Goal: Task Accomplishment & Management: Use online tool/utility

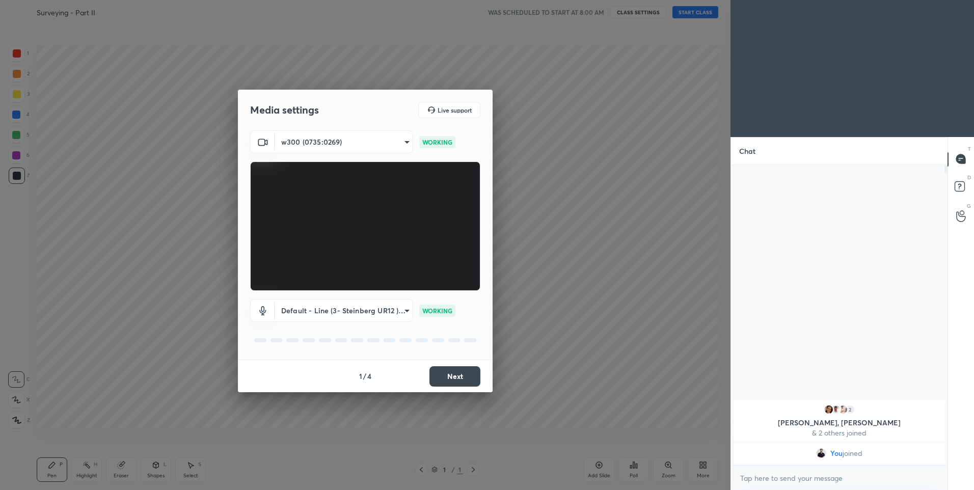
click at [465, 375] on button "Next" at bounding box center [454, 376] width 51 height 20
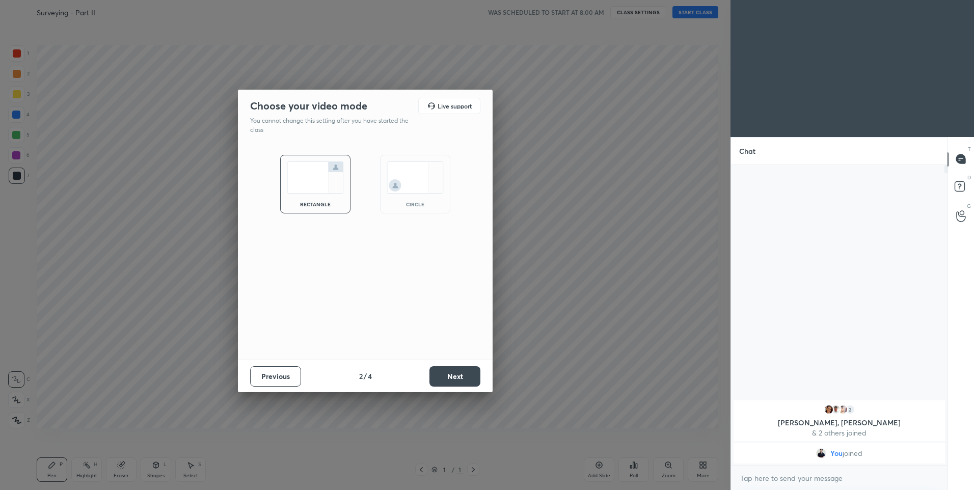
click at [465, 380] on button "Next" at bounding box center [454, 376] width 51 height 20
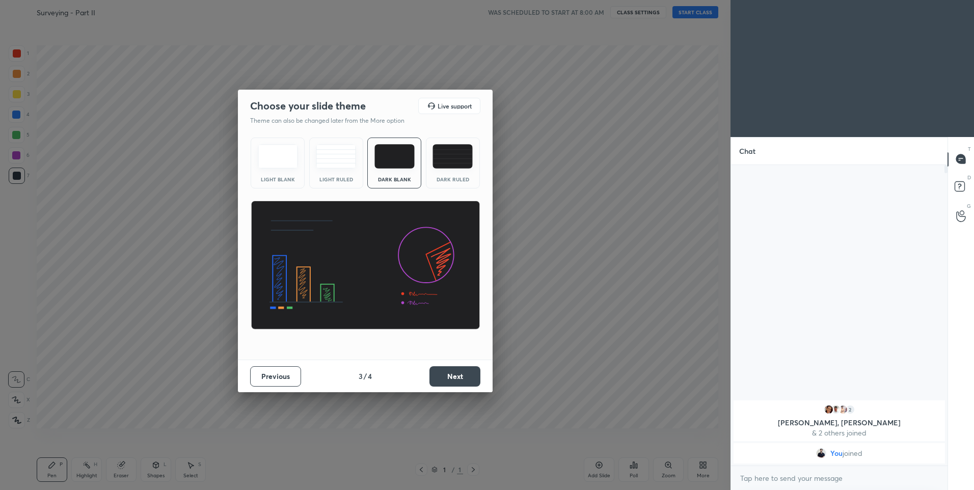
click at [460, 170] on div "Dark Ruled" at bounding box center [453, 163] width 54 height 51
click at [462, 379] on button "Next" at bounding box center [454, 376] width 51 height 20
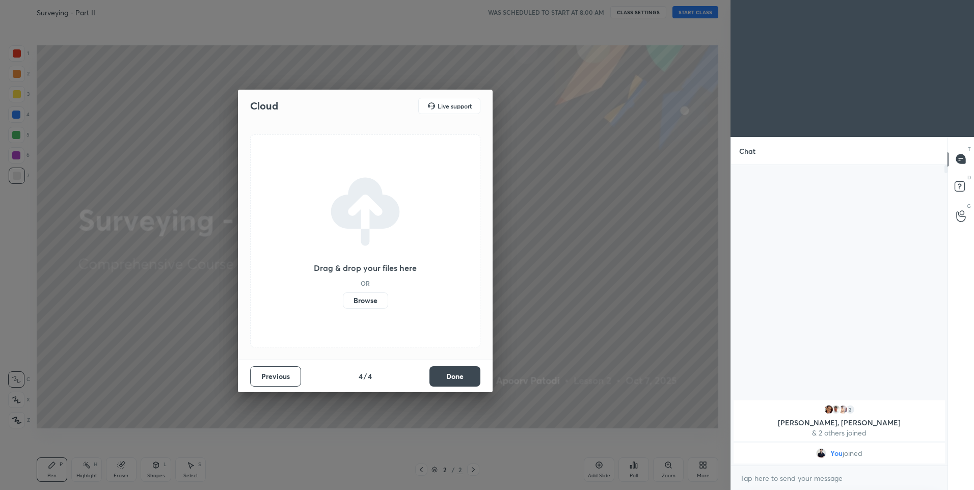
click at [468, 381] on button "Done" at bounding box center [454, 376] width 51 height 20
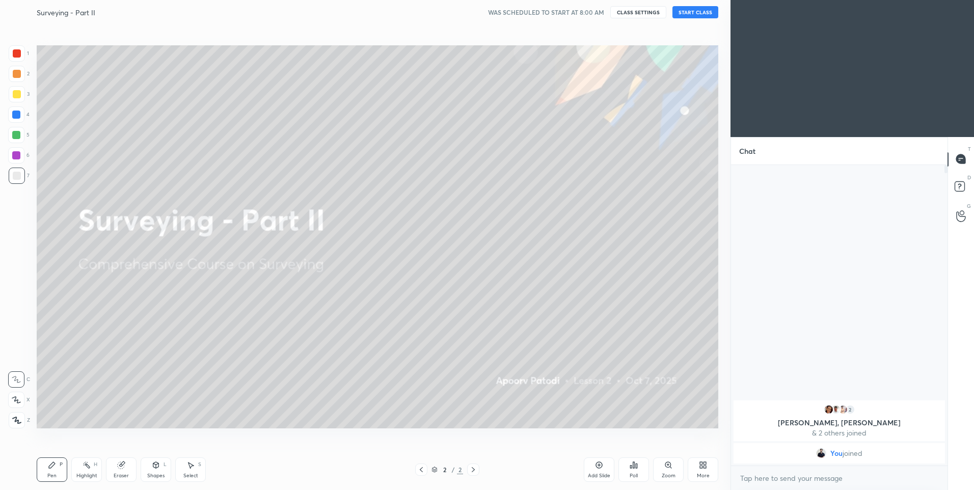
click at [693, 11] on button "START CLASS" at bounding box center [695, 12] width 46 height 12
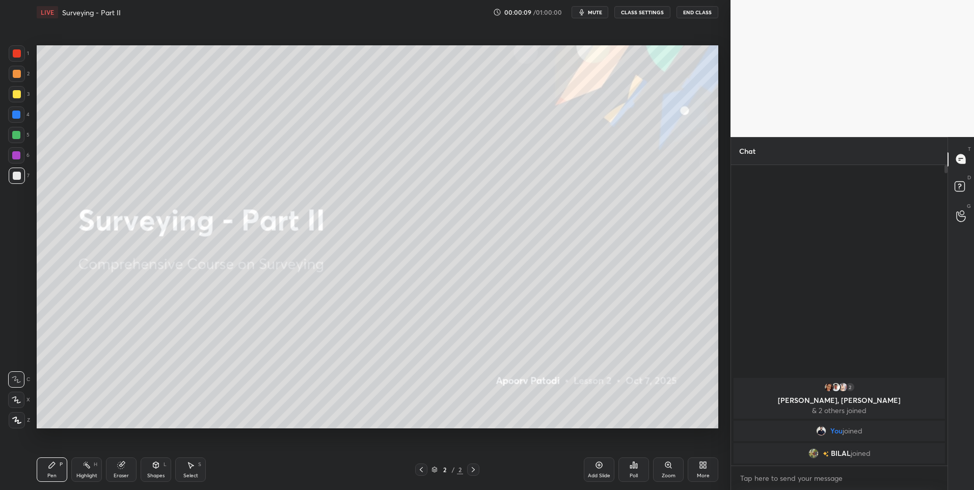
click at [21, 398] on div at bounding box center [16, 400] width 16 height 16
click at [698, 468] on div "More" at bounding box center [703, 469] width 31 height 24
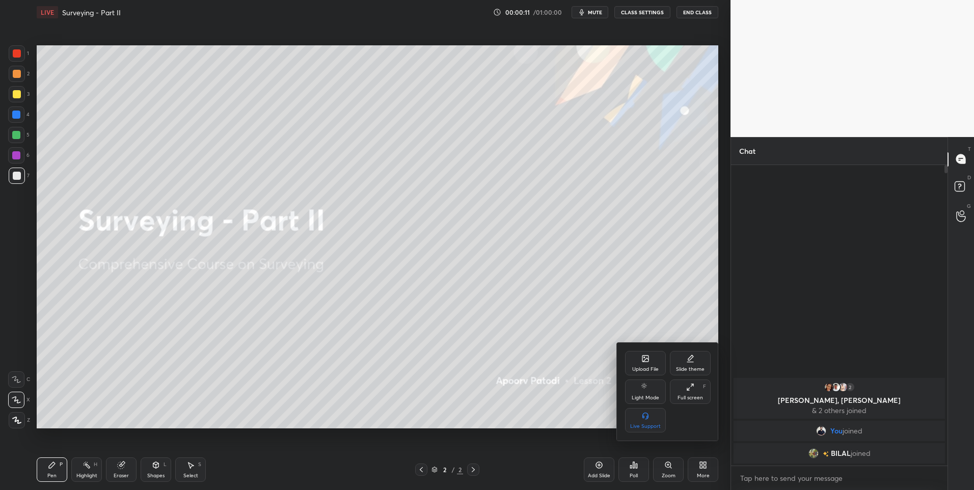
click at [644, 364] on div "Upload File" at bounding box center [645, 363] width 41 height 24
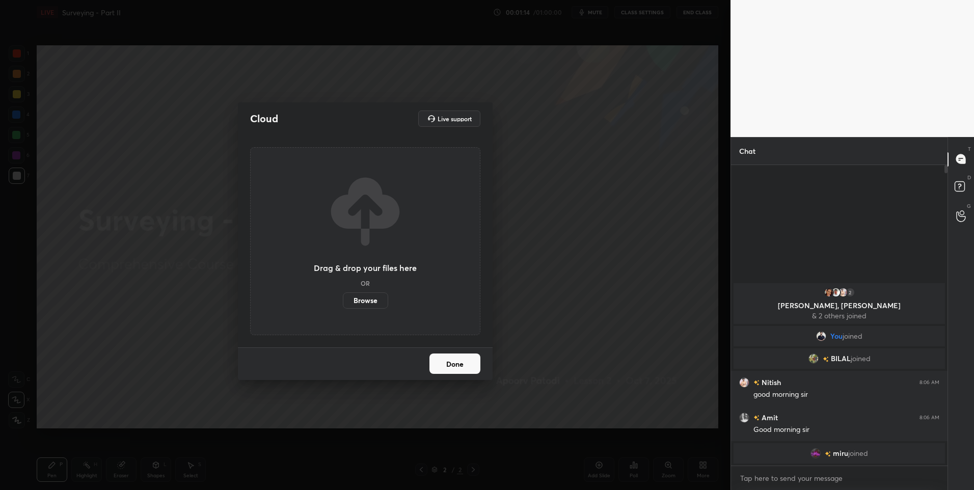
click at [450, 366] on button "Done" at bounding box center [454, 363] width 51 height 20
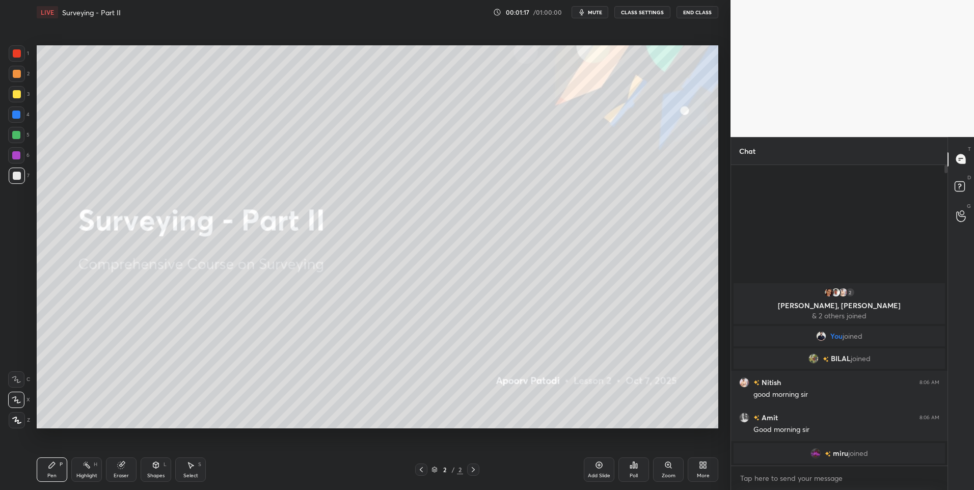
click at [695, 473] on div "More" at bounding box center [703, 469] width 31 height 24
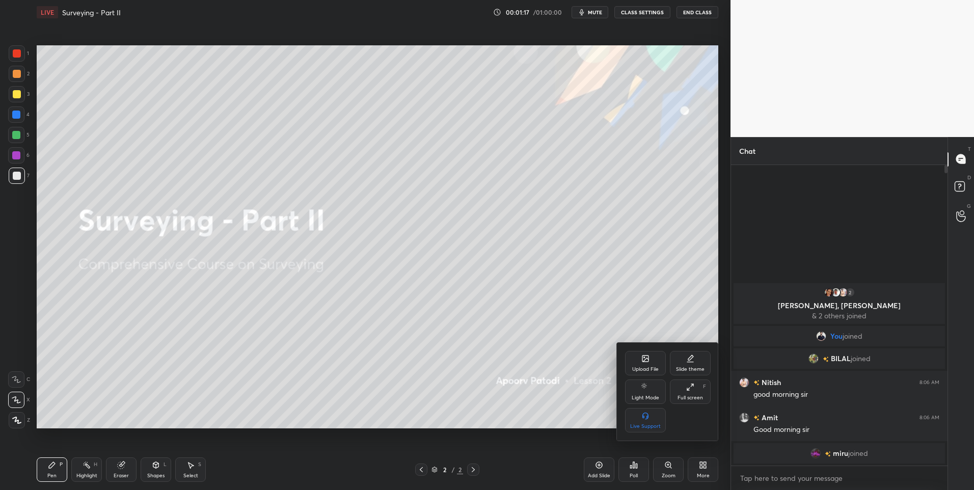
click at [639, 365] on div "Upload File" at bounding box center [645, 363] width 41 height 24
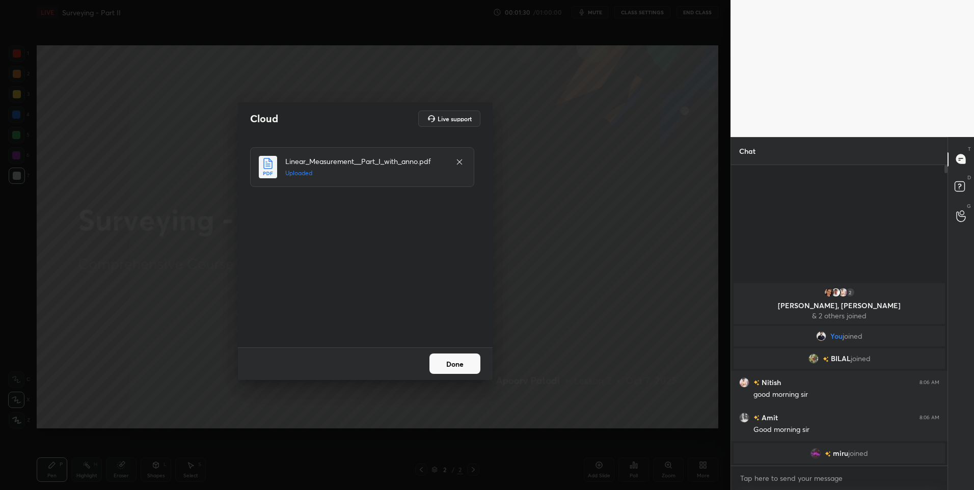
click at [448, 364] on button "Done" at bounding box center [454, 363] width 51 height 20
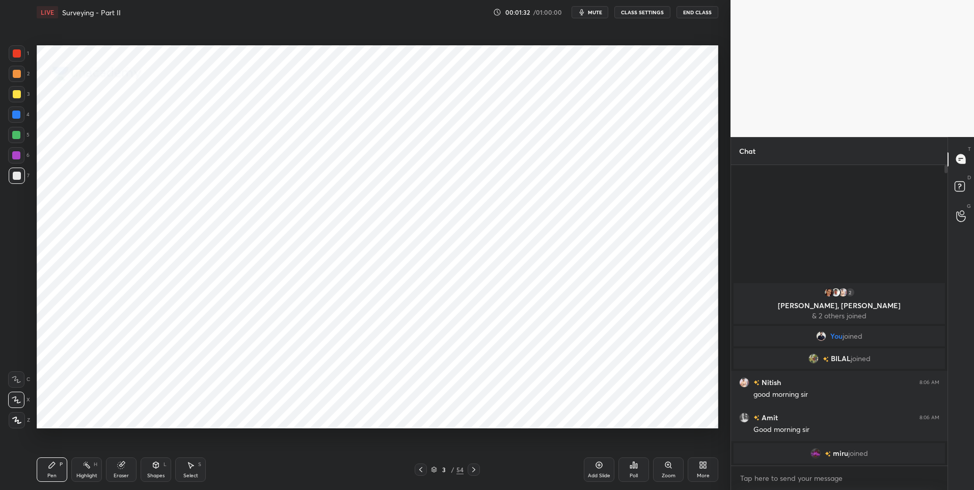
click at [14, 57] on div at bounding box center [17, 53] width 8 height 8
click at [471, 466] on icon at bounding box center [474, 470] width 8 height 8
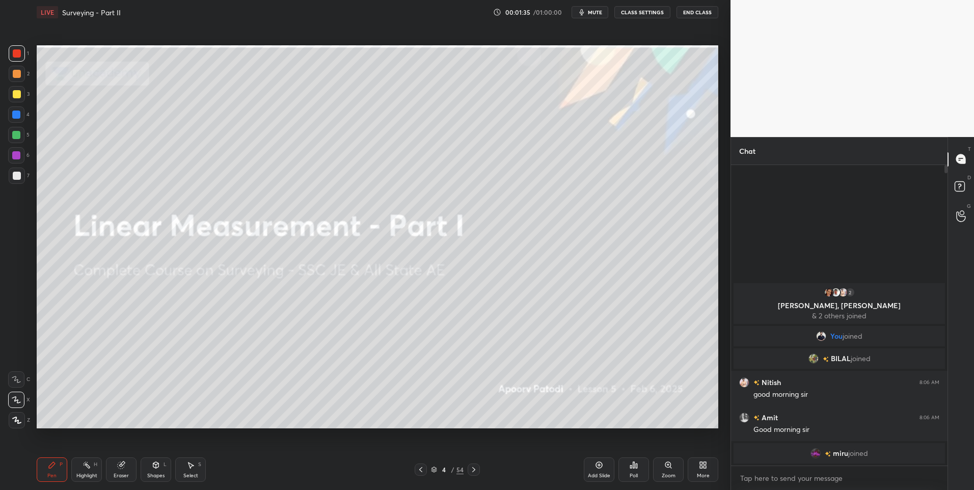
click at [471, 466] on icon at bounding box center [474, 470] width 8 height 8
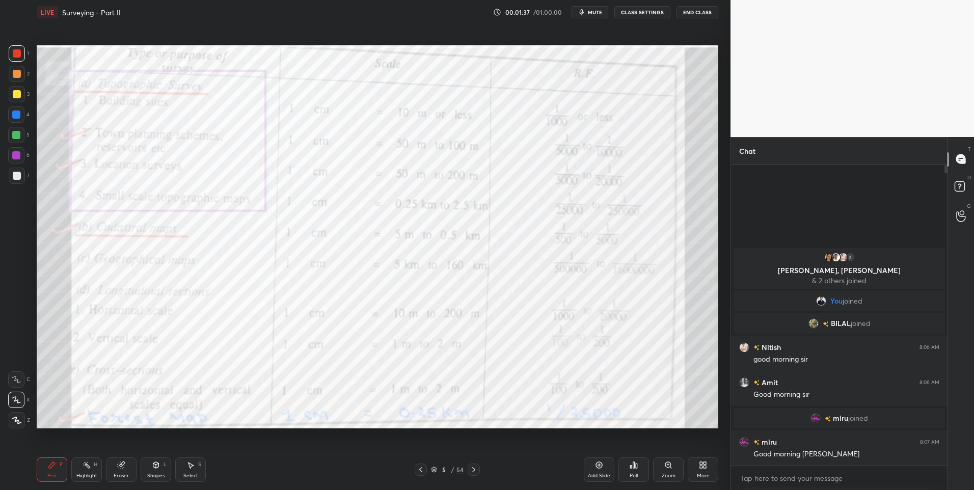
click at [421, 468] on icon at bounding box center [421, 470] width 8 height 8
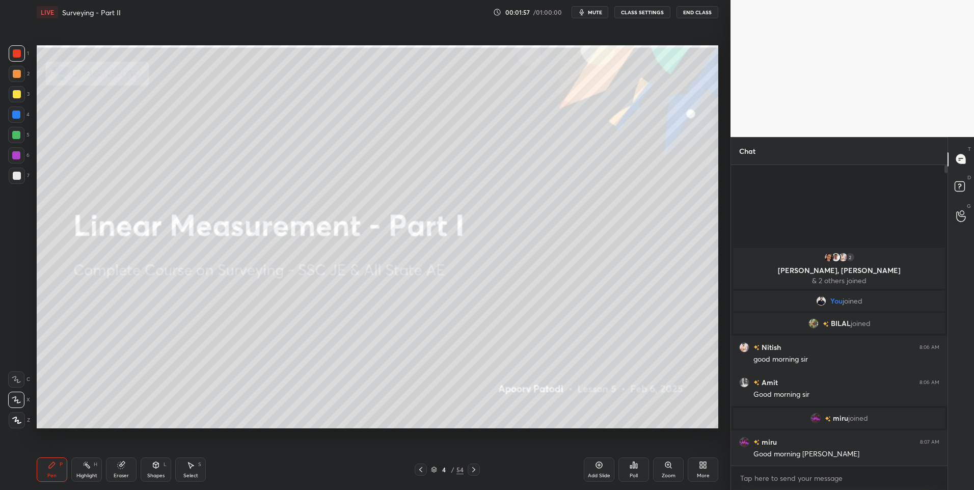
click at [473, 467] on icon at bounding box center [474, 470] width 8 height 8
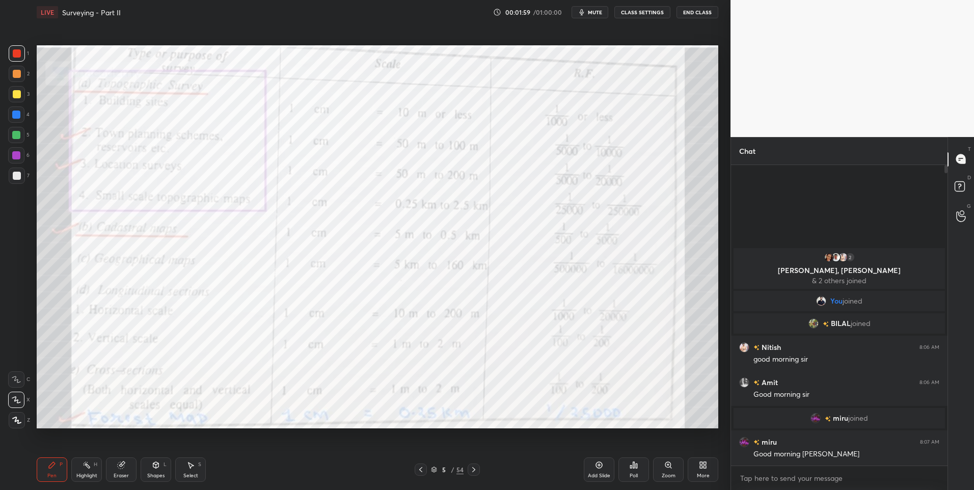
click at [37, 466] on div "Pen P" at bounding box center [52, 469] width 31 height 24
click at [24, 59] on div at bounding box center [17, 53] width 16 height 16
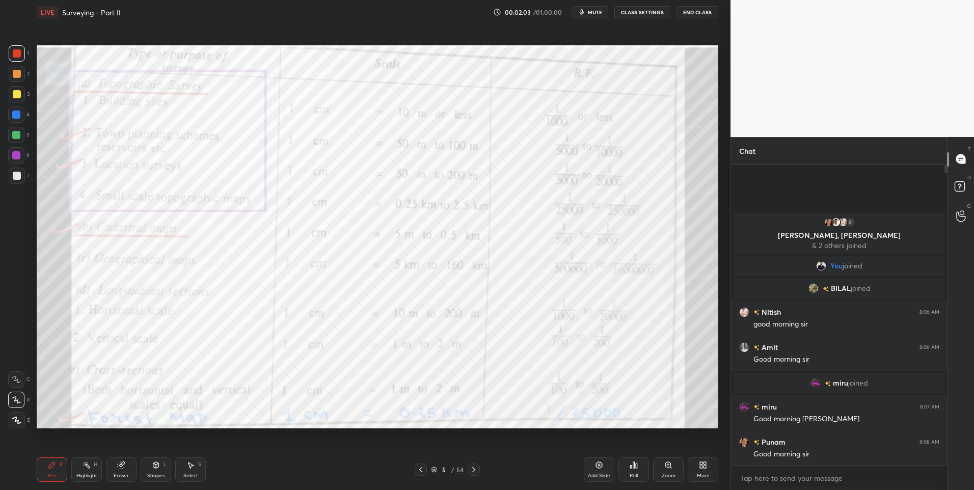
click at [89, 469] on icon at bounding box center [87, 465] width 8 height 8
click at [469, 471] on div at bounding box center [474, 470] width 12 height 12
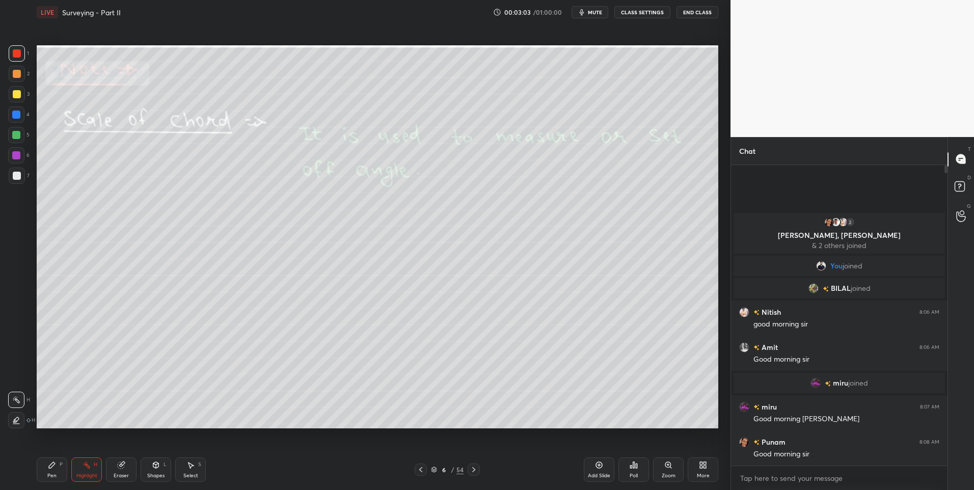
click at [50, 465] on icon at bounding box center [52, 465] width 8 height 8
click at [91, 466] on div "Highlight H" at bounding box center [86, 469] width 31 height 24
click at [181, 472] on div "Select S" at bounding box center [190, 469] width 31 height 24
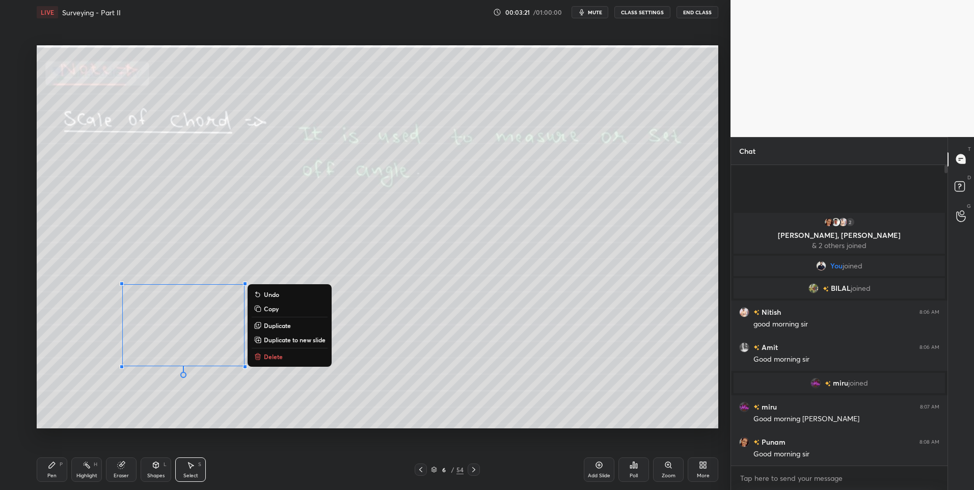
click at [289, 359] on button "Delete" at bounding box center [290, 356] width 76 height 12
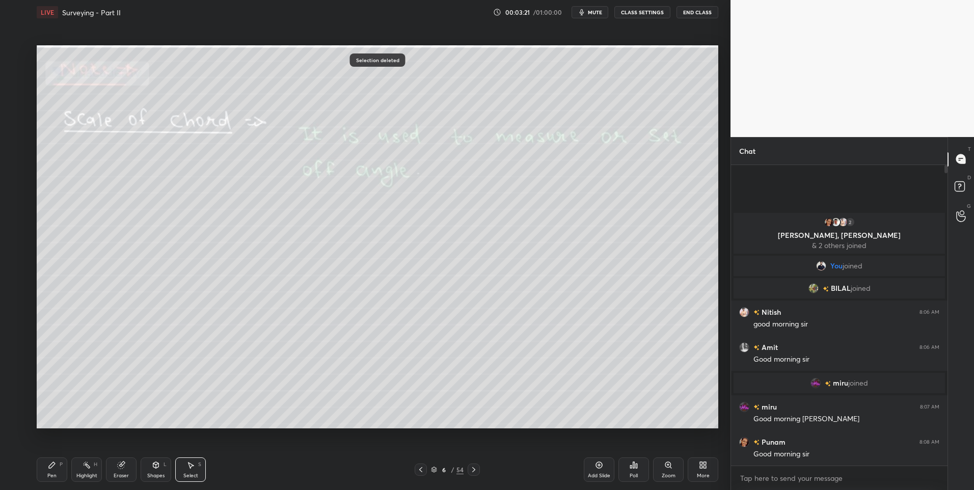
click at [90, 464] on icon at bounding box center [87, 465] width 8 height 8
click at [471, 469] on icon at bounding box center [474, 470] width 8 height 8
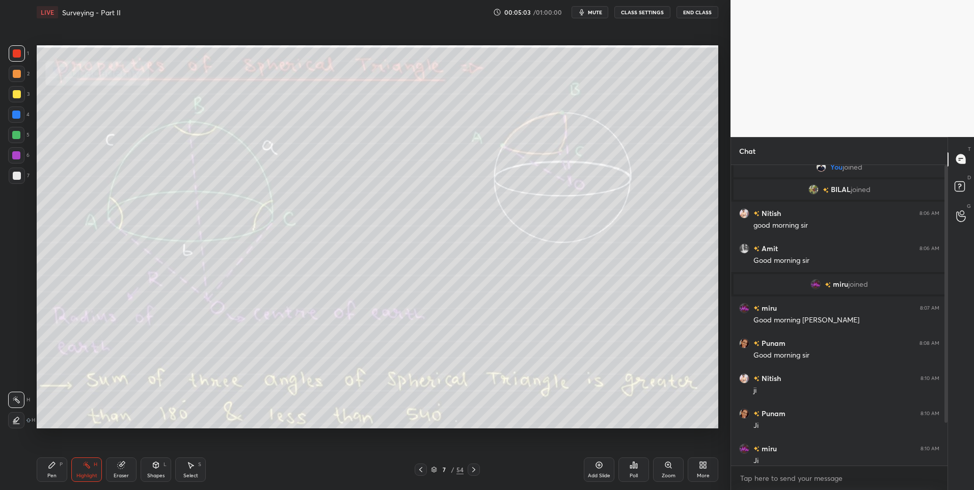
scroll to position [60, 0]
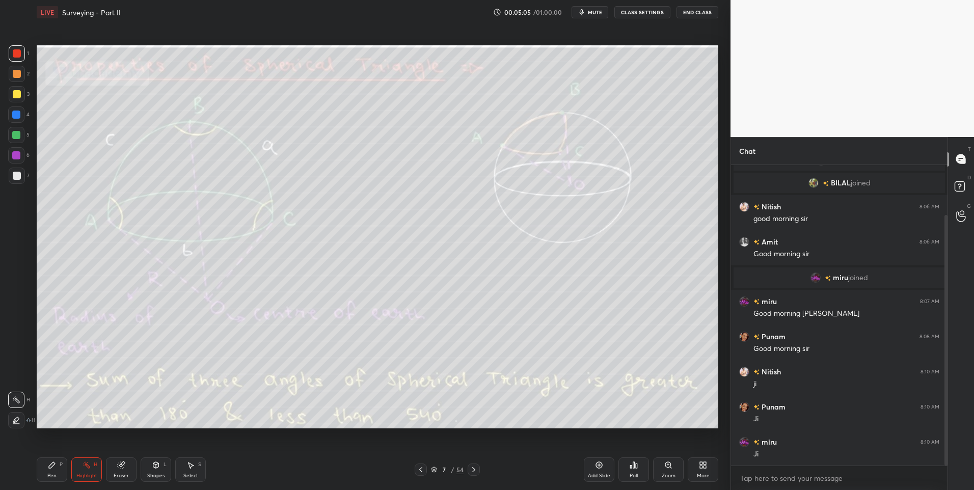
click at [472, 466] on icon at bounding box center [474, 470] width 8 height 8
click at [423, 469] on icon at bounding box center [421, 470] width 8 height 8
click at [57, 474] on div "Pen P" at bounding box center [52, 469] width 31 height 24
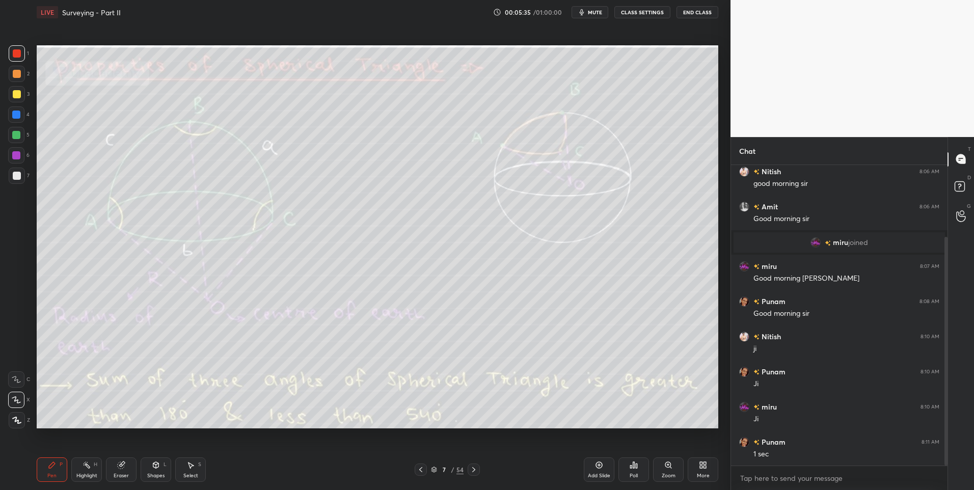
click at [75, 468] on div "Highlight H" at bounding box center [86, 469] width 31 height 24
click at [473, 468] on icon at bounding box center [473, 469] width 3 height 5
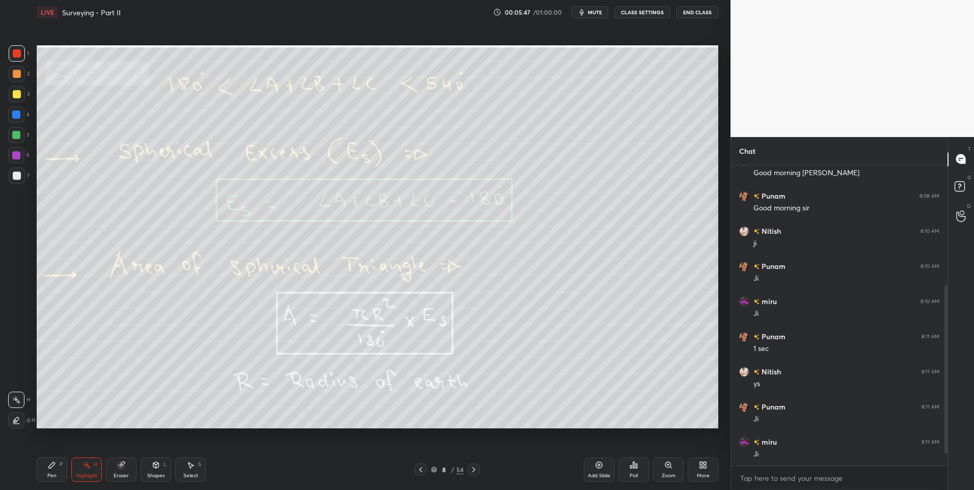
scroll to position [235, 0]
click at [420, 470] on icon at bounding box center [420, 469] width 3 height 5
click at [471, 467] on icon at bounding box center [474, 470] width 8 height 8
click at [480, 468] on div "8 / 54" at bounding box center [447, 470] width 274 height 12
click at [479, 469] on div at bounding box center [474, 470] width 12 height 12
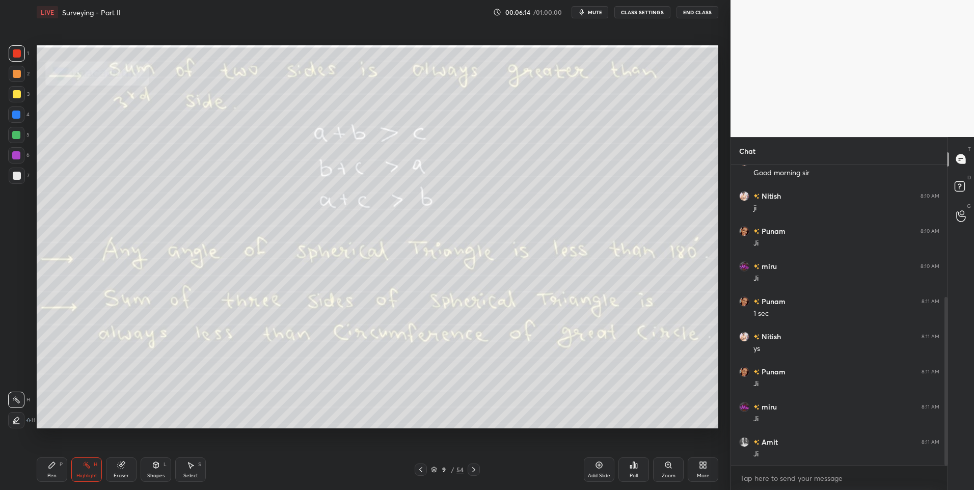
click at [422, 468] on icon at bounding box center [420, 469] width 3 height 5
click at [423, 469] on icon at bounding box center [421, 470] width 8 height 8
click at [477, 468] on icon at bounding box center [474, 470] width 8 height 8
click at [474, 473] on icon at bounding box center [474, 470] width 8 height 8
click at [423, 469] on icon at bounding box center [421, 470] width 8 height 8
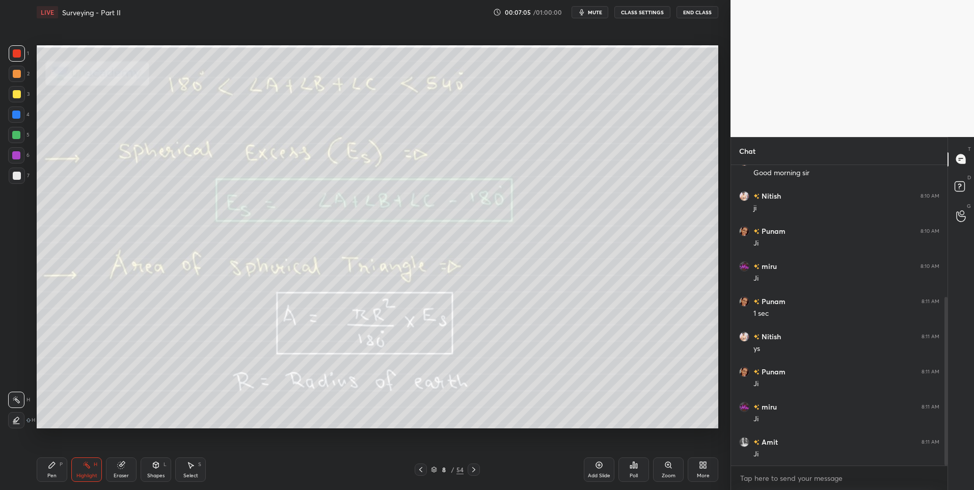
click at [421, 469] on icon at bounding box center [421, 470] width 8 height 8
click at [473, 472] on icon at bounding box center [473, 469] width 3 height 5
click at [472, 472] on icon at bounding box center [474, 470] width 8 height 8
click at [415, 473] on div at bounding box center [421, 470] width 12 height 12
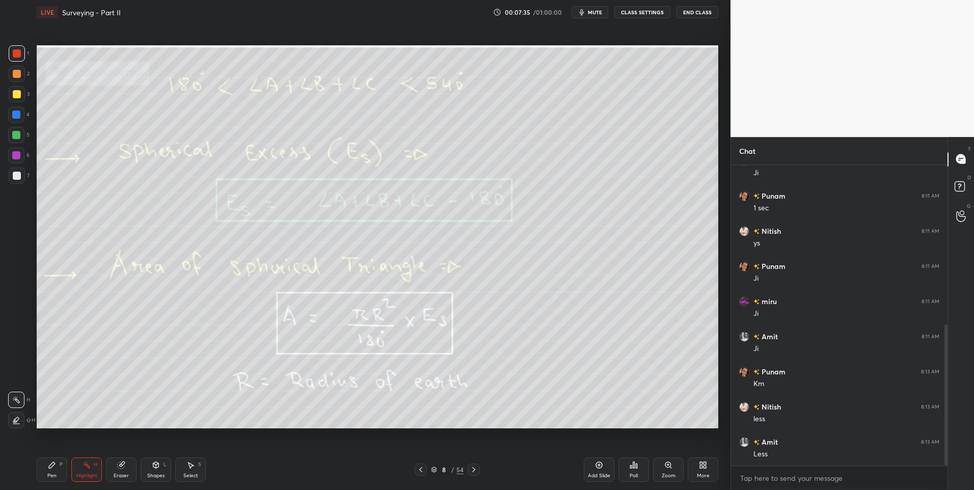
click at [420, 468] on icon at bounding box center [421, 470] width 8 height 8
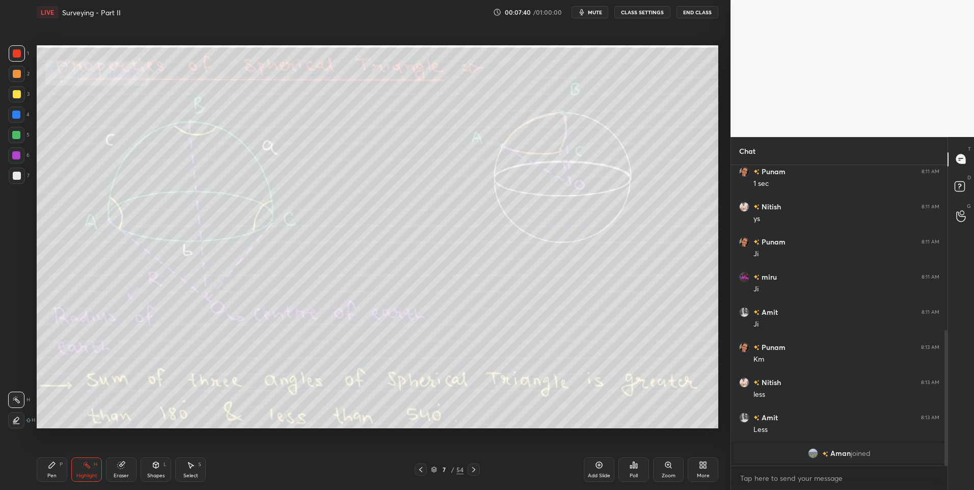
click at [125, 468] on icon at bounding box center [121, 465] width 8 height 8
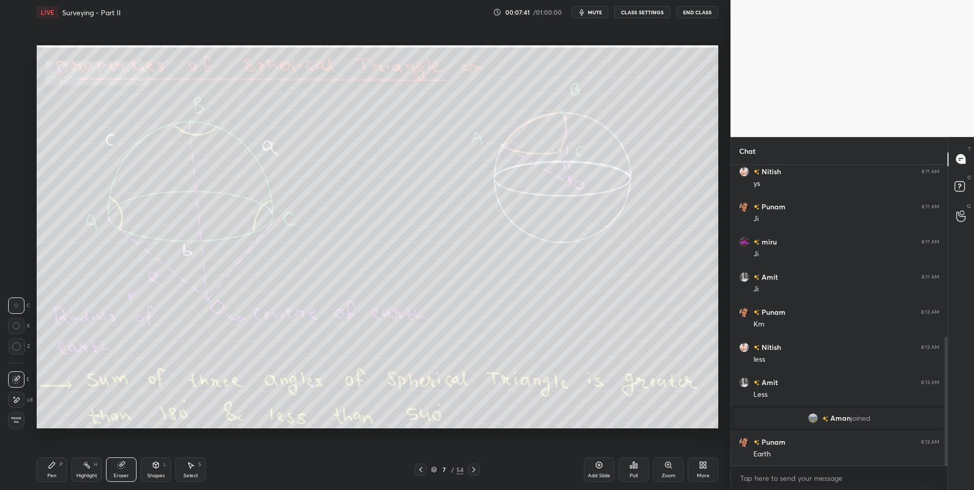
click at [14, 396] on icon at bounding box center [16, 400] width 8 height 9
click at [51, 473] on div "Pen" at bounding box center [51, 475] width 9 height 5
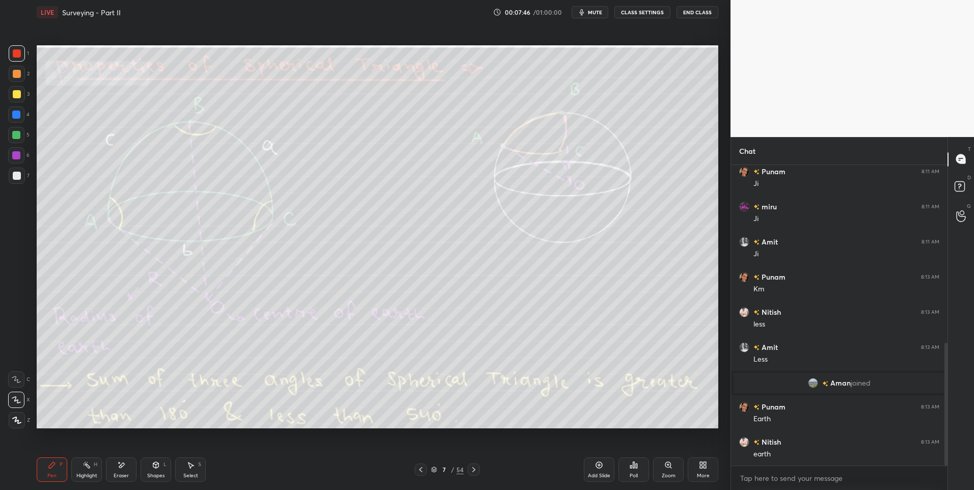
click at [474, 468] on icon at bounding box center [474, 470] width 8 height 8
click at [473, 464] on div at bounding box center [474, 470] width 12 height 12
click at [474, 468] on icon at bounding box center [474, 470] width 8 height 8
click at [94, 467] on div "H" at bounding box center [96, 464] width 4 height 5
click at [472, 469] on icon at bounding box center [474, 470] width 8 height 8
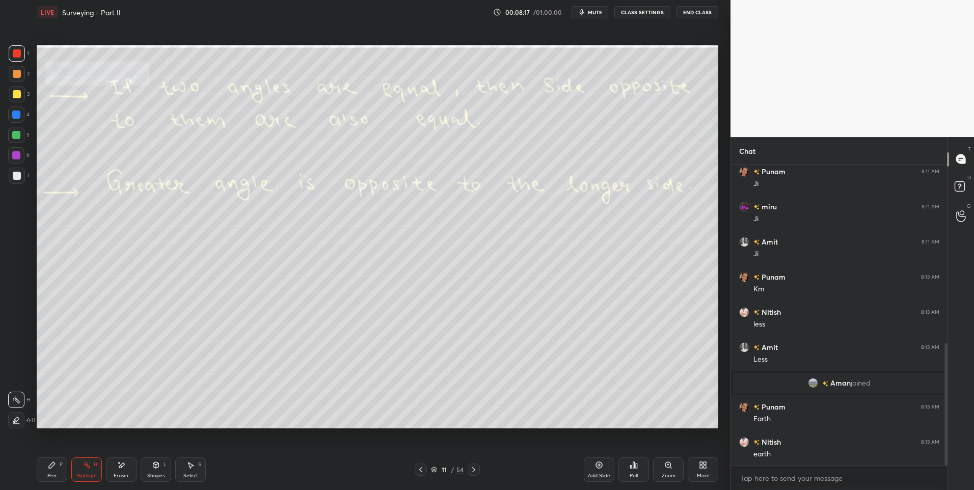
click at [419, 466] on icon at bounding box center [421, 470] width 8 height 8
click at [419, 467] on icon at bounding box center [421, 470] width 8 height 8
click at [418, 469] on icon at bounding box center [421, 470] width 8 height 8
click at [416, 469] on div at bounding box center [421, 470] width 12 height 12
click at [472, 469] on icon at bounding box center [474, 470] width 8 height 8
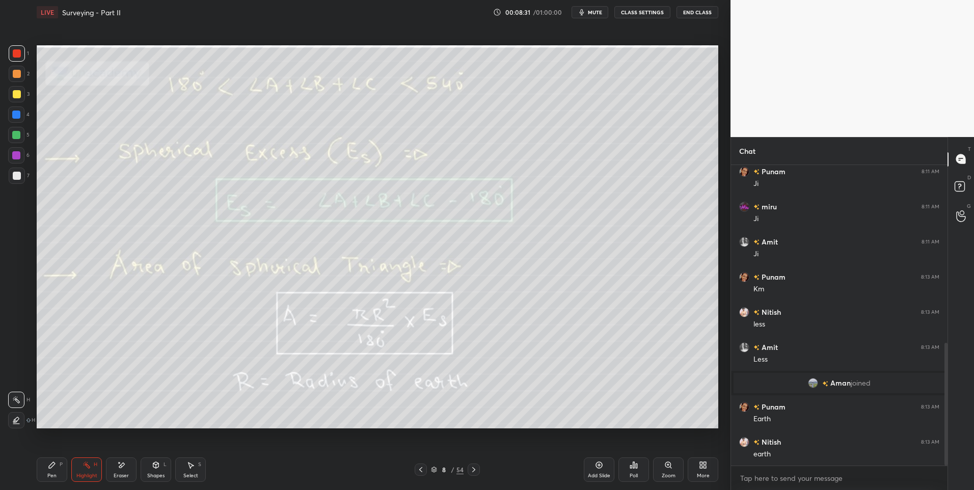
click at [421, 469] on icon at bounding box center [421, 470] width 8 height 8
click at [51, 462] on icon at bounding box center [52, 465] width 8 height 8
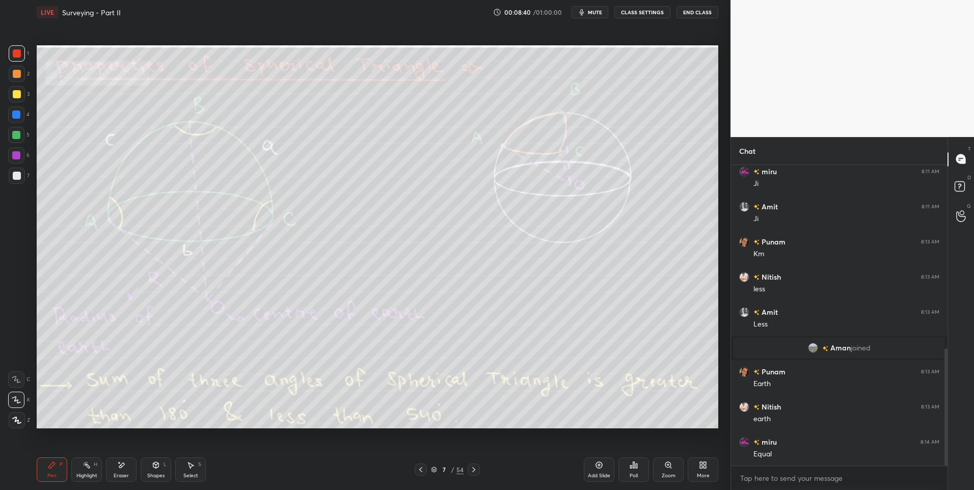
click at [49, 466] on icon at bounding box center [52, 465] width 6 height 6
click at [14, 175] on div at bounding box center [17, 176] width 8 height 8
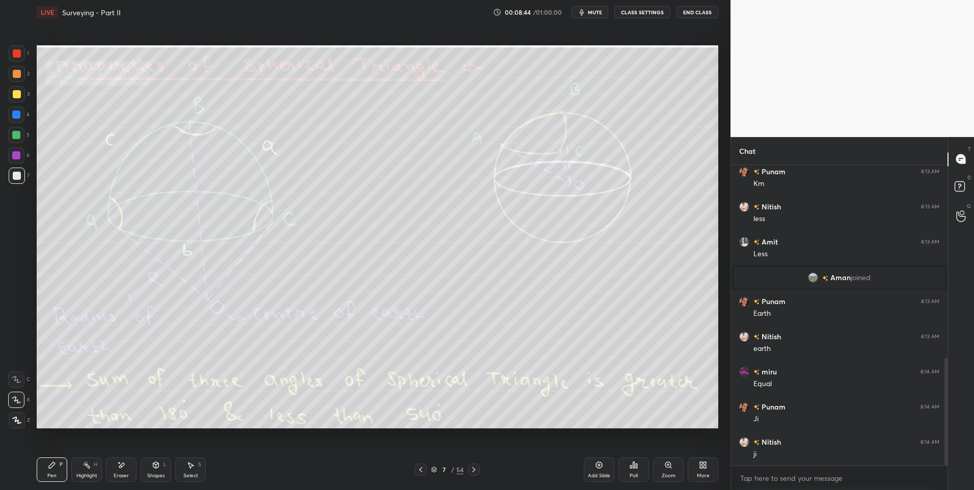
scroll to position [576, 0]
click at [476, 468] on icon at bounding box center [474, 470] width 8 height 8
click at [471, 468] on icon at bounding box center [474, 470] width 8 height 8
click at [469, 469] on div at bounding box center [474, 470] width 12 height 12
click at [468, 469] on div at bounding box center [474, 470] width 12 height 12
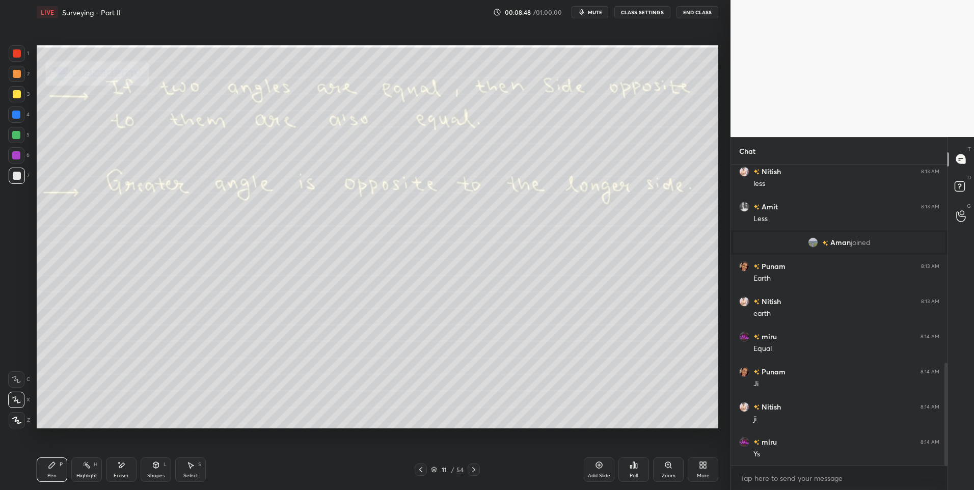
click at [86, 471] on div "Highlight H" at bounding box center [86, 469] width 31 height 24
click at [470, 470] on icon at bounding box center [474, 470] width 8 height 8
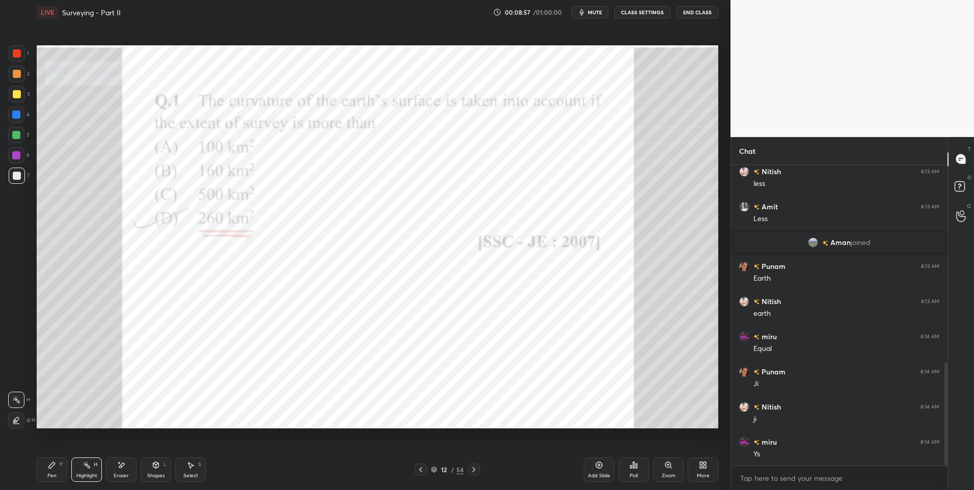
scroll to position [601, 0]
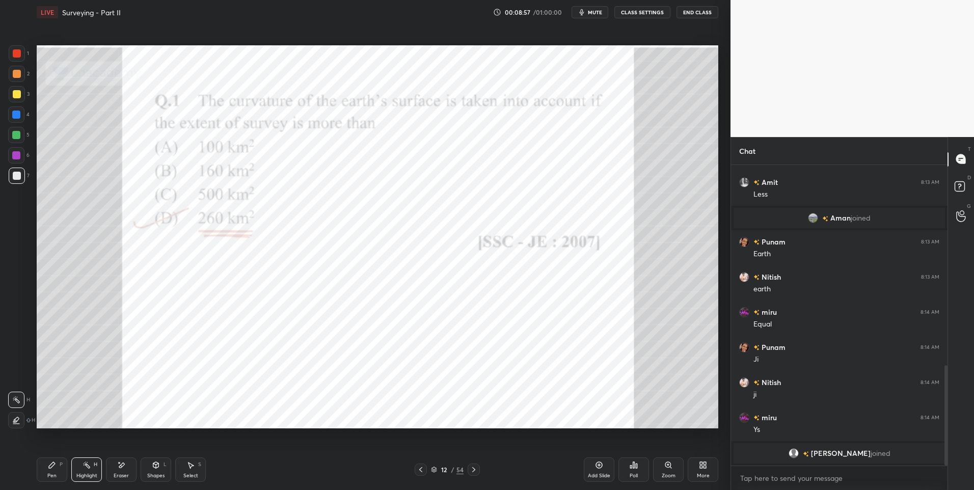
click at [476, 467] on icon at bounding box center [474, 470] width 8 height 8
click at [471, 470] on icon at bounding box center [474, 470] width 8 height 8
click at [470, 471] on icon at bounding box center [474, 470] width 8 height 8
click at [469, 472] on div at bounding box center [474, 470] width 12 height 12
click at [472, 469] on icon at bounding box center [474, 470] width 8 height 8
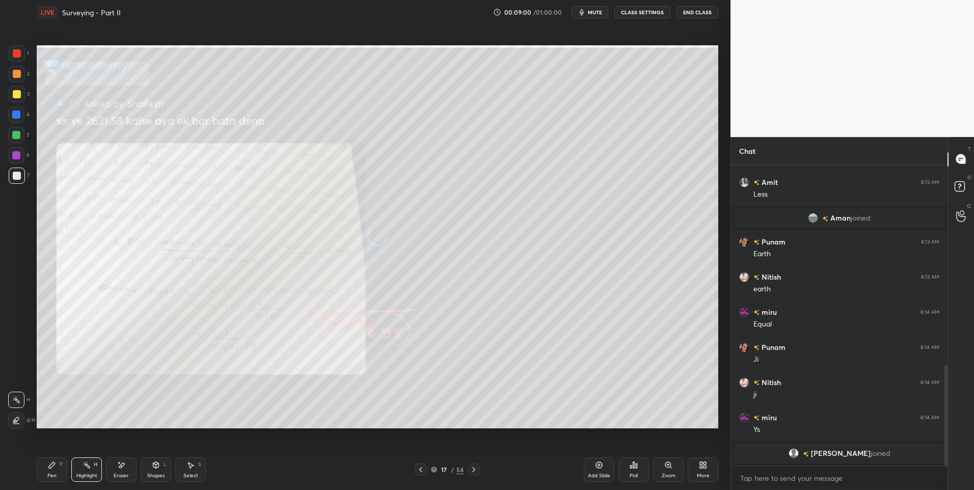
click at [471, 469] on icon at bounding box center [474, 470] width 8 height 8
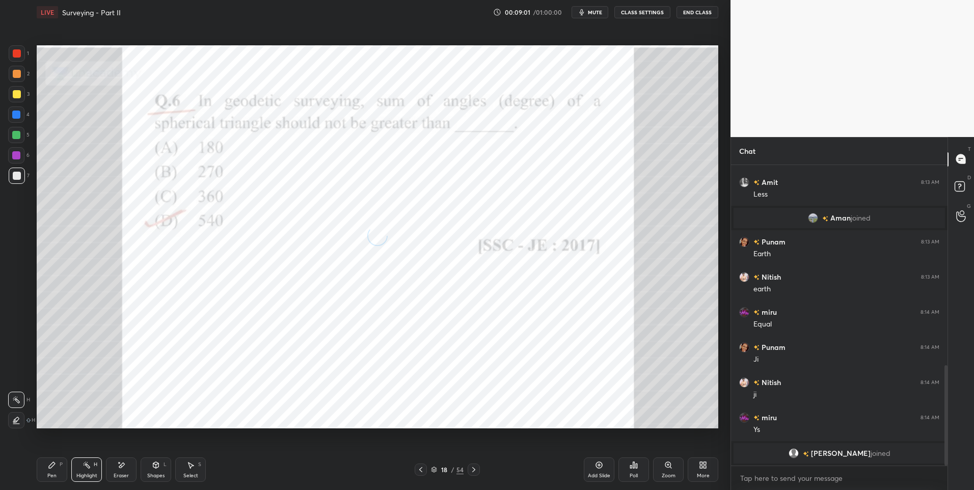
click at [471, 468] on icon at bounding box center [474, 470] width 8 height 8
click at [473, 470] on icon at bounding box center [474, 470] width 8 height 8
click at [475, 470] on icon at bounding box center [474, 470] width 8 height 8
click at [474, 471] on icon at bounding box center [474, 470] width 8 height 8
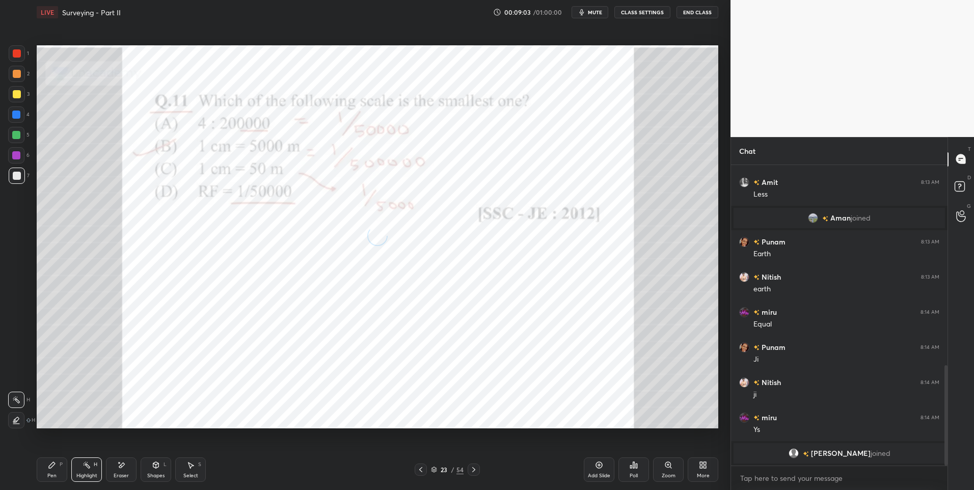
click at [475, 467] on icon at bounding box center [474, 470] width 8 height 8
click at [471, 470] on icon at bounding box center [474, 470] width 8 height 8
click at [470, 471] on icon at bounding box center [474, 470] width 8 height 8
click at [472, 468] on icon at bounding box center [473, 469] width 3 height 5
click at [473, 470] on icon at bounding box center [474, 470] width 8 height 8
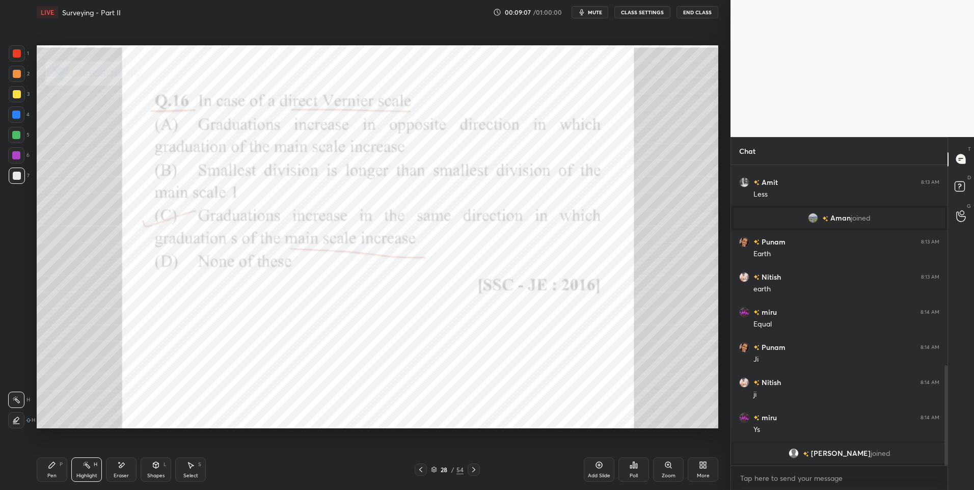
click at [473, 469] on icon at bounding box center [474, 470] width 8 height 8
click at [473, 469] on icon at bounding box center [473, 469] width 3 height 5
click at [472, 469] on icon at bounding box center [474, 470] width 8 height 8
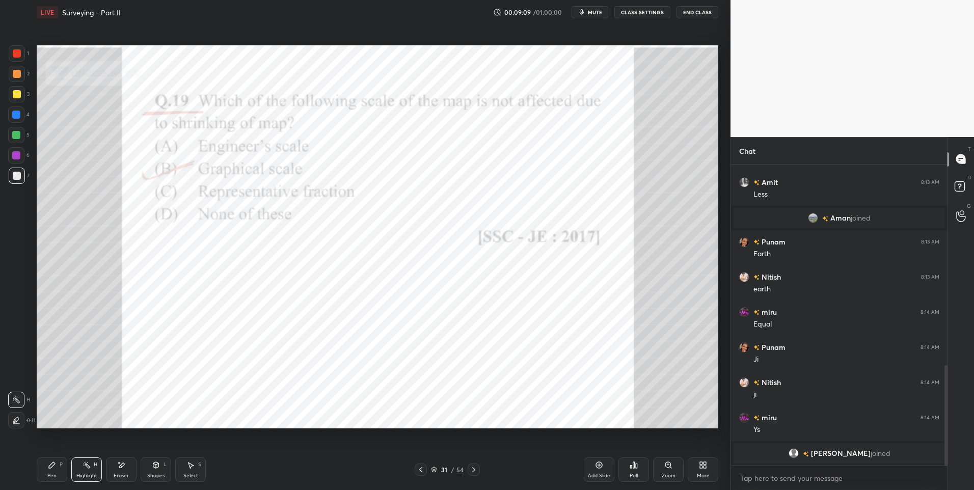
click at [473, 469] on icon at bounding box center [474, 470] width 8 height 8
click at [473, 469] on icon at bounding box center [473, 469] width 3 height 5
click at [473, 467] on icon at bounding box center [474, 470] width 8 height 8
click at [473, 469] on icon at bounding box center [473, 469] width 3 height 5
click at [473, 470] on icon at bounding box center [474, 470] width 8 height 8
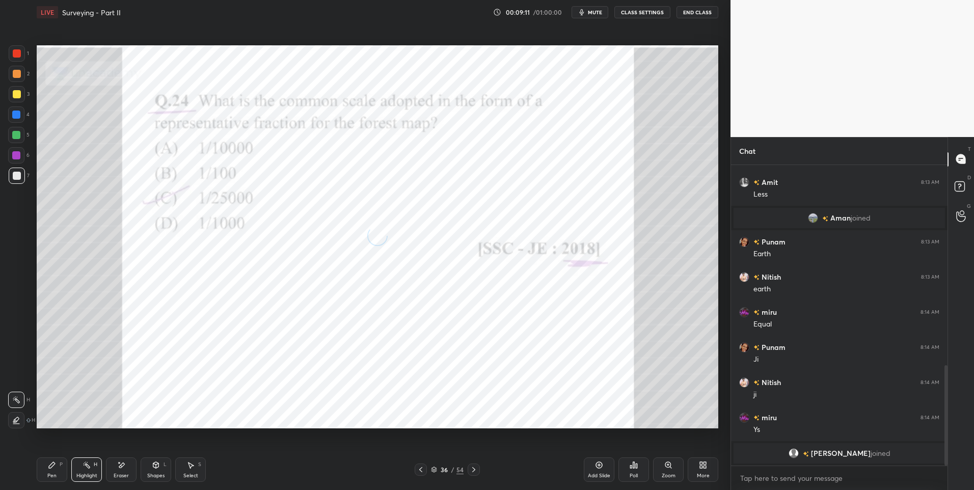
click at [473, 471] on icon at bounding box center [473, 469] width 3 height 5
click at [473, 470] on icon at bounding box center [474, 470] width 8 height 8
click at [474, 468] on icon at bounding box center [474, 470] width 8 height 8
click at [475, 468] on icon at bounding box center [474, 470] width 8 height 8
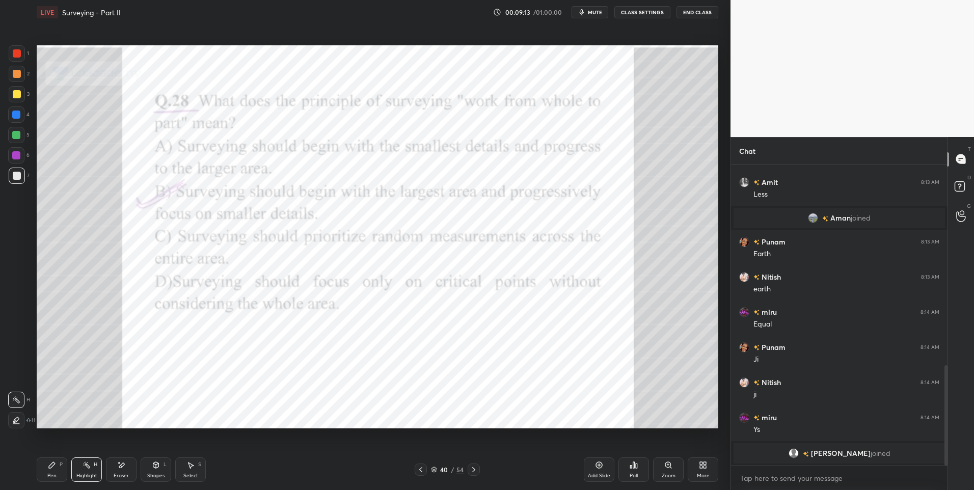
click at [474, 469] on icon at bounding box center [473, 469] width 3 height 5
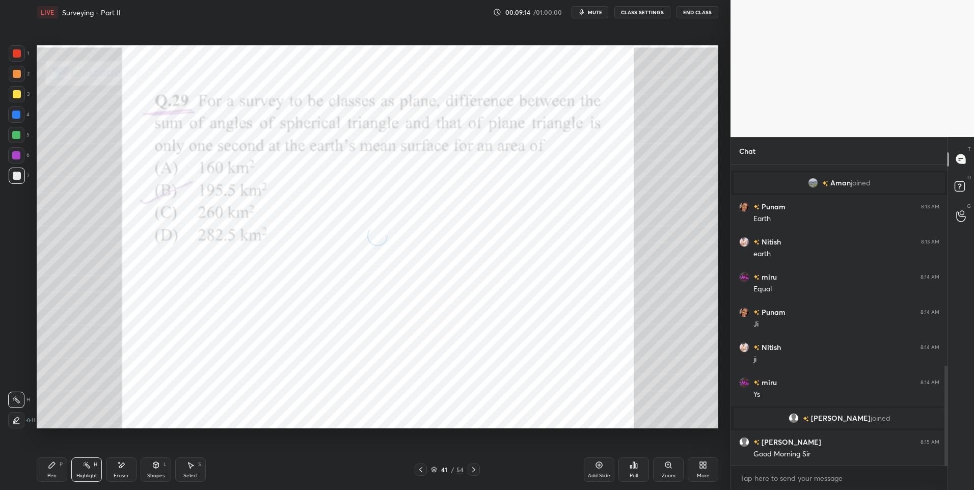
click at [475, 470] on icon at bounding box center [473, 469] width 3 height 5
click at [474, 470] on icon at bounding box center [473, 469] width 3 height 5
click at [475, 470] on icon at bounding box center [474, 470] width 8 height 8
click at [474, 471] on icon at bounding box center [473, 469] width 3 height 5
click at [474, 470] on icon at bounding box center [473, 469] width 3 height 5
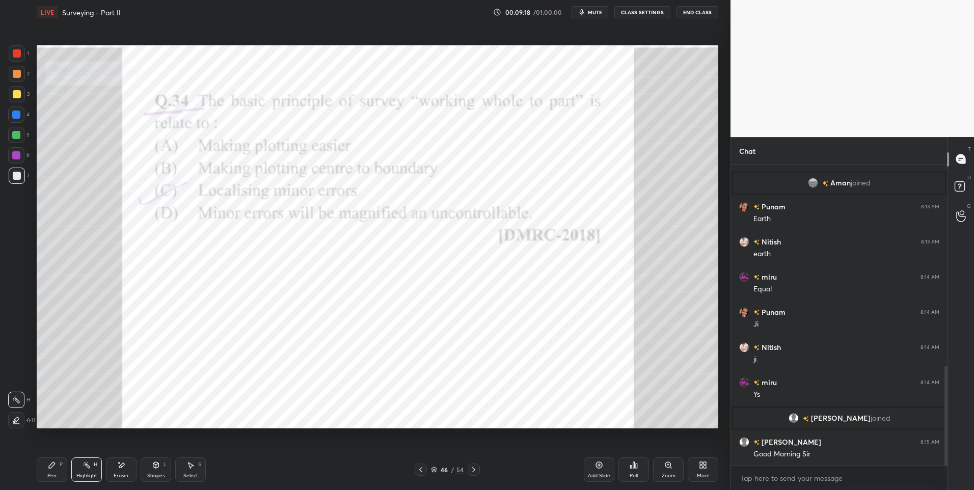
click at [473, 472] on icon at bounding box center [474, 470] width 8 height 8
click at [472, 472] on icon at bounding box center [474, 470] width 8 height 8
click at [473, 472] on icon at bounding box center [474, 470] width 8 height 8
click at [474, 471] on icon at bounding box center [473, 469] width 3 height 5
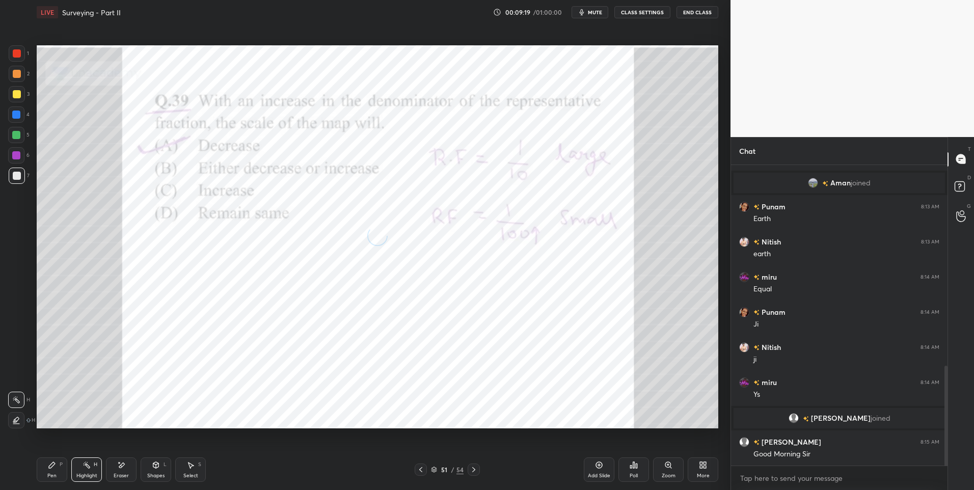
click at [473, 472] on icon at bounding box center [474, 470] width 8 height 8
click at [475, 470] on icon at bounding box center [474, 470] width 8 height 8
click at [474, 471] on icon at bounding box center [474, 470] width 8 height 8
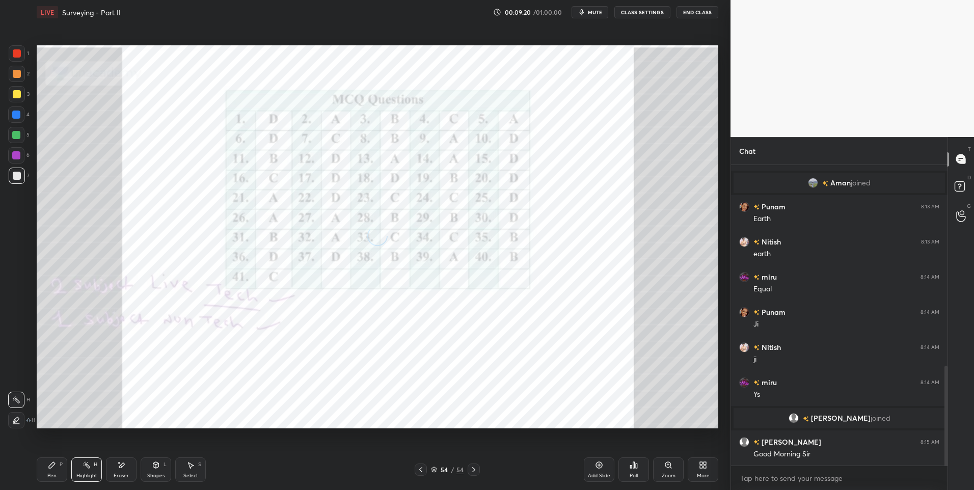
click at [475, 472] on icon at bounding box center [474, 470] width 8 height 8
click at [701, 474] on div "More" at bounding box center [703, 475] width 13 height 5
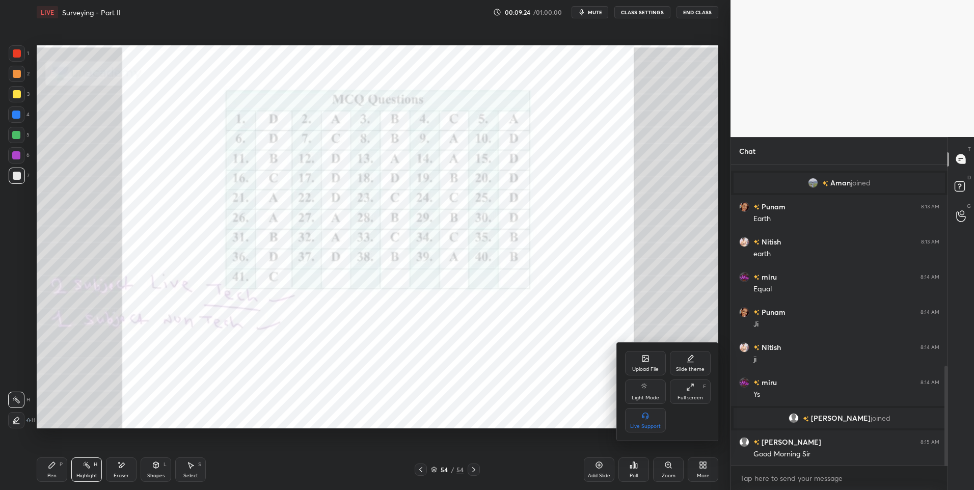
click at [640, 357] on div "Upload File" at bounding box center [645, 363] width 41 height 24
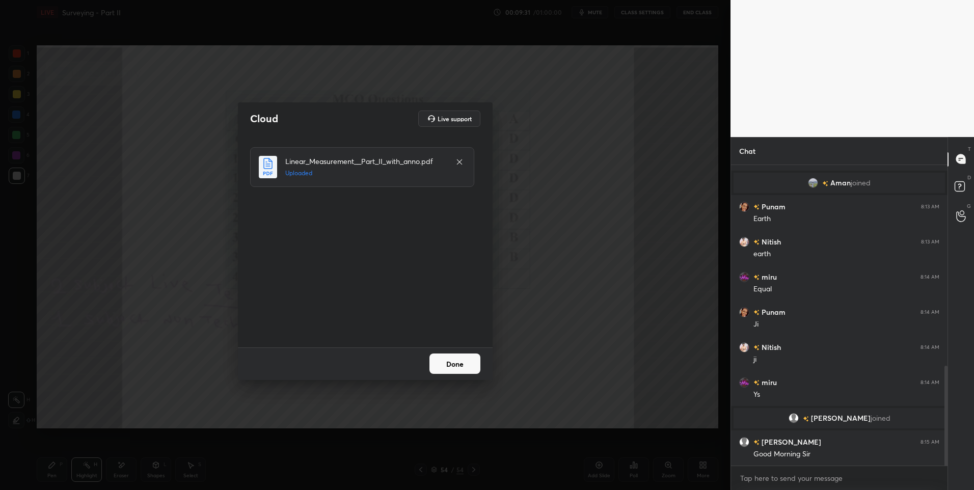
click at [459, 366] on button "Done" at bounding box center [454, 363] width 51 height 20
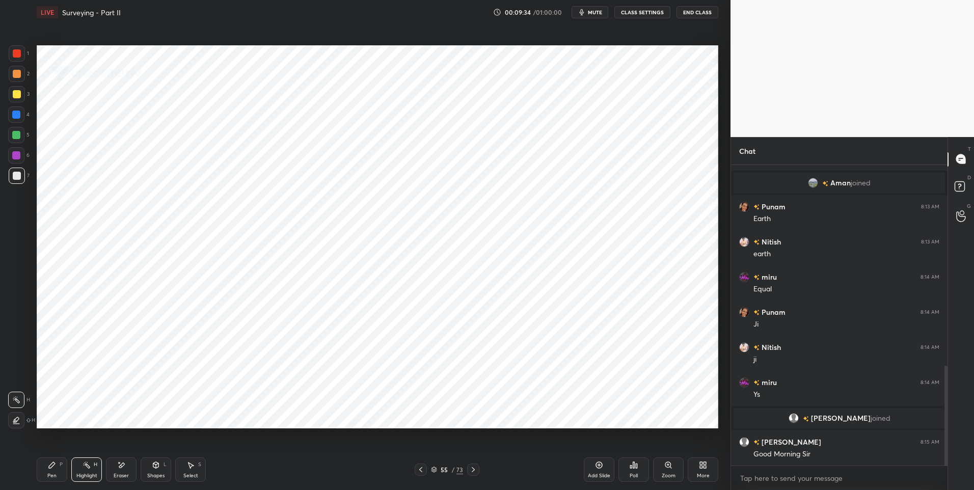
click at [468, 466] on div at bounding box center [473, 470] width 12 height 12
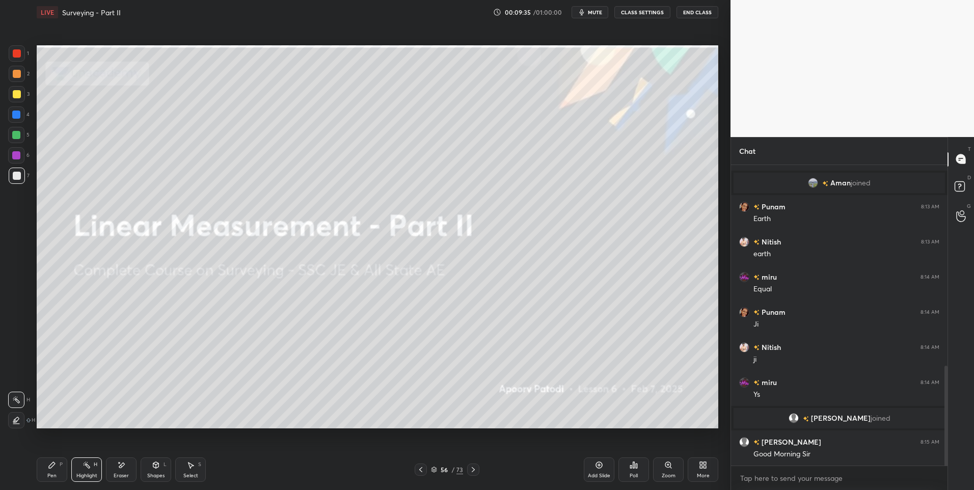
click at [470, 469] on icon at bounding box center [473, 470] width 8 height 8
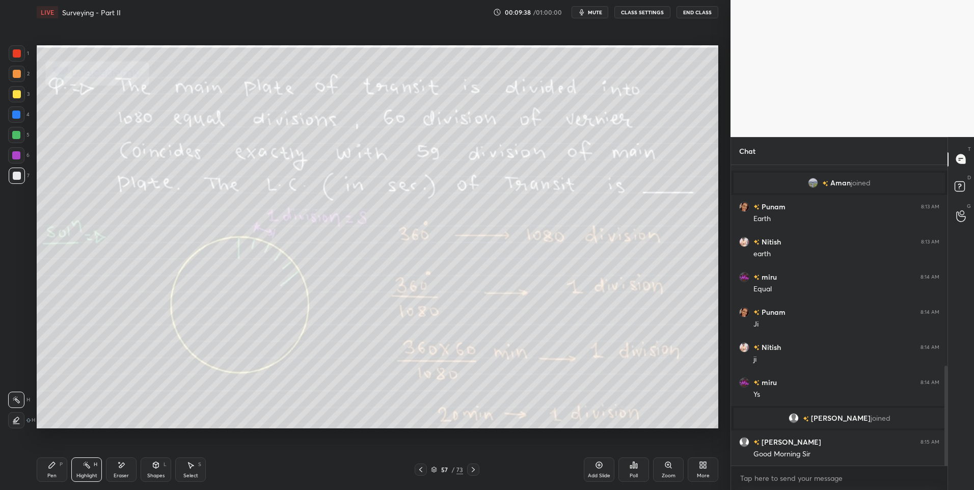
click at [475, 469] on icon at bounding box center [473, 470] width 8 height 8
click at [474, 469] on icon at bounding box center [473, 469] width 3 height 5
click at [471, 466] on icon at bounding box center [473, 470] width 8 height 8
click at [469, 467] on icon at bounding box center [473, 470] width 8 height 8
click at [472, 465] on div at bounding box center [473, 470] width 12 height 12
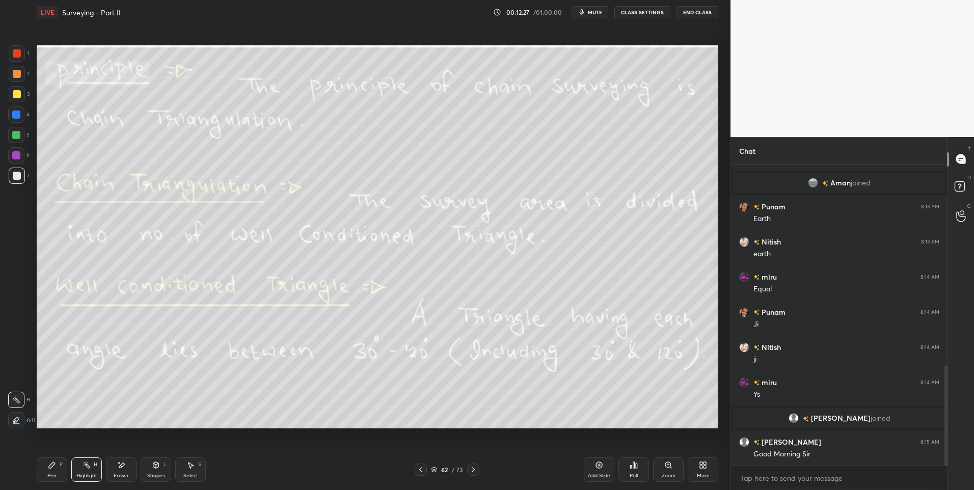
click at [469, 469] on icon at bounding box center [473, 470] width 8 height 8
click at [474, 469] on icon at bounding box center [473, 470] width 8 height 8
click at [471, 470] on icon at bounding box center [473, 470] width 8 height 8
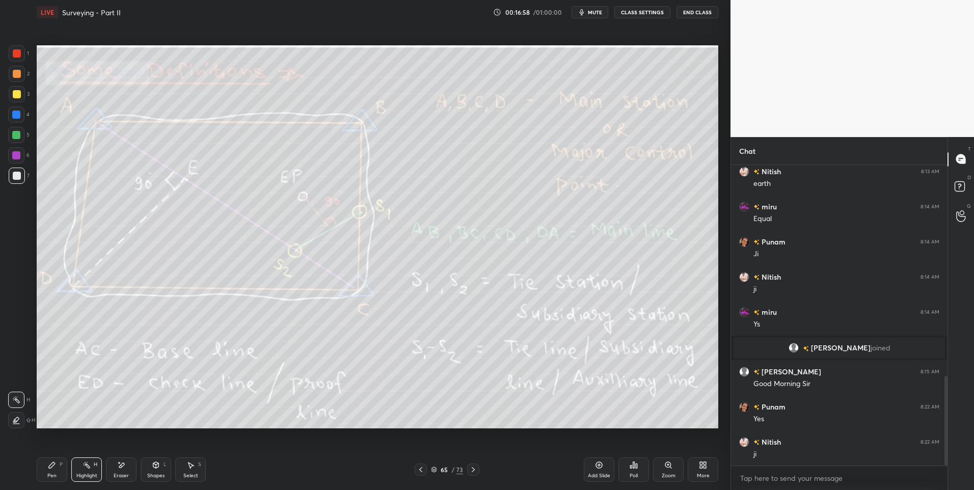
scroll to position [710, 0]
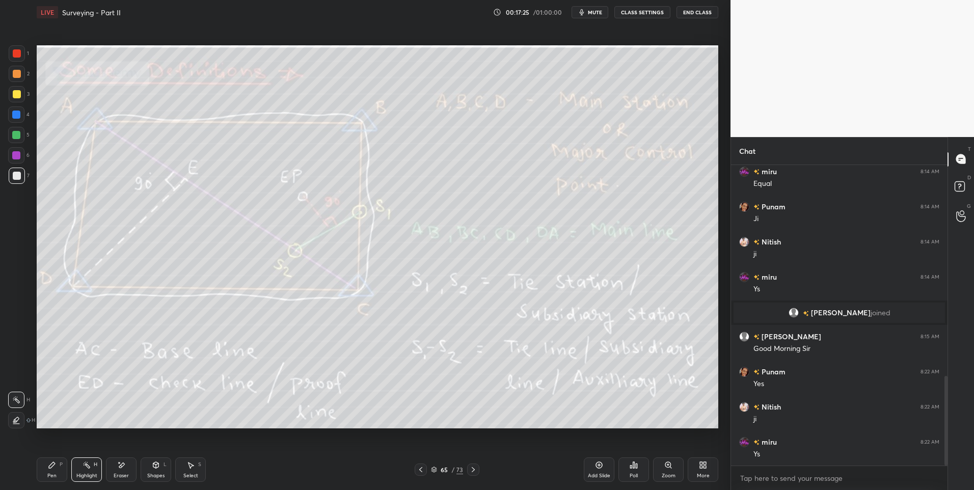
click at [473, 469] on icon at bounding box center [473, 470] width 8 height 8
click at [470, 470] on icon at bounding box center [473, 470] width 8 height 8
click at [469, 471] on icon at bounding box center [473, 470] width 8 height 8
click at [472, 469] on icon at bounding box center [473, 470] width 8 height 8
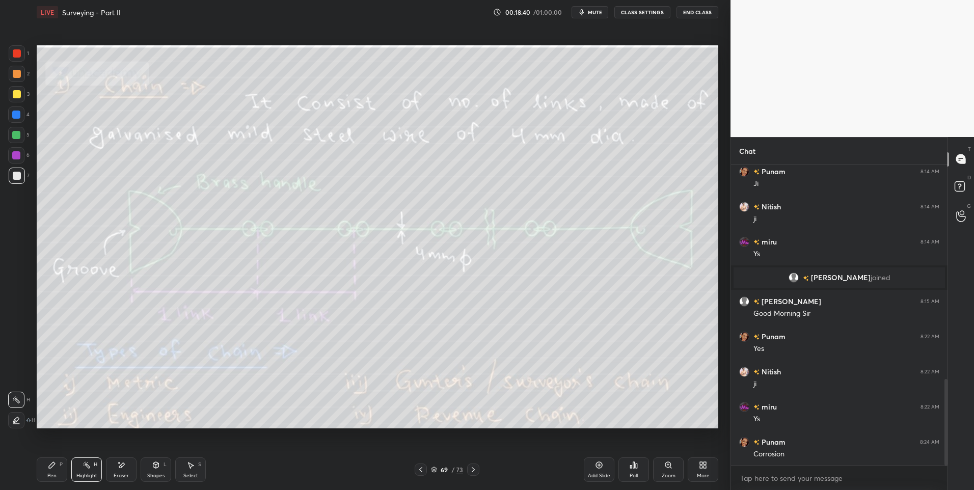
click at [472, 469] on icon at bounding box center [473, 470] width 8 height 8
click at [471, 472] on icon at bounding box center [473, 470] width 8 height 8
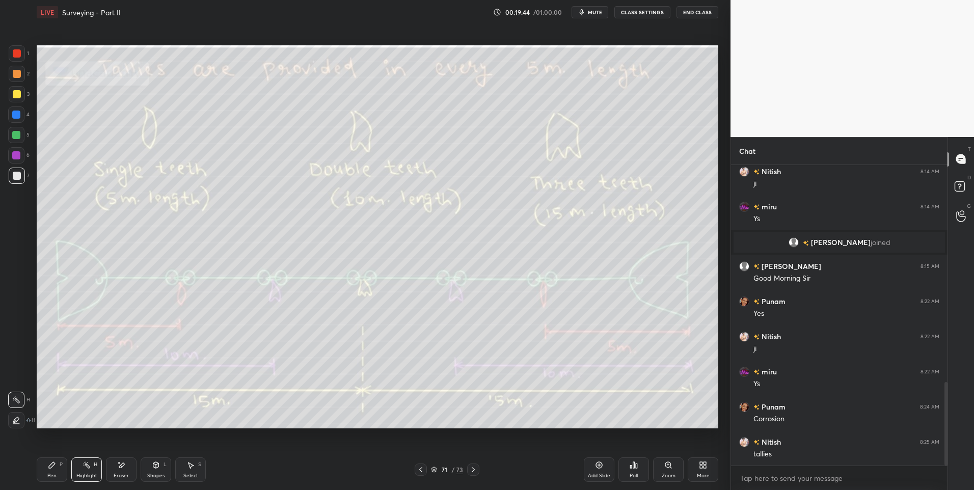
click at [473, 468] on icon at bounding box center [473, 470] width 8 height 8
click at [477, 464] on div at bounding box center [473, 470] width 12 height 12
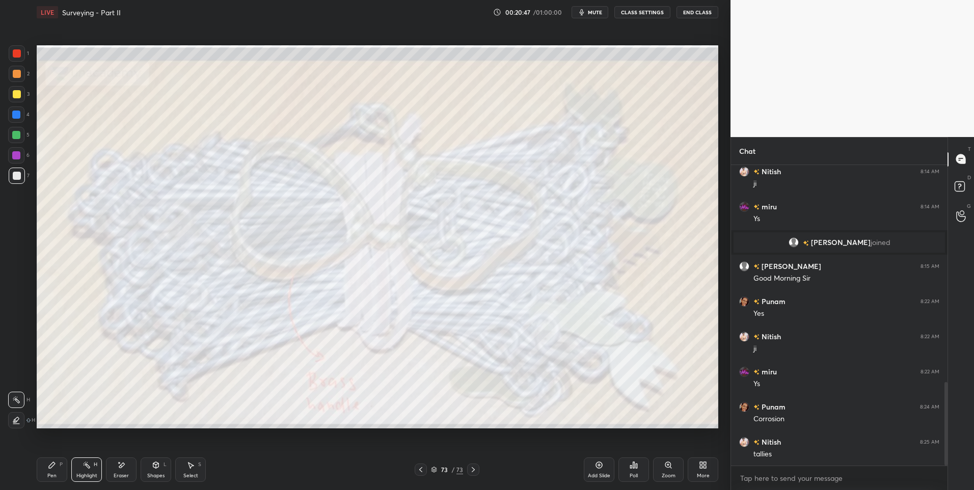
scroll to position [804, 0]
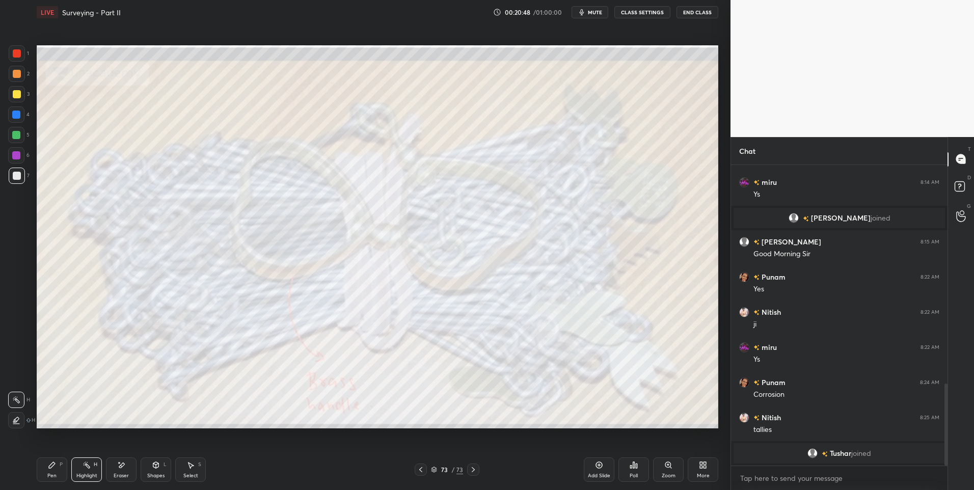
click at [473, 468] on icon at bounding box center [473, 469] width 3 height 5
click at [473, 467] on icon at bounding box center [473, 470] width 8 height 8
click at [705, 468] on icon at bounding box center [704, 467] width 3 height 3
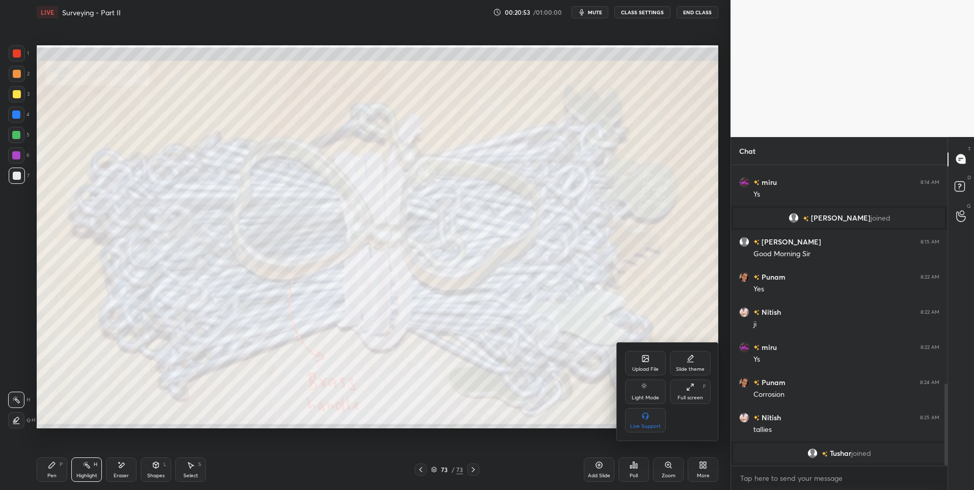
click at [642, 362] on icon at bounding box center [645, 359] width 8 height 8
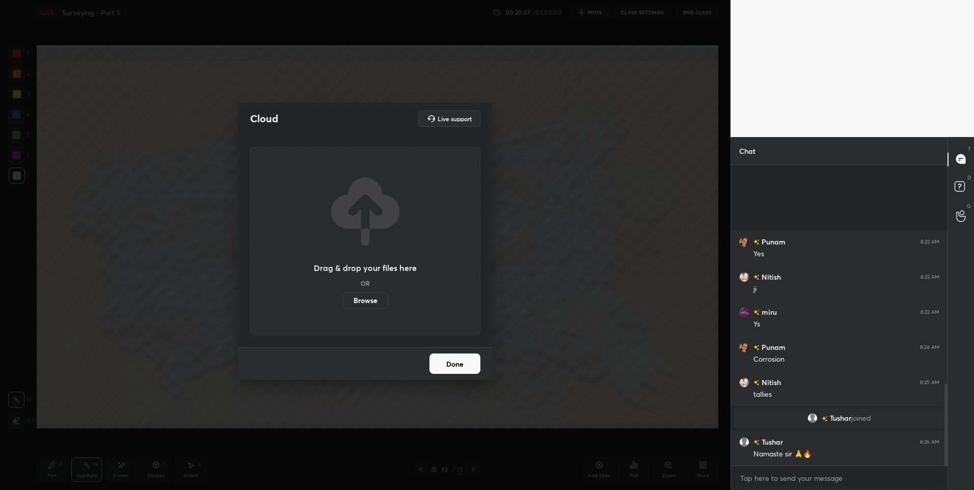
scroll to position [772, 0]
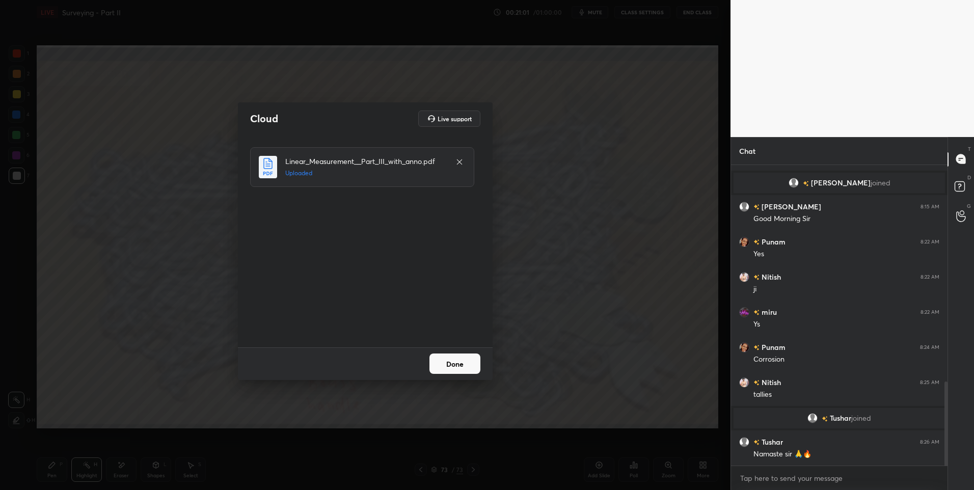
click at [454, 366] on button "Done" at bounding box center [454, 363] width 51 height 20
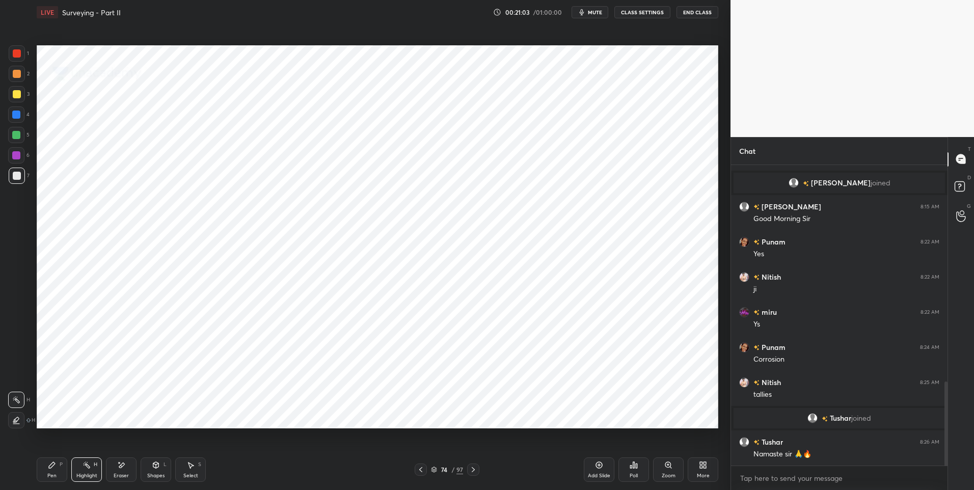
click at [473, 469] on icon at bounding box center [473, 470] width 8 height 8
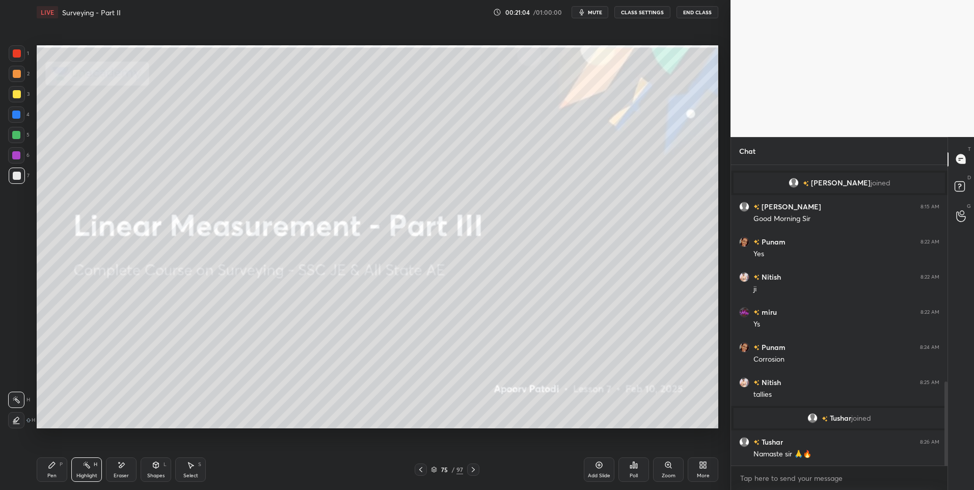
click at [475, 471] on icon at bounding box center [473, 470] width 8 height 8
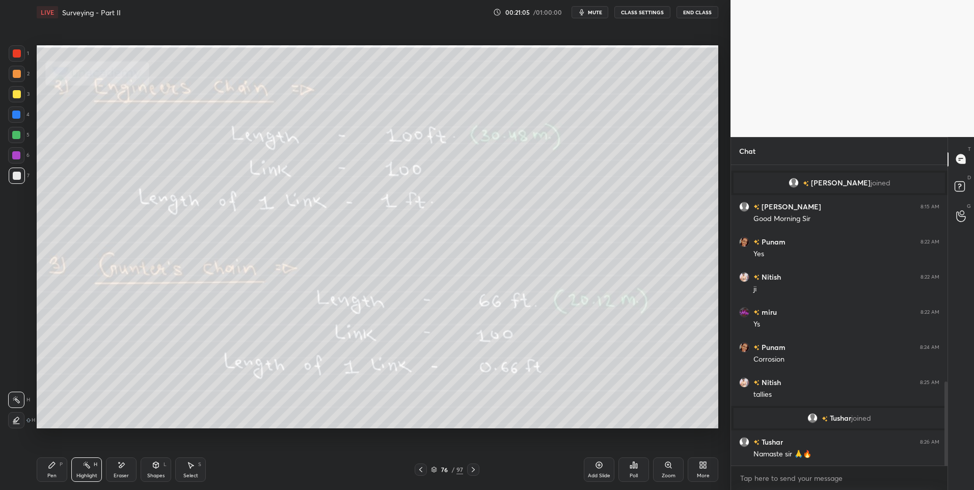
click at [87, 465] on rect at bounding box center [87, 466] width 5 height 5
click at [470, 467] on icon at bounding box center [473, 470] width 8 height 8
click at [471, 471] on icon at bounding box center [473, 470] width 8 height 8
click at [85, 470] on div "Highlight H" at bounding box center [86, 469] width 31 height 24
click at [472, 468] on icon at bounding box center [473, 470] width 8 height 8
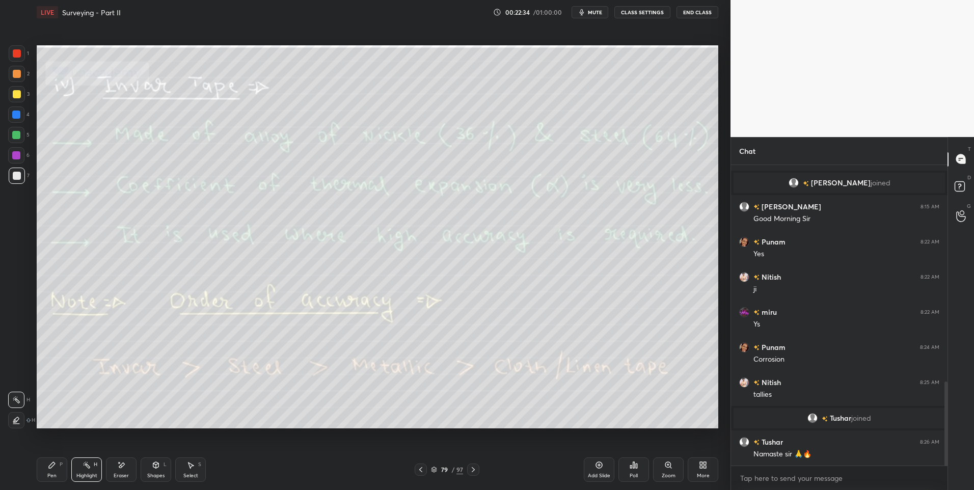
click at [418, 472] on icon at bounding box center [421, 470] width 8 height 8
click at [471, 471] on icon at bounding box center [473, 470] width 8 height 8
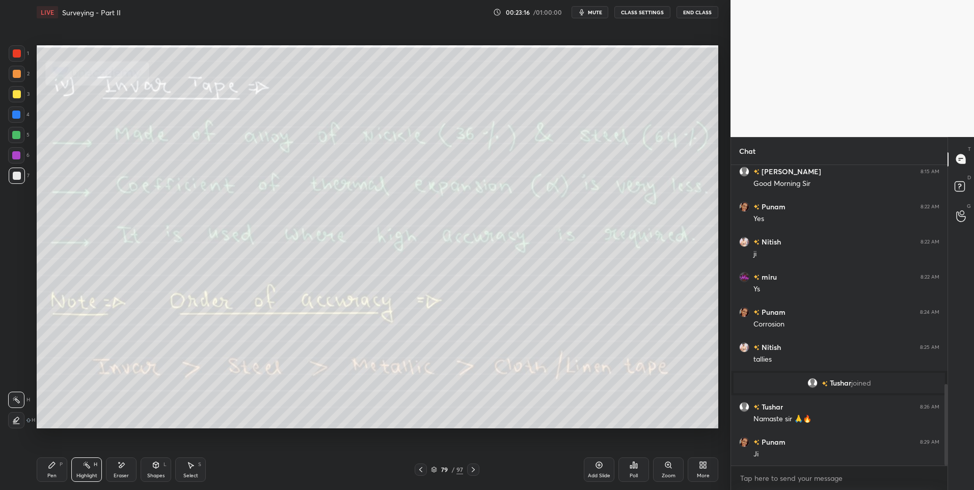
click at [473, 464] on div at bounding box center [473, 470] width 12 height 12
click at [473, 468] on icon at bounding box center [473, 469] width 3 height 5
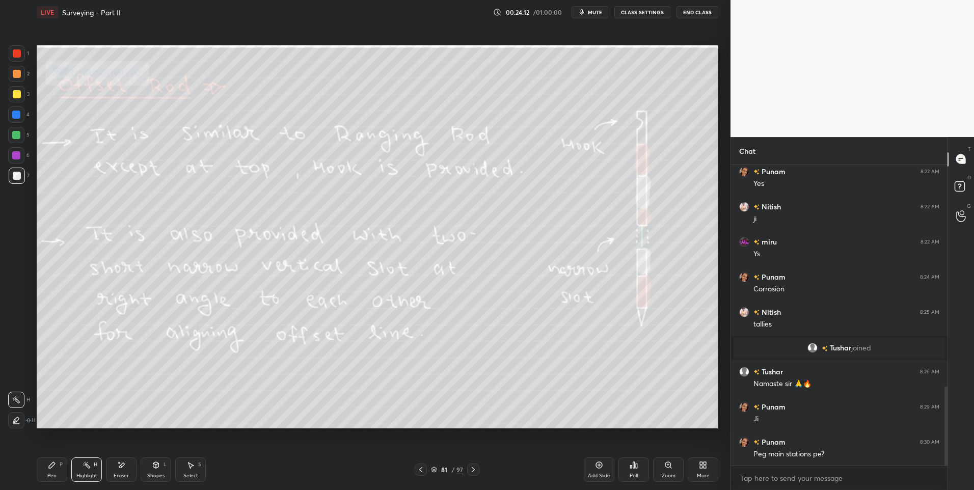
click at [417, 470] on icon at bounding box center [421, 470] width 8 height 8
click at [155, 470] on div "Shapes L" at bounding box center [156, 469] width 31 height 24
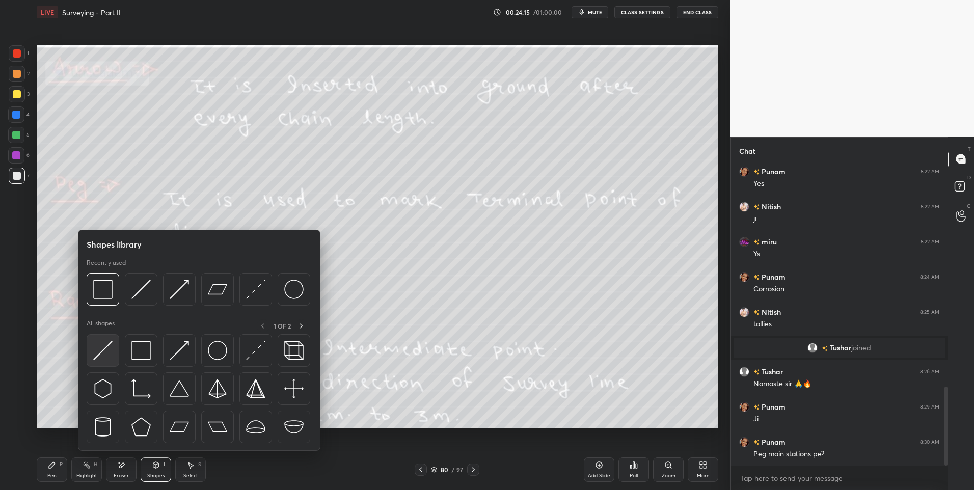
click at [105, 345] on img at bounding box center [102, 350] width 19 height 19
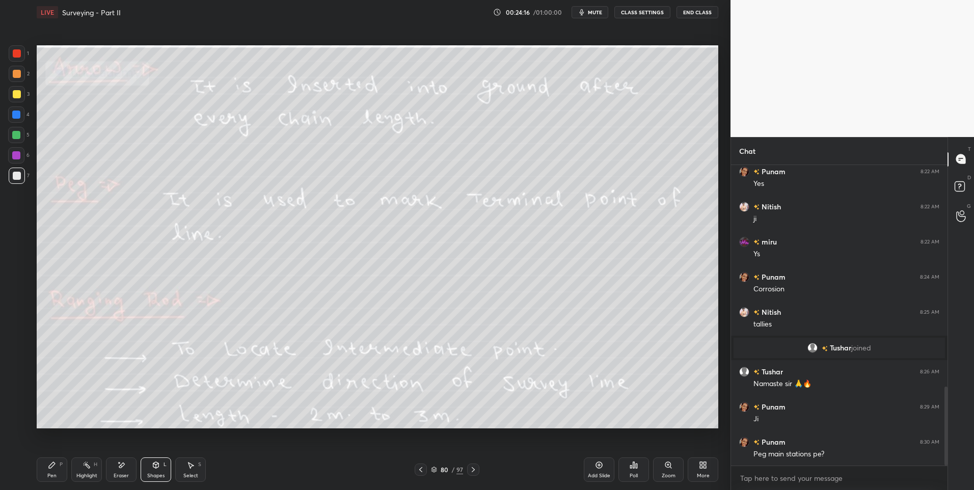
click at [19, 76] on div at bounding box center [17, 74] width 8 height 8
click at [21, 133] on div at bounding box center [16, 135] width 16 height 16
click at [19, 74] on div at bounding box center [17, 74] width 8 height 8
click at [54, 462] on icon at bounding box center [52, 465] width 8 height 8
click at [15, 176] on div at bounding box center [17, 176] width 8 height 8
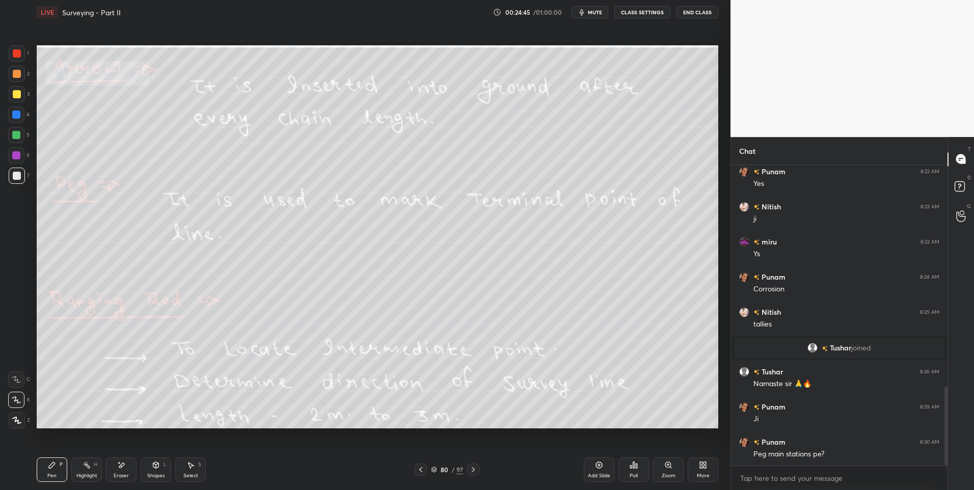
click at [76, 472] on div "Highlight H" at bounding box center [86, 469] width 31 height 24
click at [81, 473] on div "Highlight" at bounding box center [86, 475] width 21 height 5
click at [188, 469] on div "Select S" at bounding box center [190, 469] width 31 height 24
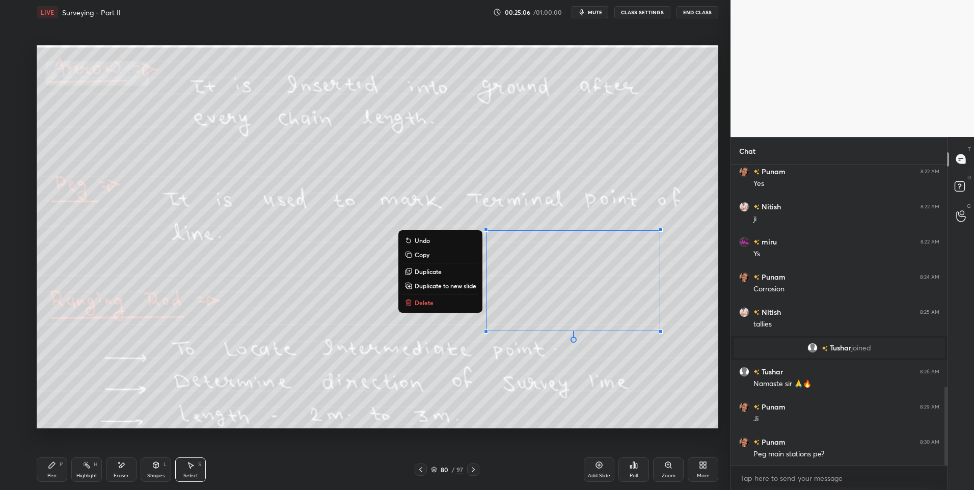
scroll to position [877, 0]
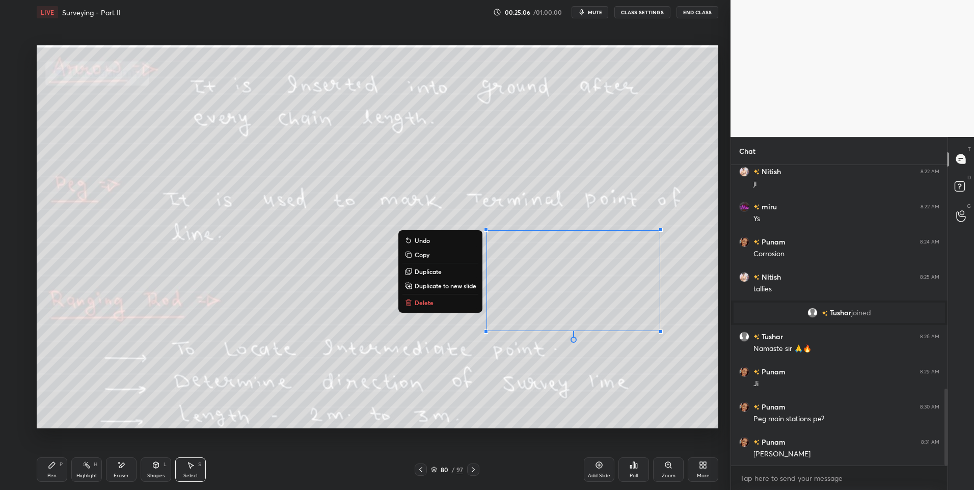
click at [455, 306] on button "Delete" at bounding box center [440, 302] width 76 height 12
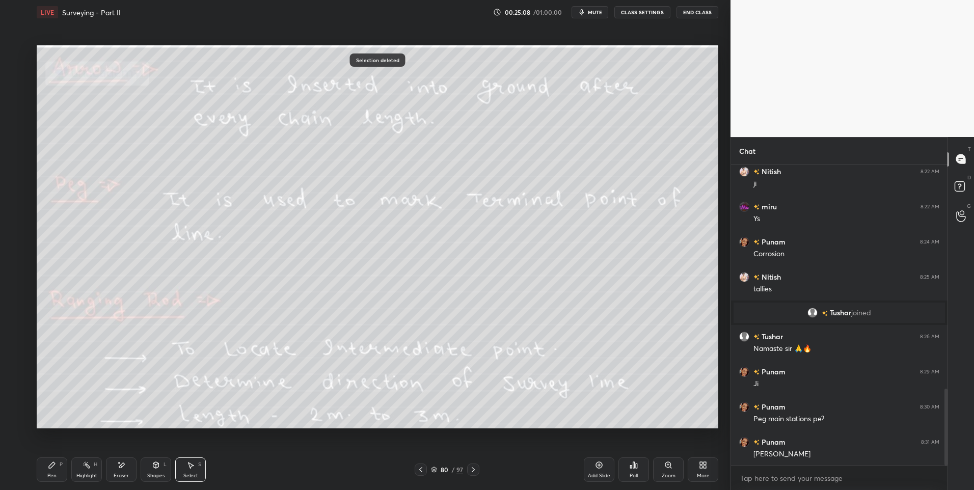
click at [82, 471] on div "Highlight H" at bounding box center [86, 469] width 31 height 24
click at [474, 471] on icon at bounding box center [473, 470] width 8 height 8
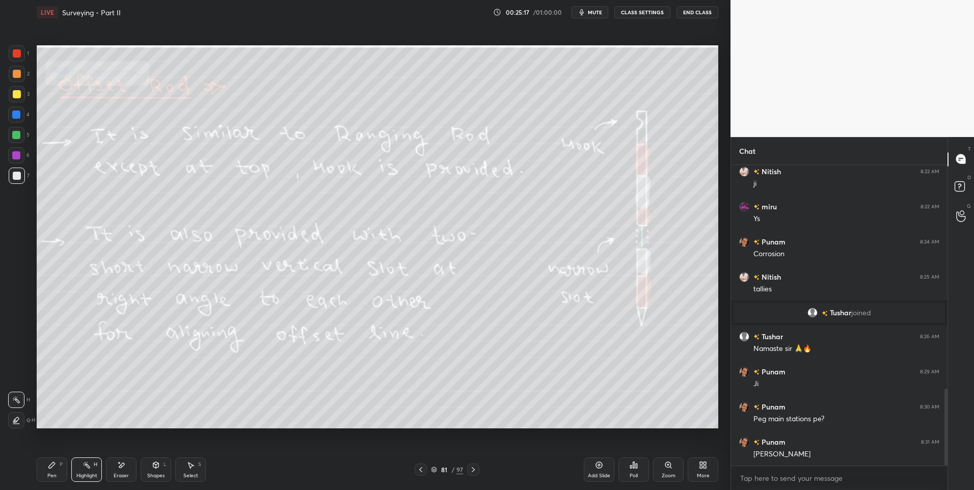
click at [471, 469] on icon at bounding box center [473, 470] width 8 height 8
click at [417, 466] on icon at bounding box center [421, 470] width 8 height 8
click at [10, 75] on div at bounding box center [17, 74] width 16 height 16
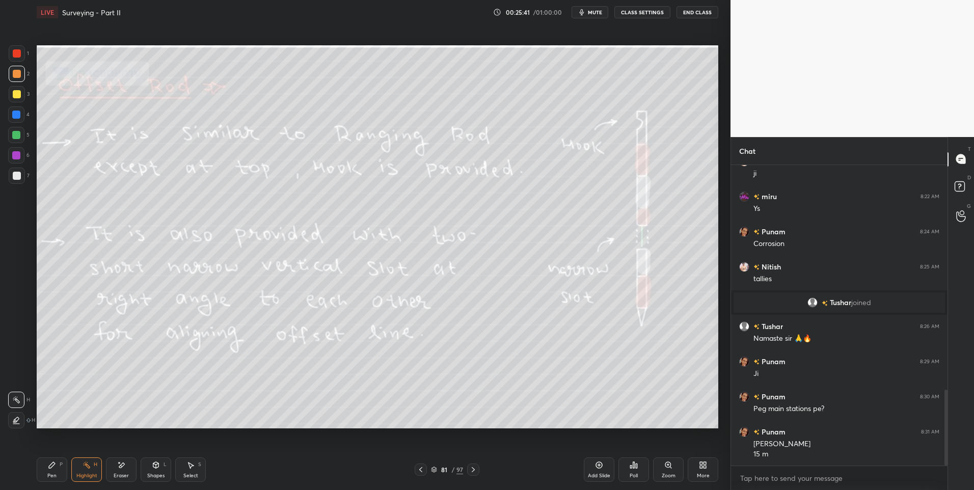
click at [474, 470] on icon at bounding box center [473, 469] width 3 height 5
click at [47, 475] on div "Pen" at bounding box center [51, 475] width 9 height 5
click at [123, 475] on div "Eraser" at bounding box center [121, 475] width 15 height 5
click at [51, 476] on div "Pen" at bounding box center [51, 475] width 9 height 5
click at [54, 474] on div "Pen" at bounding box center [51, 475] width 9 height 5
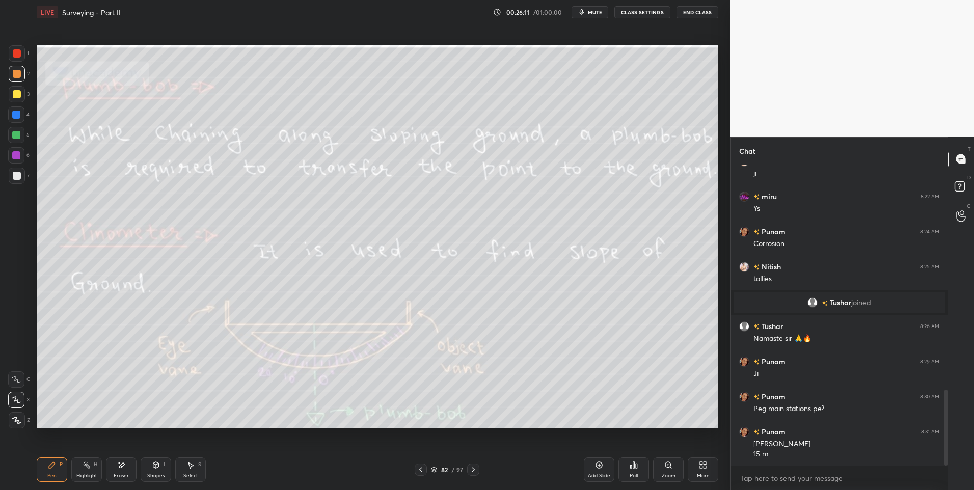
click at [83, 468] on icon at bounding box center [87, 465] width 8 height 8
click at [178, 476] on div "Select S" at bounding box center [190, 469] width 31 height 24
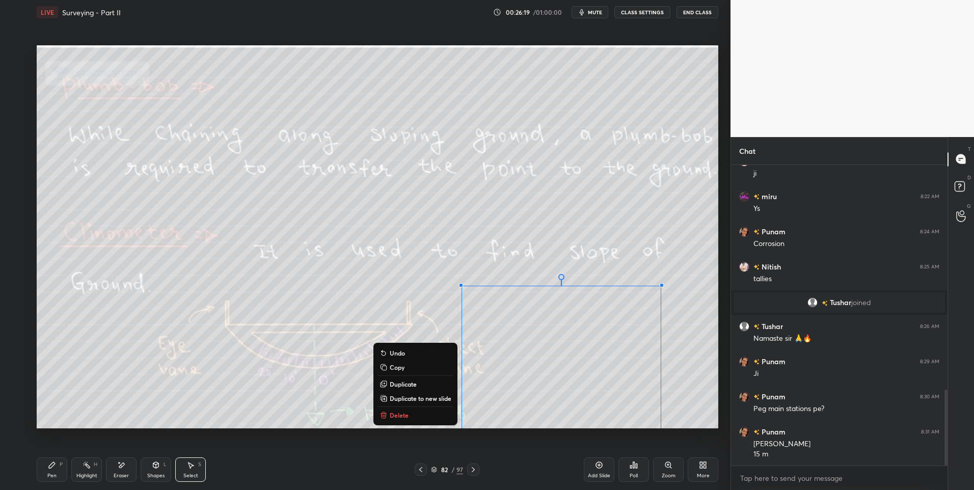
click at [411, 418] on button "Delete" at bounding box center [415, 415] width 76 height 12
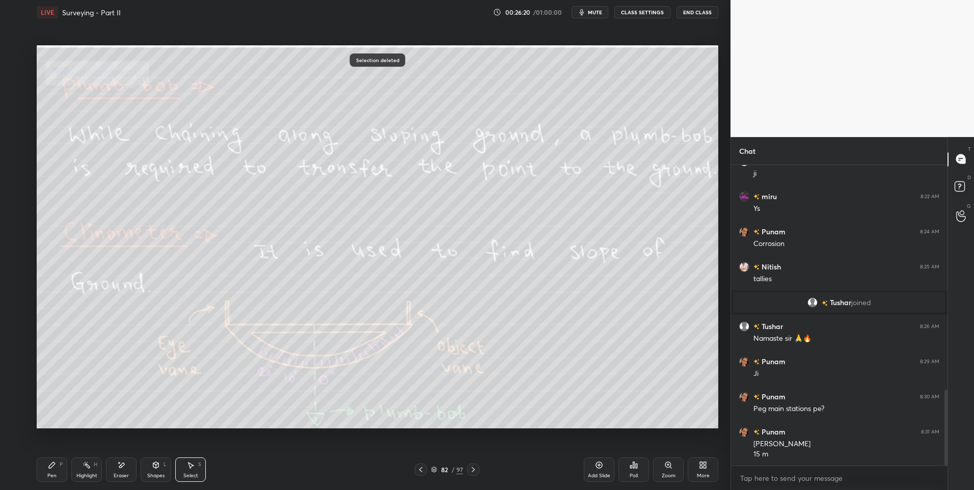
click at [477, 468] on icon at bounding box center [473, 470] width 8 height 8
click at [87, 467] on icon at bounding box center [87, 465] width 8 height 8
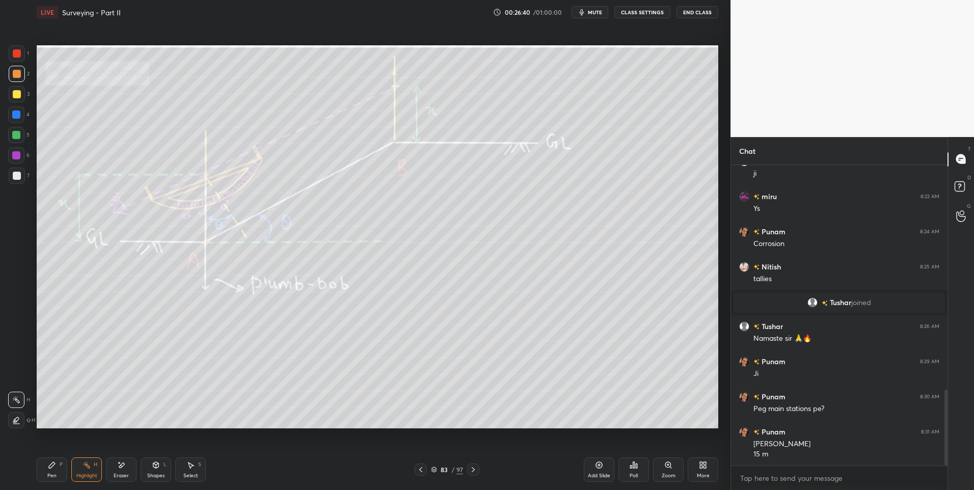
click at [475, 473] on icon at bounding box center [473, 470] width 8 height 8
click at [470, 467] on icon at bounding box center [473, 470] width 8 height 8
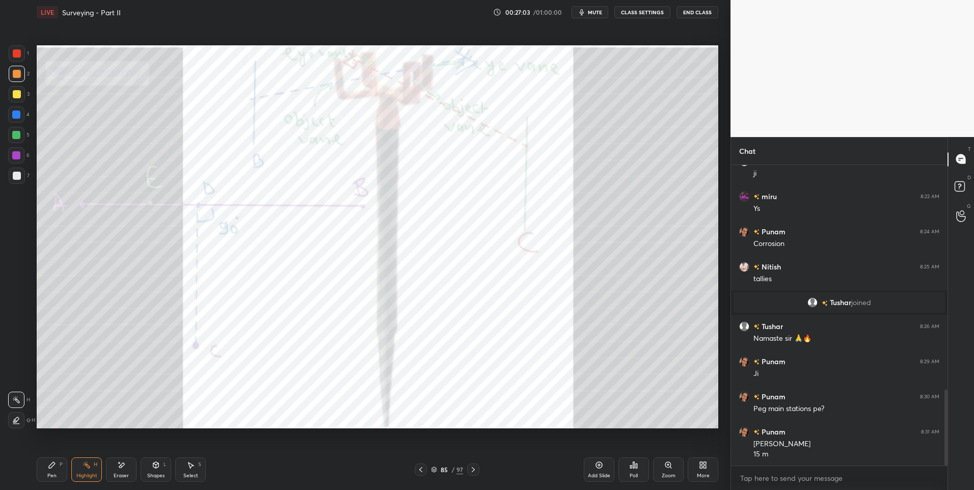
click at [469, 467] on icon at bounding box center [473, 470] width 8 height 8
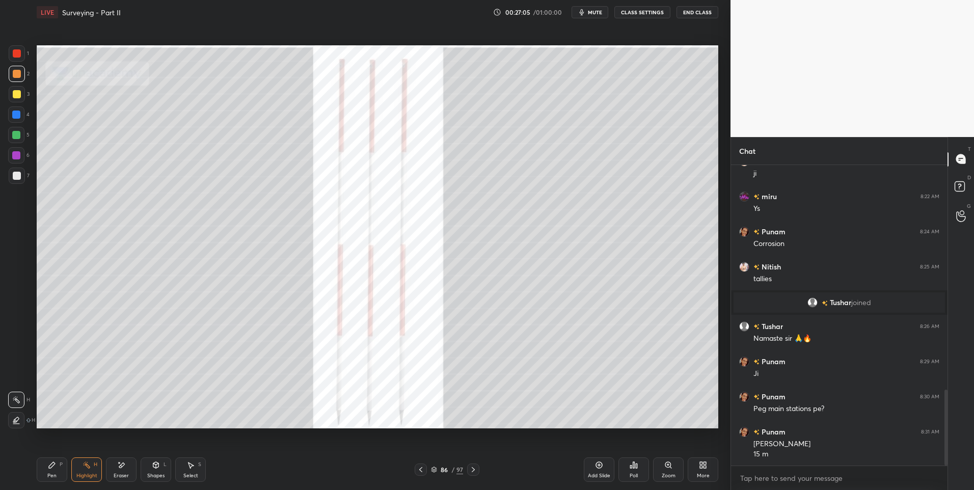
click at [473, 469] on icon at bounding box center [473, 470] width 8 height 8
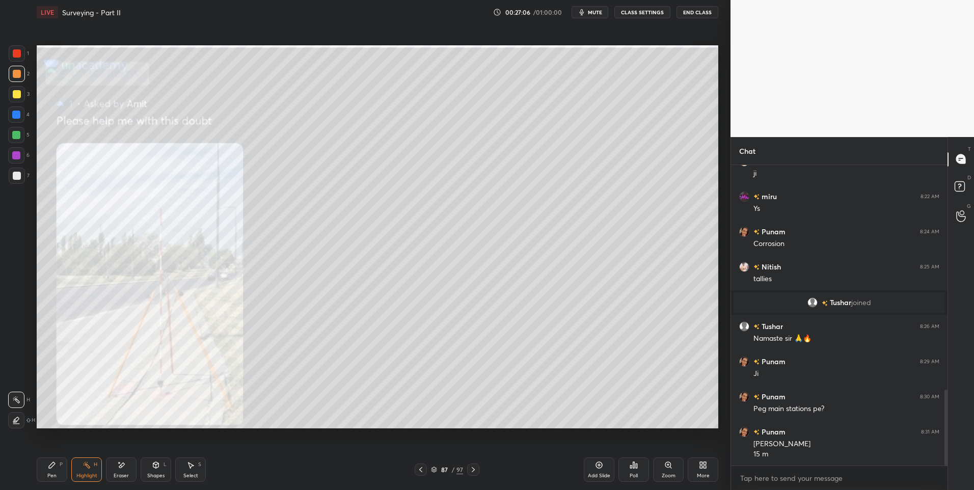
click at [473, 471] on icon at bounding box center [473, 470] width 8 height 8
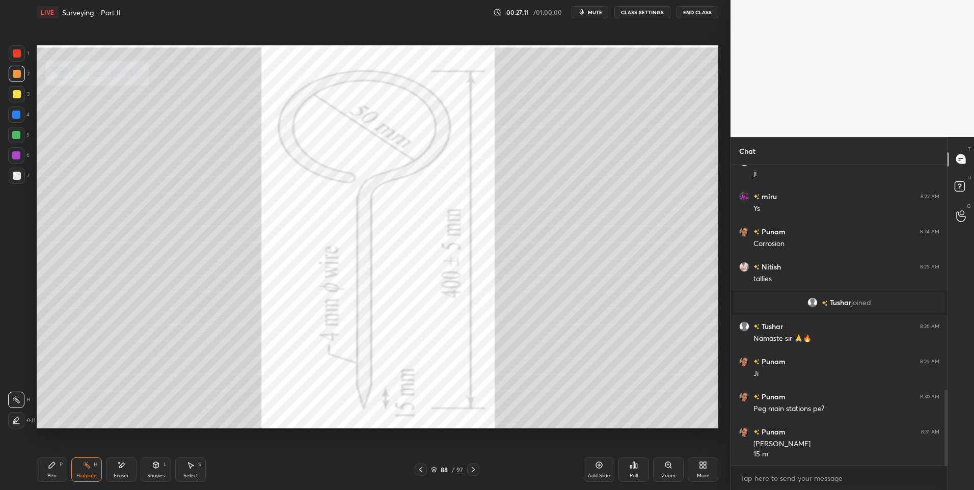
click at [22, 58] on div at bounding box center [17, 53] width 16 height 16
click at [472, 472] on icon at bounding box center [473, 470] width 8 height 8
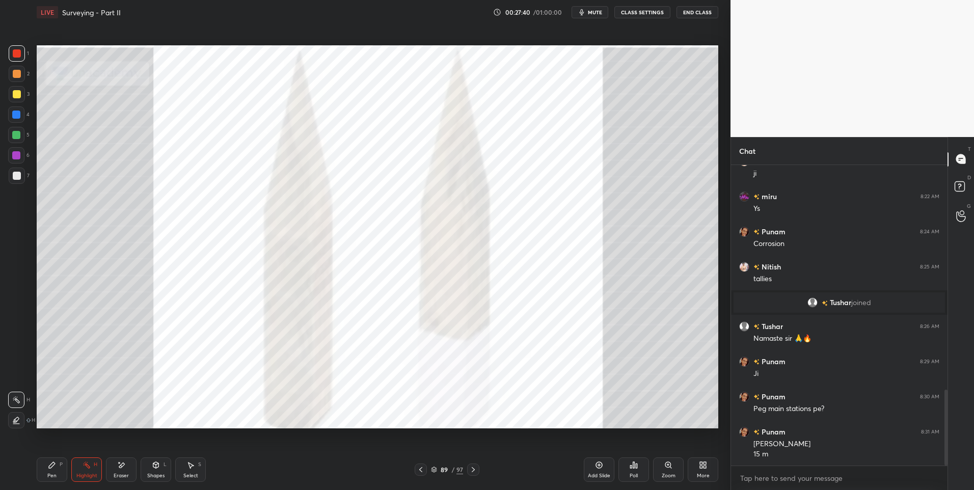
click at [473, 468] on icon at bounding box center [473, 470] width 8 height 8
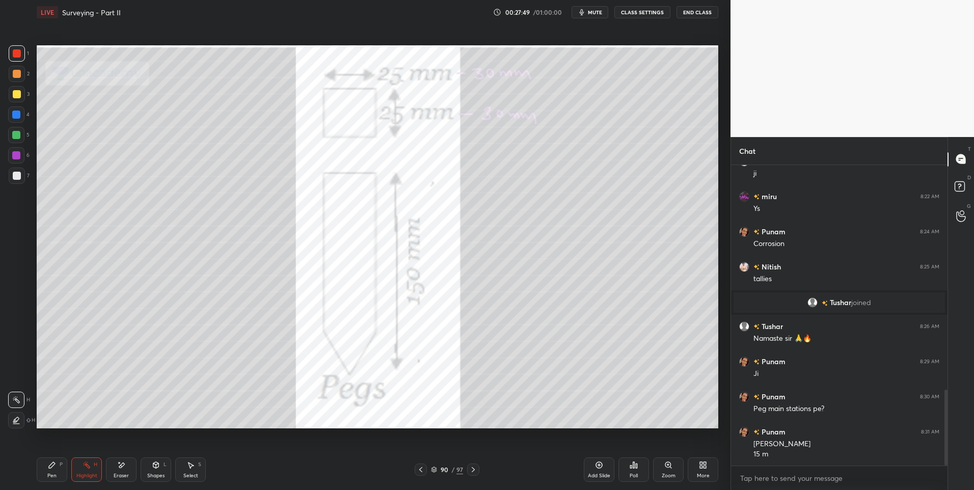
click at [472, 469] on icon at bounding box center [473, 470] width 8 height 8
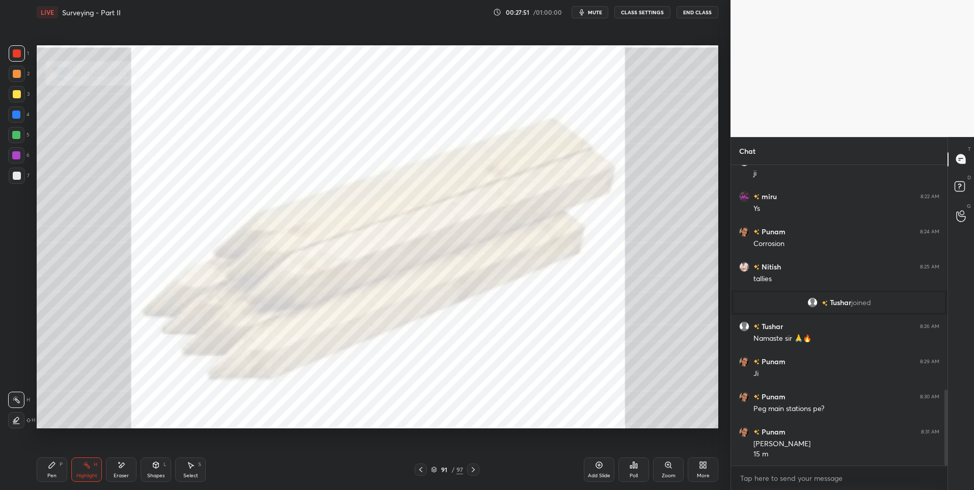
click at [475, 469] on icon at bounding box center [473, 470] width 8 height 8
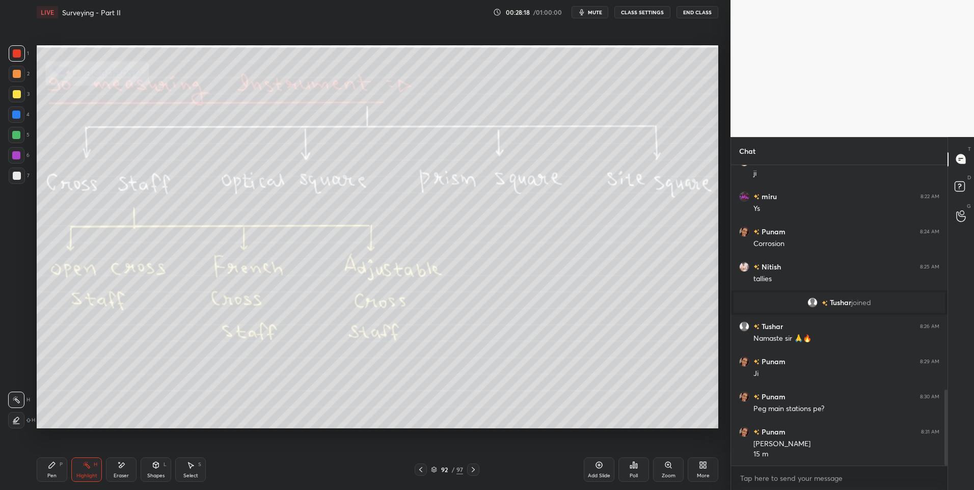
click at [473, 470] on icon at bounding box center [473, 470] width 8 height 8
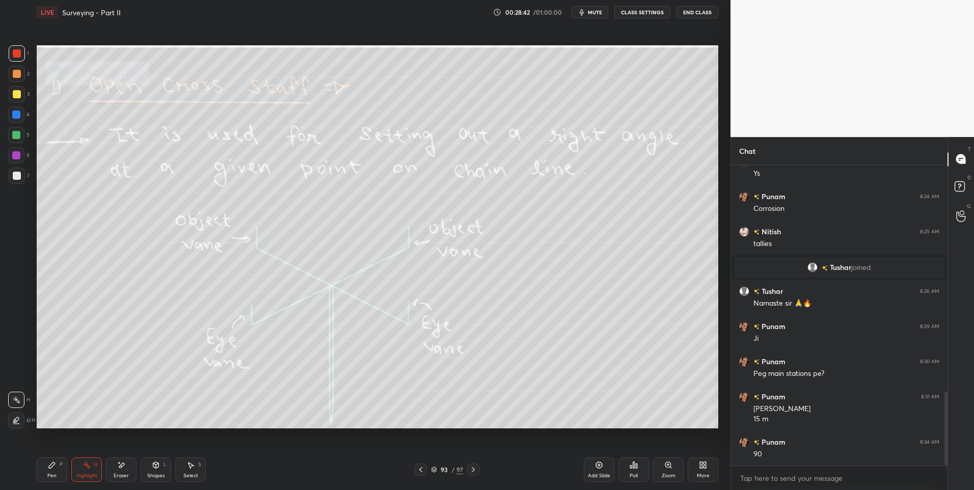
click at [84, 473] on div "Highlight" at bounding box center [86, 475] width 21 height 5
click at [476, 468] on icon at bounding box center [473, 470] width 8 height 8
click at [17, 138] on div at bounding box center [16, 135] width 8 height 8
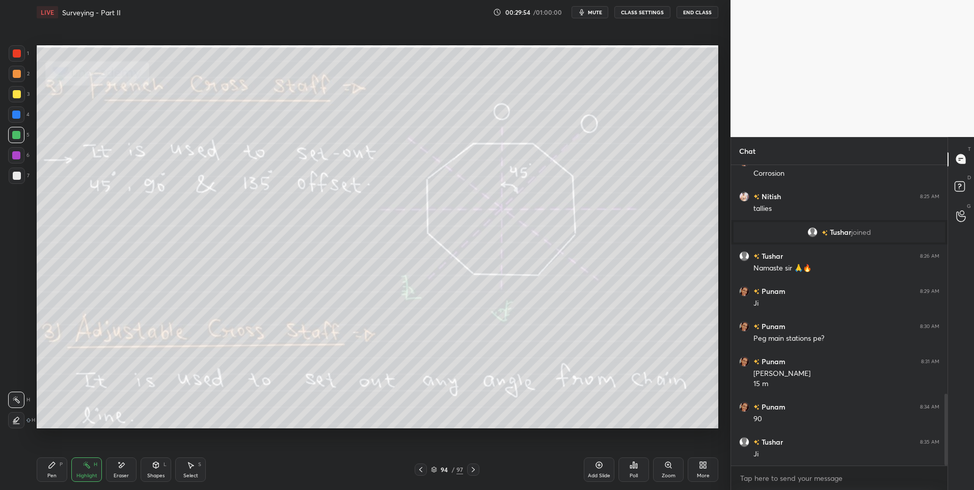
click at [49, 474] on div "Pen" at bounding box center [51, 475] width 9 height 5
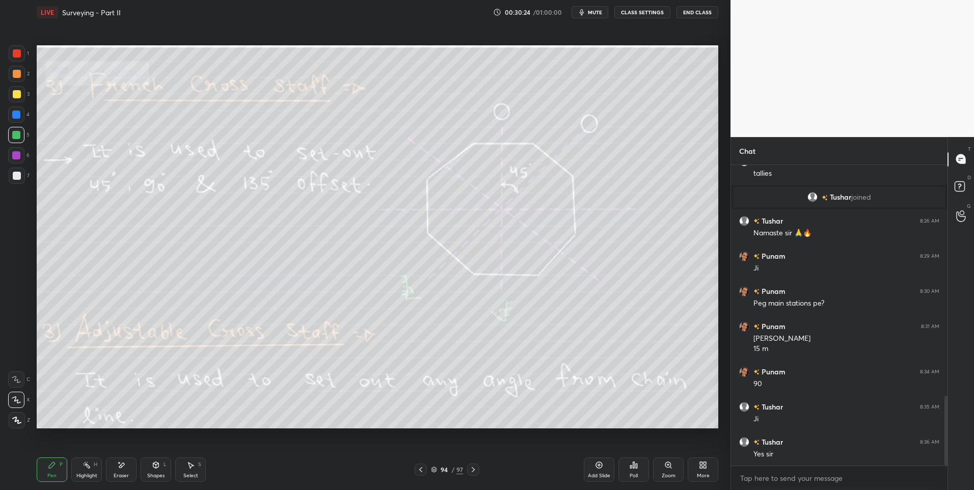
click at [85, 474] on div "Highlight" at bounding box center [86, 475] width 21 height 5
click at [84, 474] on div "Highlight" at bounding box center [86, 475] width 21 height 5
click at [468, 468] on div at bounding box center [473, 470] width 12 height 12
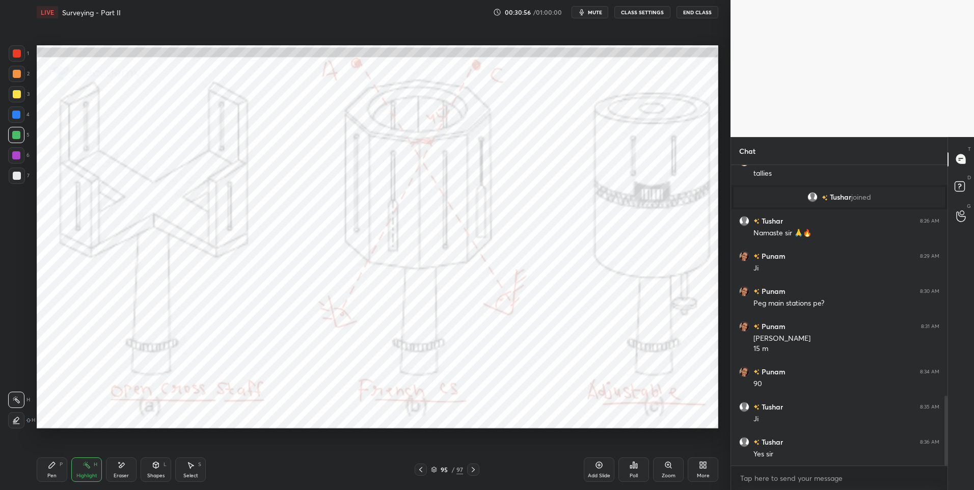
click at [476, 468] on icon at bounding box center [473, 470] width 8 height 8
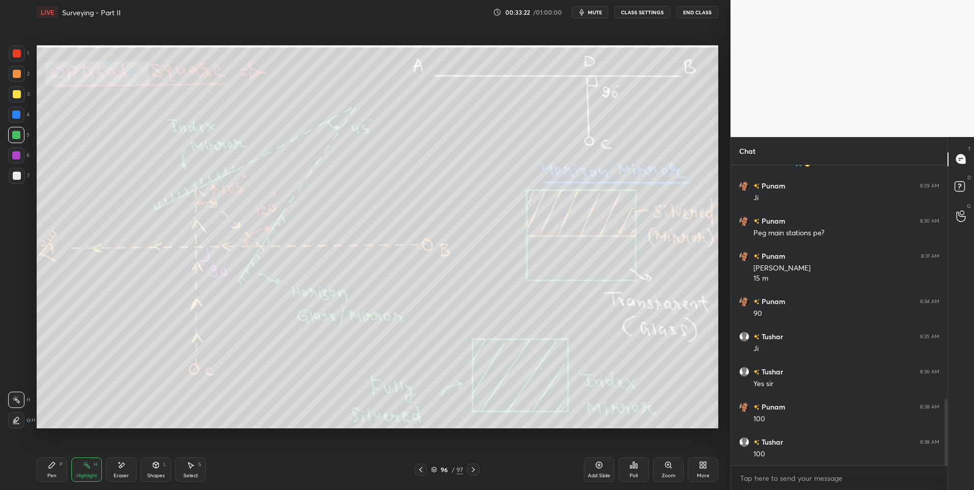
scroll to position [1098, 0]
click at [474, 468] on icon at bounding box center [473, 470] width 8 height 8
click at [420, 464] on div at bounding box center [421, 470] width 12 height 12
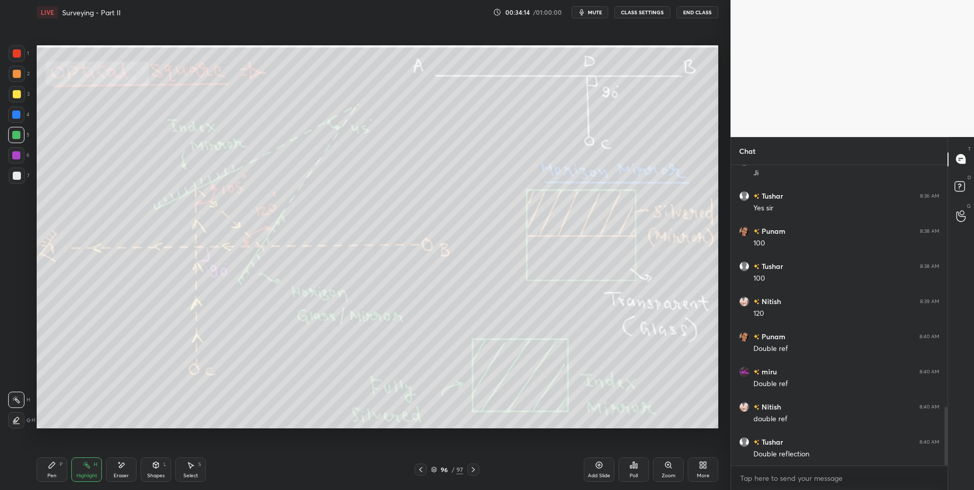
click at [48, 468] on icon at bounding box center [52, 465] width 8 height 8
click at [88, 471] on div "Highlight H" at bounding box center [86, 469] width 31 height 24
click at [121, 474] on div "Eraser" at bounding box center [121, 475] width 15 height 5
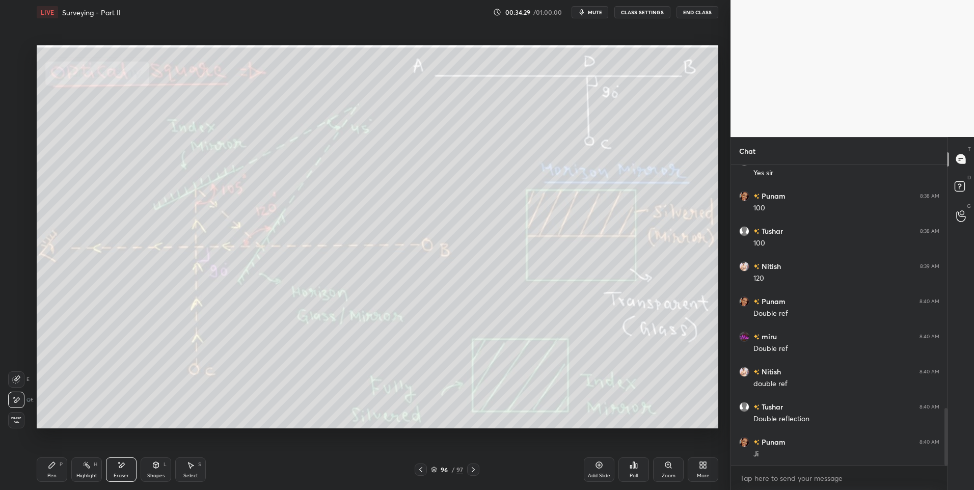
scroll to position [1309, 0]
click at [90, 477] on div "Highlight" at bounding box center [86, 475] width 21 height 5
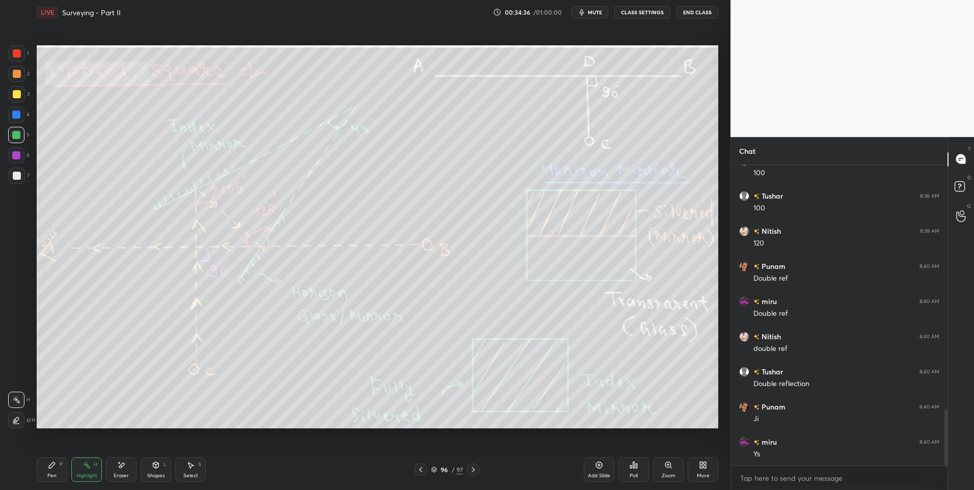
click at [123, 465] on icon at bounding box center [122, 464] width 6 height 5
click at [78, 473] on div "Highlight" at bounding box center [86, 475] width 21 height 5
click at [88, 482] on div "Pen P Highlight H Eraser Shapes L Select S 96 / 97 Add Slide Poll Zoom More" at bounding box center [377, 469] width 681 height 41
click at [467, 469] on div at bounding box center [473, 470] width 12 height 12
click at [475, 469] on icon at bounding box center [473, 470] width 8 height 8
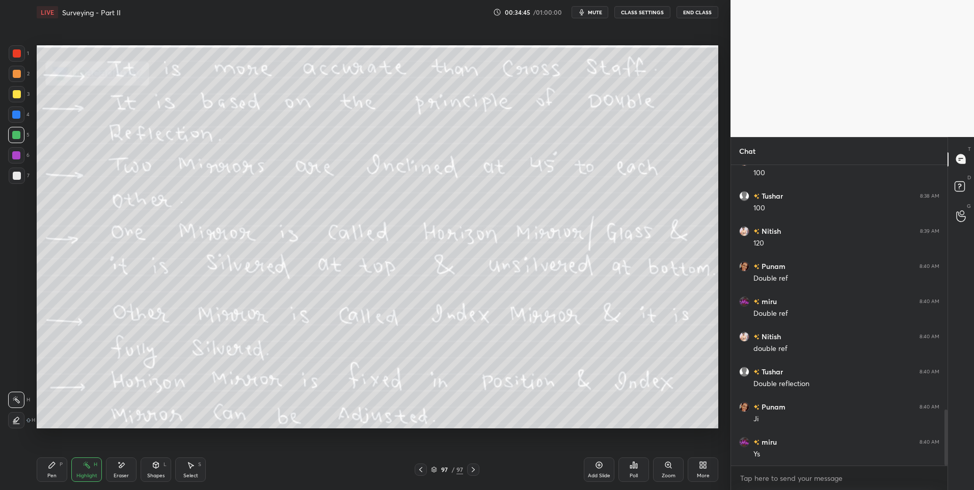
click at [701, 468] on icon at bounding box center [701, 467] width 3 height 3
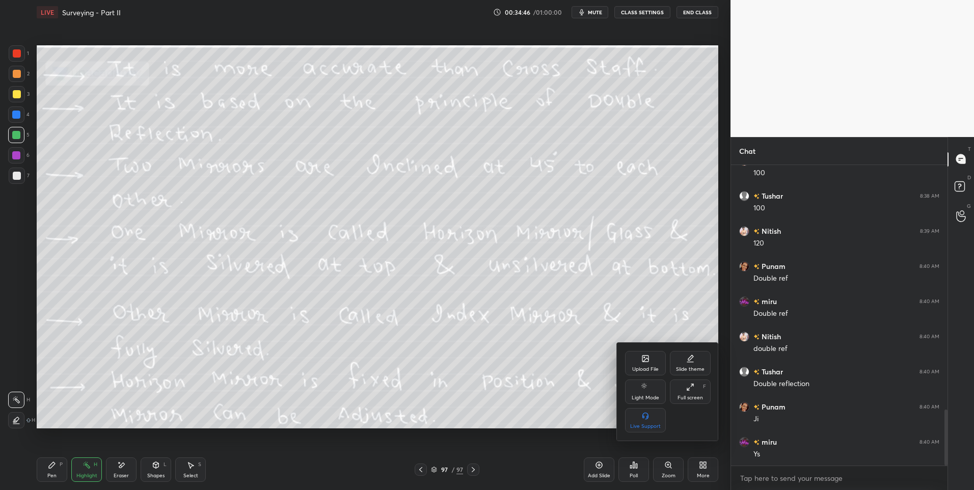
click at [634, 367] on div "Upload File" at bounding box center [645, 369] width 26 height 5
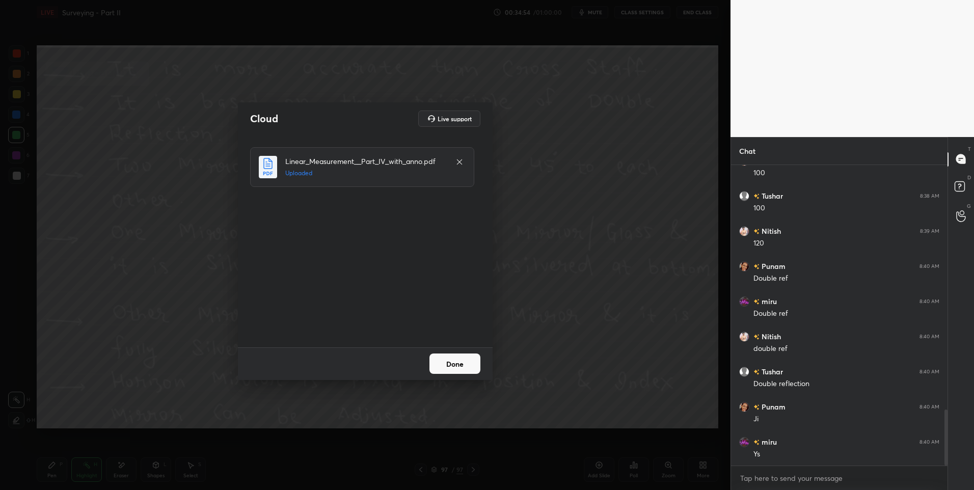
click at [462, 364] on button "Done" at bounding box center [454, 363] width 51 height 20
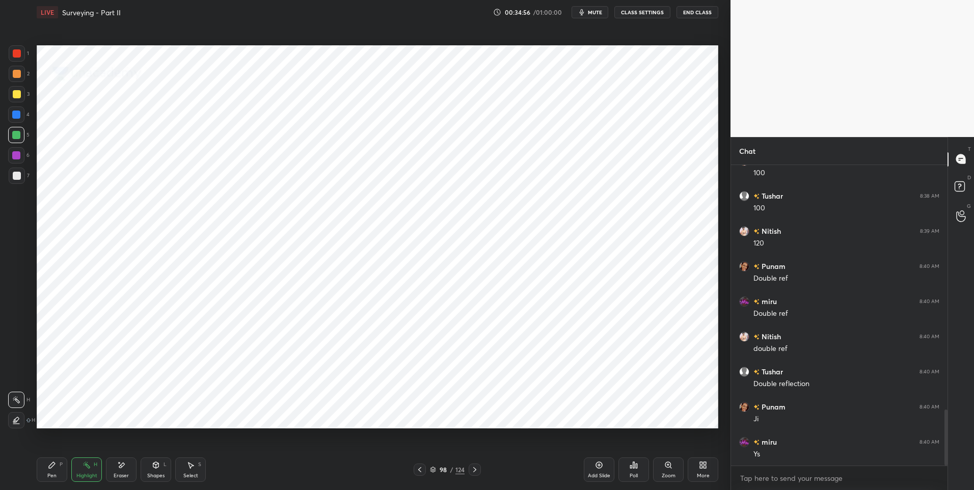
click at [469, 471] on div at bounding box center [475, 470] width 12 height 12
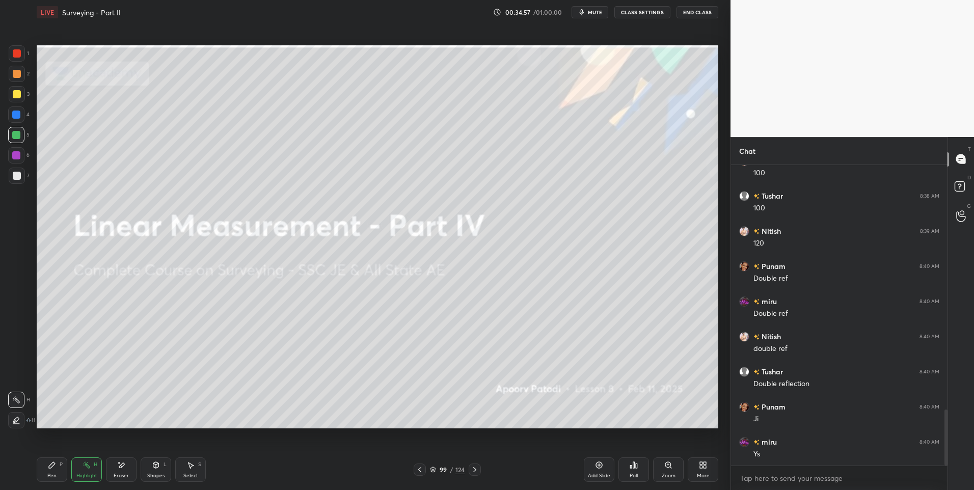
click at [473, 473] on icon at bounding box center [475, 470] width 8 height 8
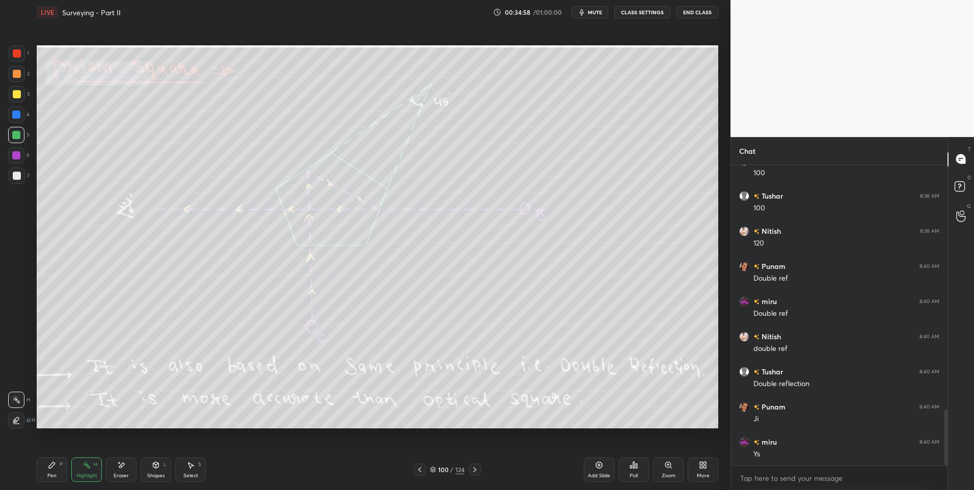
click at [88, 473] on div "Highlight" at bounding box center [86, 475] width 21 height 5
click at [474, 471] on icon at bounding box center [474, 469] width 3 height 5
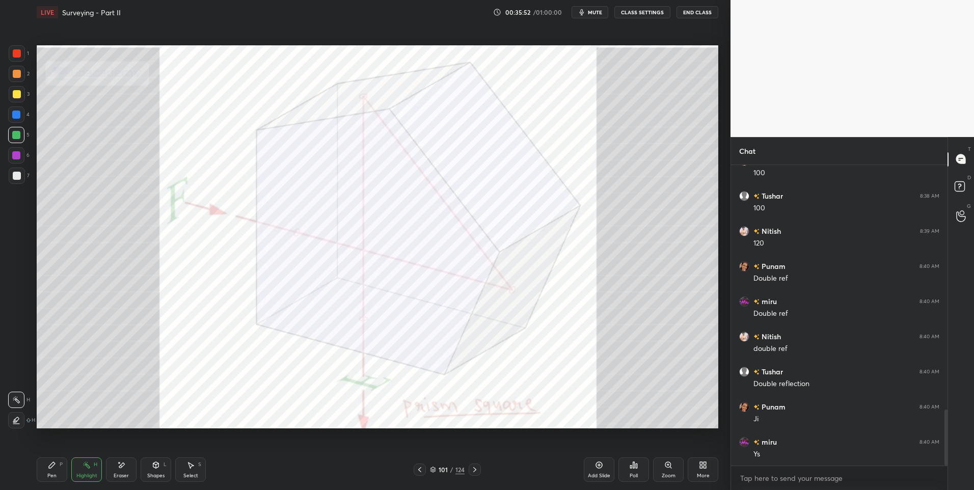
click at [477, 468] on icon at bounding box center [475, 470] width 8 height 8
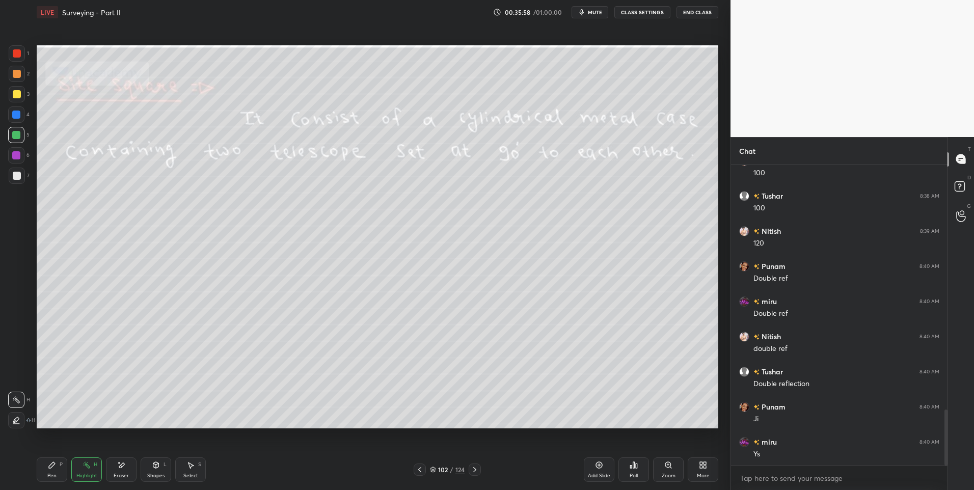
click at [474, 468] on icon at bounding box center [475, 470] width 8 height 8
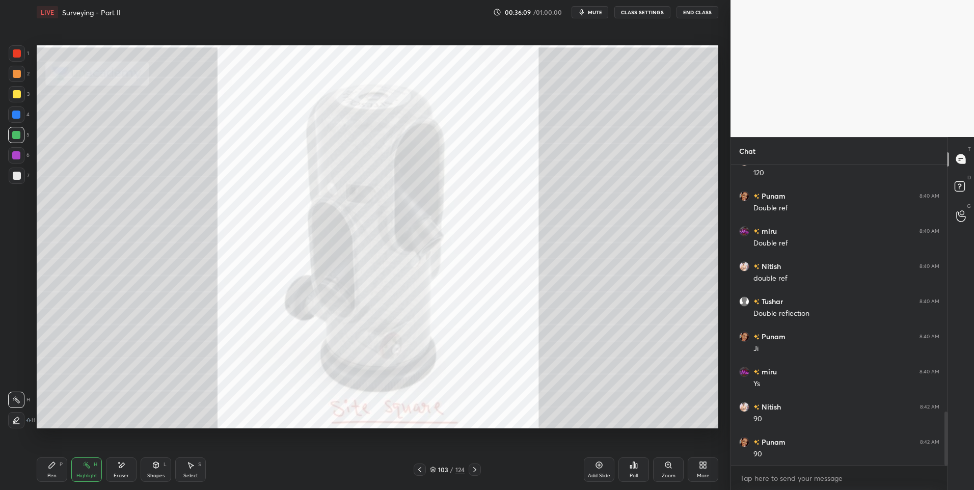
scroll to position [1414, 0]
click at [475, 469] on icon at bounding box center [474, 469] width 3 height 5
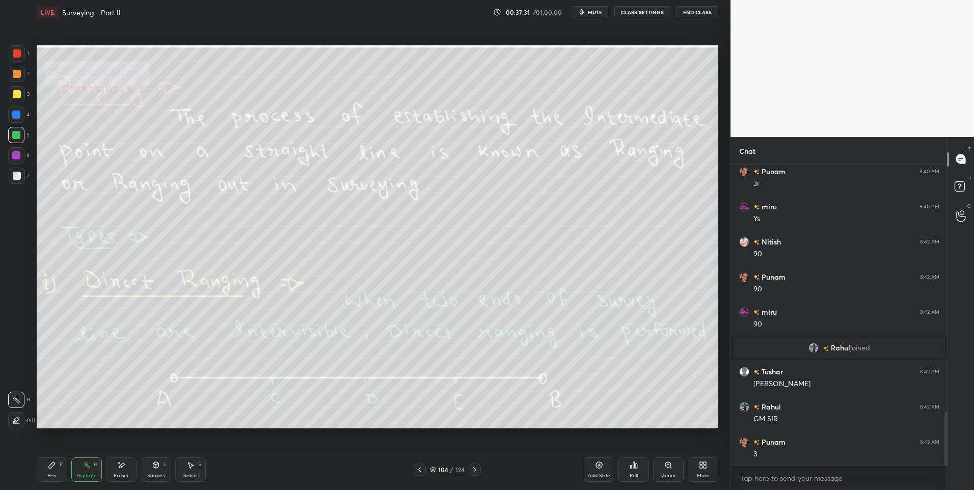
scroll to position [1407, 0]
click at [476, 470] on icon at bounding box center [475, 470] width 8 height 8
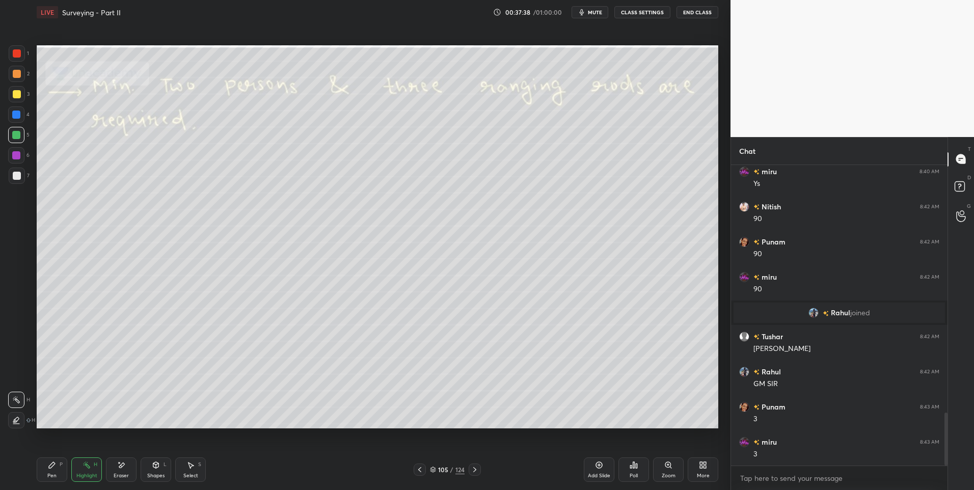
click at [478, 468] on icon at bounding box center [475, 470] width 8 height 8
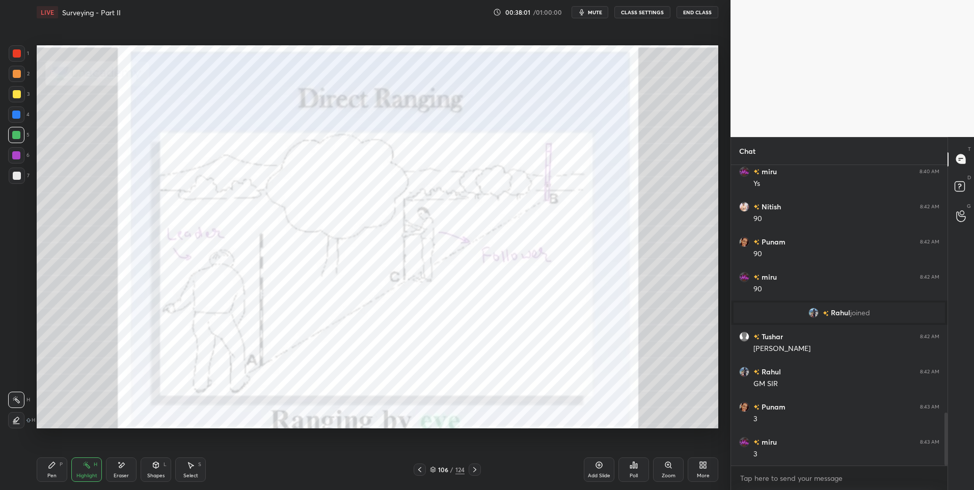
click at [473, 470] on icon at bounding box center [475, 470] width 8 height 8
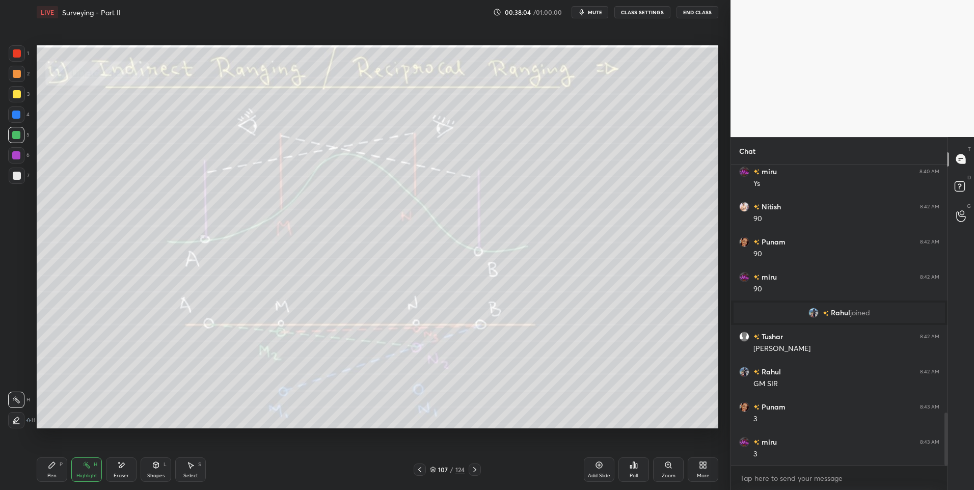
click at [25, 57] on div "1" at bounding box center [19, 53] width 20 height 16
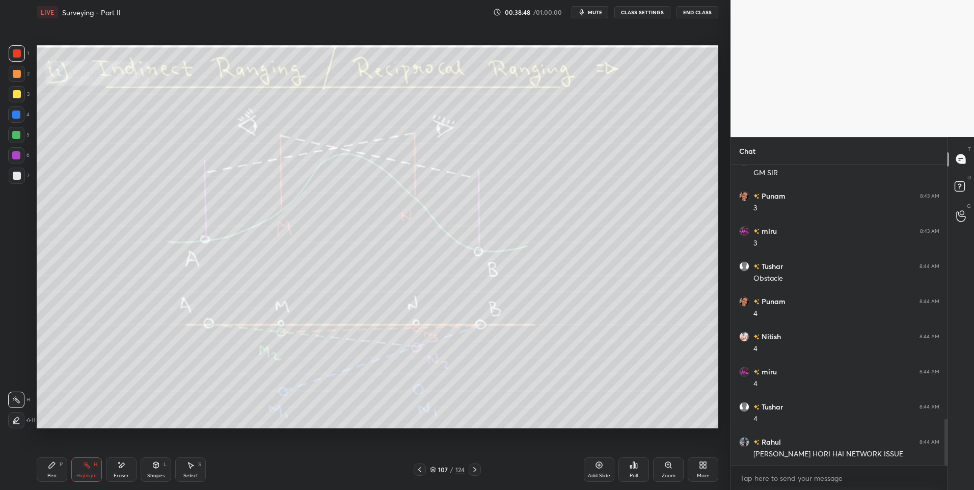
scroll to position [1628, 0]
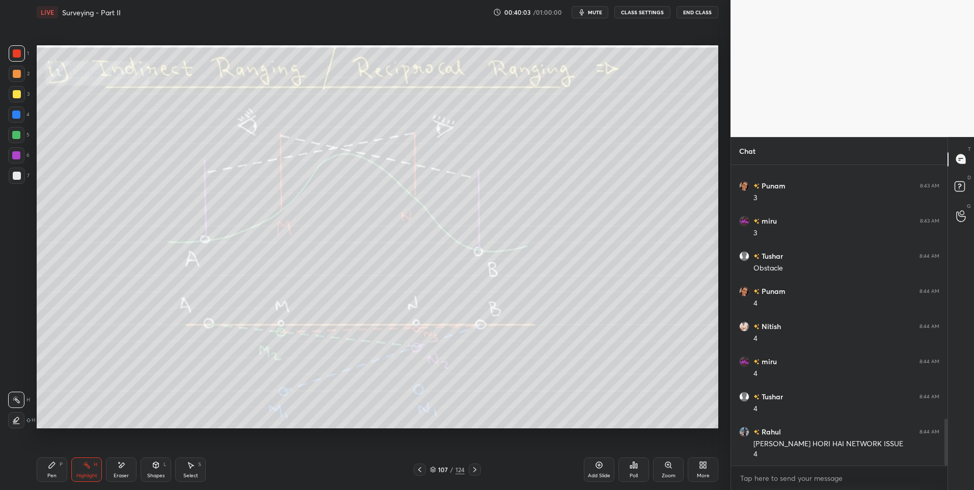
click at [18, 177] on div at bounding box center [17, 176] width 8 height 8
click at [477, 469] on icon at bounding box center [475, 470] width 8 height 8
click at [473, 471] on icon at bounding box center [475, 470] width 8 height 8
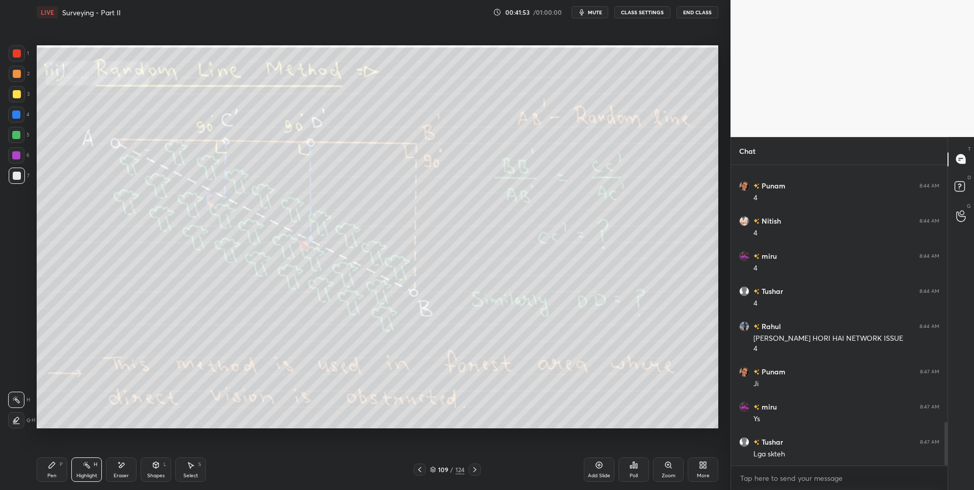
scroll to position [1769, 0]
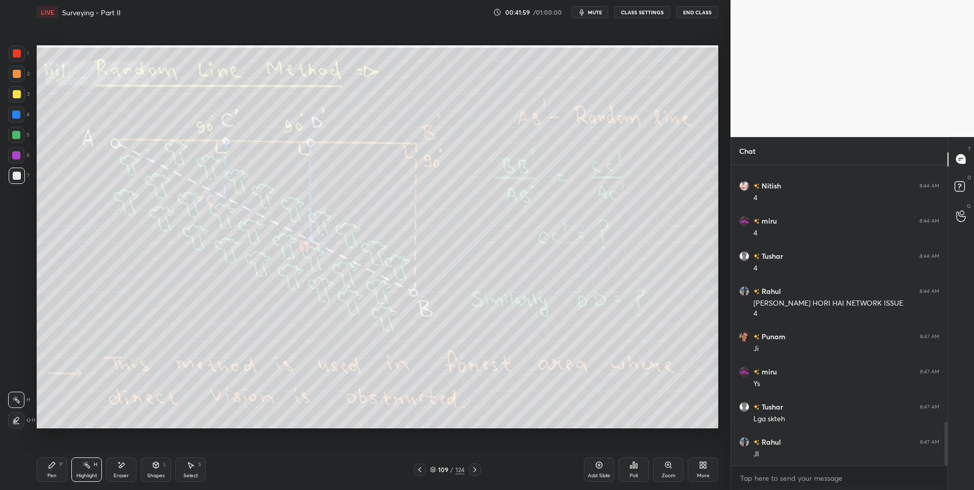
click at [46, 467] on div "Pen P" at bounding box center [52, 469] width 31 height 24
click at [82, 467] on div "Highlight H" at bounding box center [86, 469] width 31 height 24
click at [473, 473] on icon at bounding box center [475, 470] width 8 height 8
click at [419, 472] on icon at bounding box center [420, 470] width 8 height 8
click at [475, 465] on div at bounding box center [475, 470] width 12 height 12
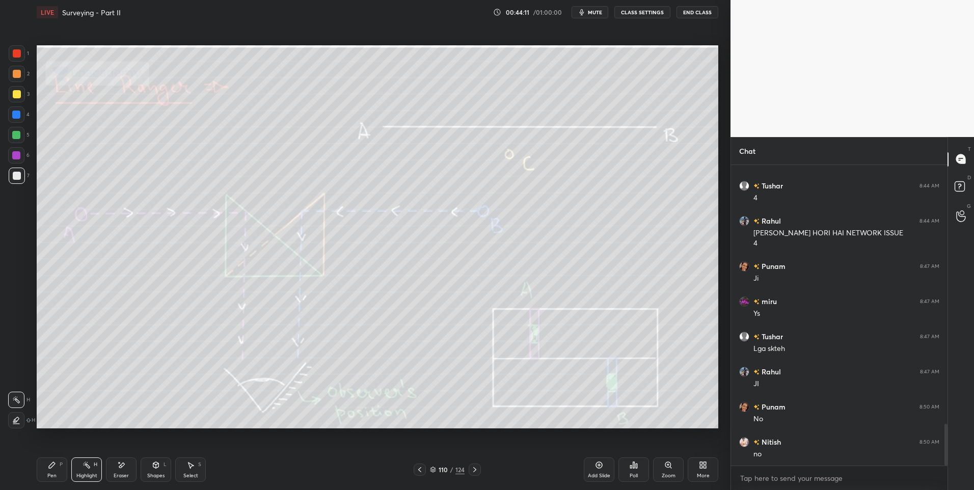
scroll to position [1874, 0]
click at [474, 468] on icon at bounding box center [474, 469] width 3 height 5
click at [473, 468] on icon at bounding box center [475, 470] width 8 height 8
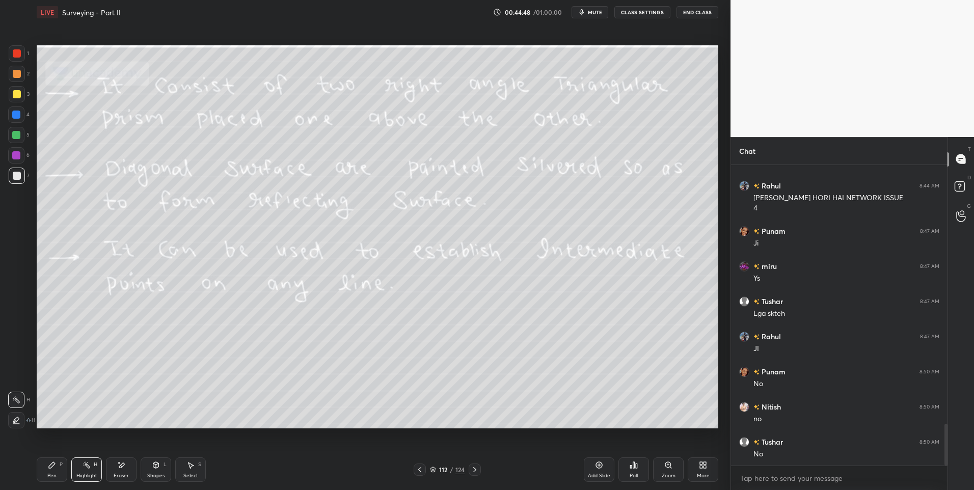
click at [88, 460] on div "Highlight H" at bounding box center [86, 469] width 31 height 24
click at [418, 467] on icon at bounding box center [420, 470] width 8 height 8
click at [21, 77] on div at bounding box center [17, 74] width 16 height 16
click at [474, 467] on icon at bounding box center [475, 470] width 8 height 8
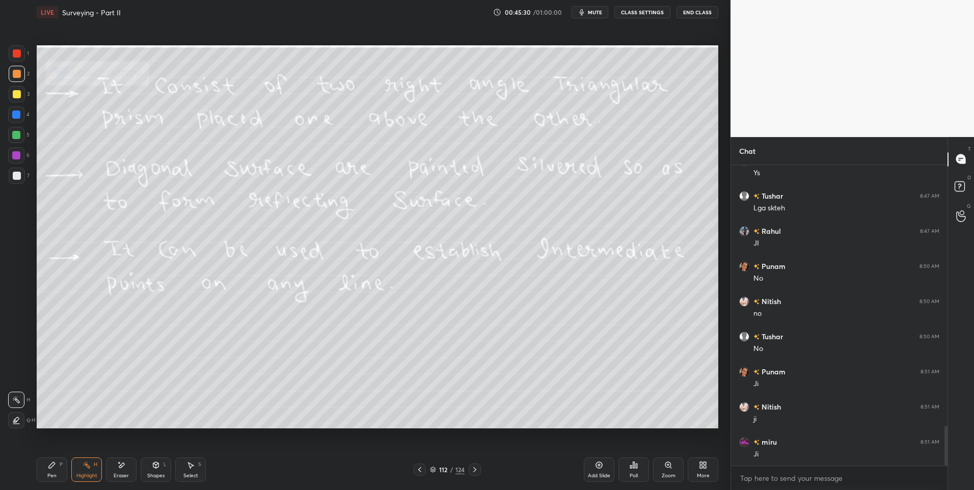
click at [476, 466] on icon at bounding box center [475, 470] width 8 height 8
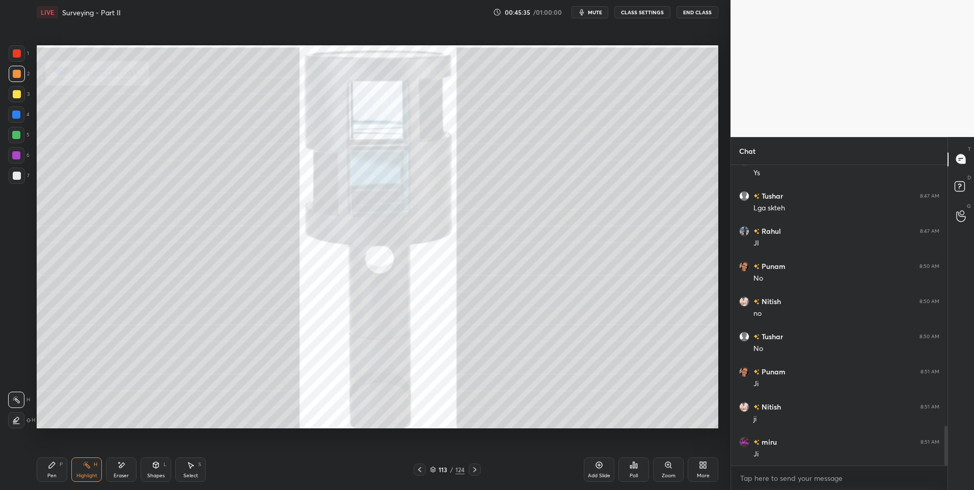
click at [473, 471] on icon at bounding box center [475, 470] width 8 height 8
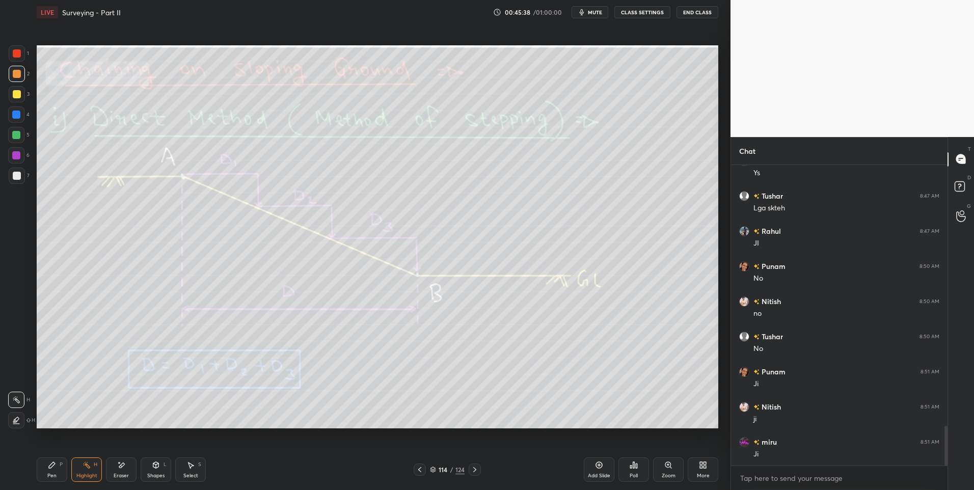
click at [17, 119] on div at bounding box center [16, 114] width 16 height 16
click at [476, 473] on icon at bounding box center [475, 470] width 8 height 8
click at [472, 475] on div at bounding box center [475, 470] width 12 height 12
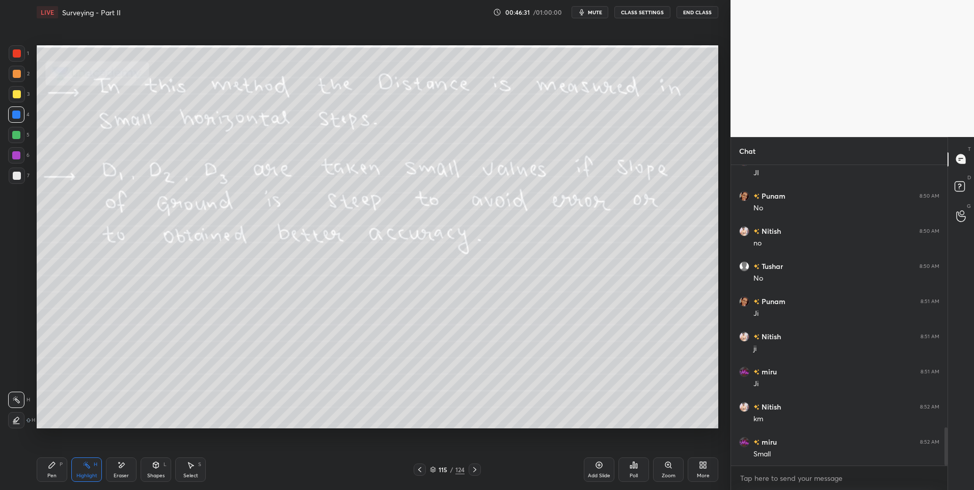
scroll to position [2085, 0]
click at [473, 471] on icon at bounding box center [475, 470] width 8 height 8
click at [476, 470] on icon at bounding box center [474, 469] width 3 height 5
click at [17, 59] on div at bounding box center [17, 53] width 16 height 16
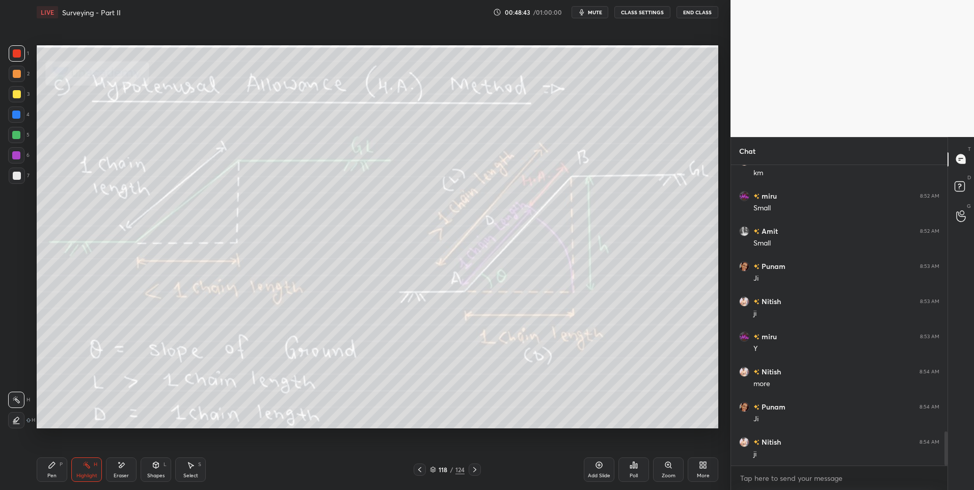
scroll to position [2331, 0]
click at [477, 471] on icon at bounding box center [475, 470] width 8 height 8
click at [423, 471] on icon at bounding box center [420, 470] width 8 height 8
click at [477, 472] on icon at bounding box center [475, 470] width 8 height 8
click at [425, 471] on div at bounding box center [420, 470] width 12 height 12
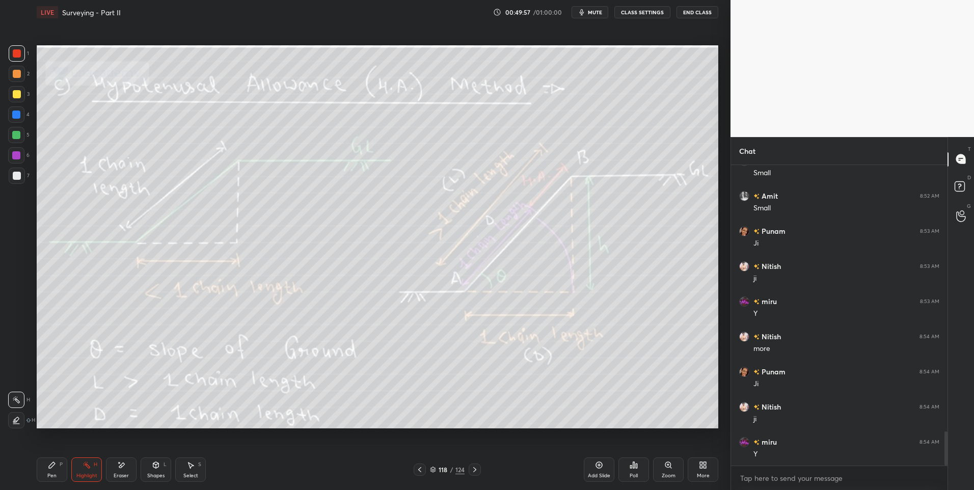
click at [471, 467] on icon at bounding box center [475, 470] width 8 height 8
click at [417, 471] on icon at bounding box center [420, 470] width 8 height 8
click at [475, 471] on icon at bounding box center [475, 470] width 8 height 8
click at [423, 470] on icon at bounding box center [420, 470] width 8 height 8
click at [475, 470] on icon at bounding box center [475, 470] width 8 height 8
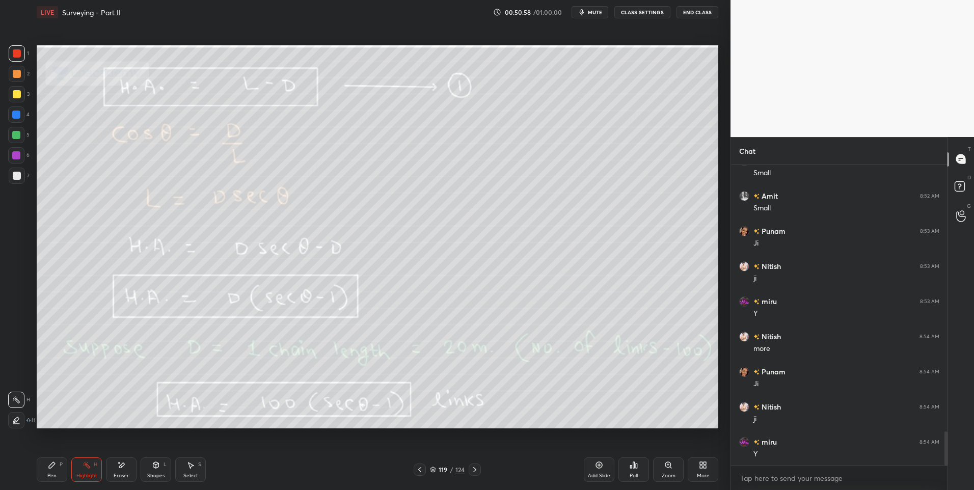
click at [55, 472] on div "Pen P" at bounding box center [52, 469] width 31 height 24
click at [87, 470] on div "Highlight H" at bounding box center [86, 469] width 31 height 24
click at [420, 469] on icon at bounding box center [420, 470] width 8 height 8
click at [474, 466] on icon at bounding box center [475, 470] width 8 height 8
click at [474, 467] on icon at bounding box center [475, 470] width 8 height 8
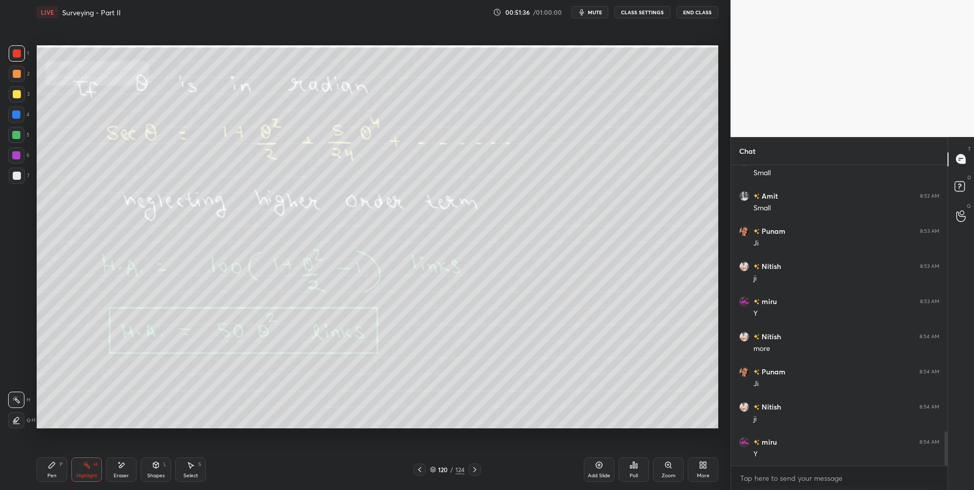
click at [421, 473] on icon at bounding box center [420, 470] width 8 height 8
click at [473, 467] on icon at bounding box center [475, 470] width 8 height 8
click at [474, 472] on icon at bounding box center [475, 470] width 8 height 8
click at [424, 471] on div at bounding box center [420, 470] width 12 height 12
click at [474, 466] on icon at bounding box center [475, 470] width 8 height 8
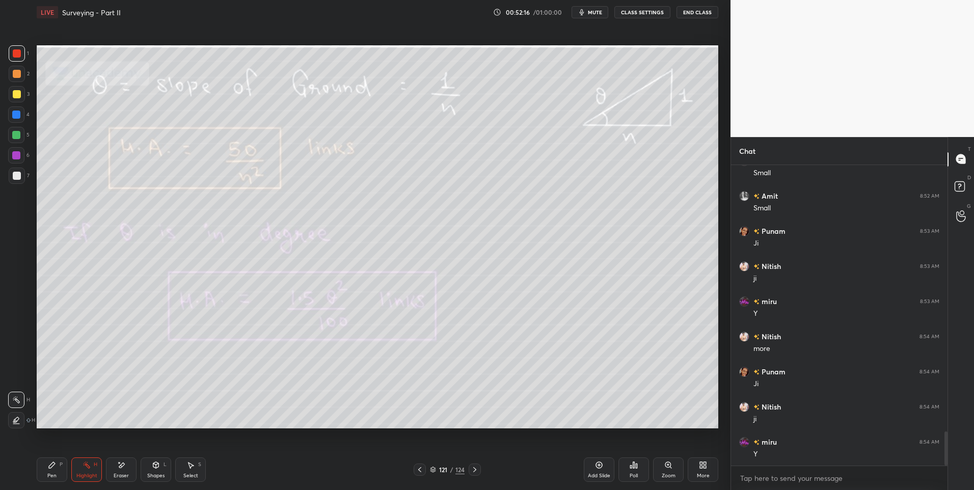
click at [412, 472] on div "121 / 124" at bounding box center [447, 470] width 274 height 12
click at [414, 471] on div at bounding box center [420, 470] width 12 height 12
click at [474, 470] on icon at bounding box center [475, 470] width 8 height 8
click at [473, 469] on icon at bounding box center [475, 470] width 8 height 8
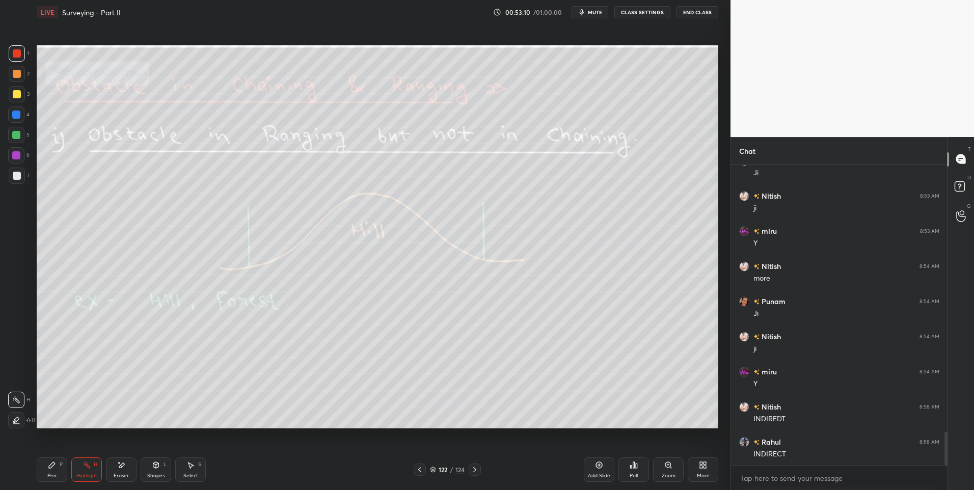
click at [471, 468] on icon at bounding box center [475, 470] width 8 height 8
click at [479, 471] on div at bounding box center [475, 470] width 12 height 12
click at [472, 466] on icon at bounding box center [475, 470] width 8 height 8
click at [474, 471] on icon at bounding box center [474, 469] width 3 height 5
click at [710, 472] on div "More" at bounding box center [703, 469] width 31 height 24
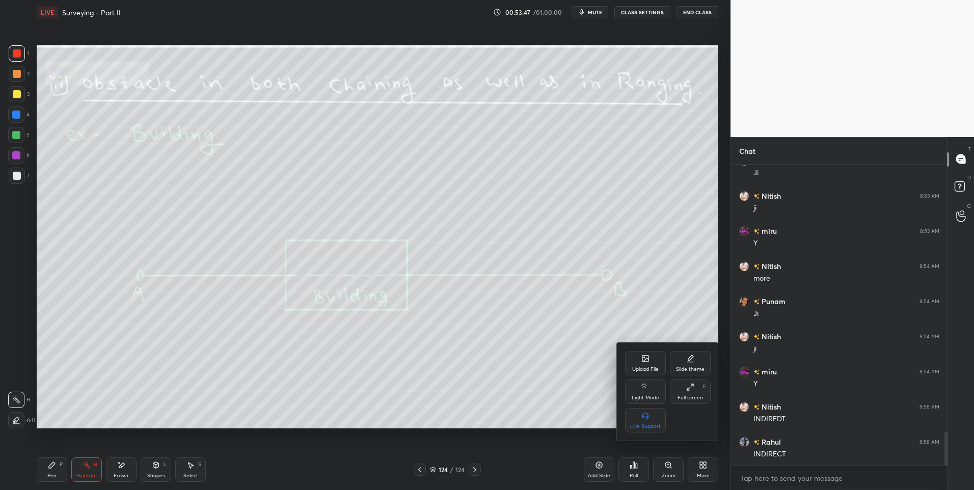
click at [656, 357] on div "Upload File" at bounding box center [645, 363] width 41 height 24
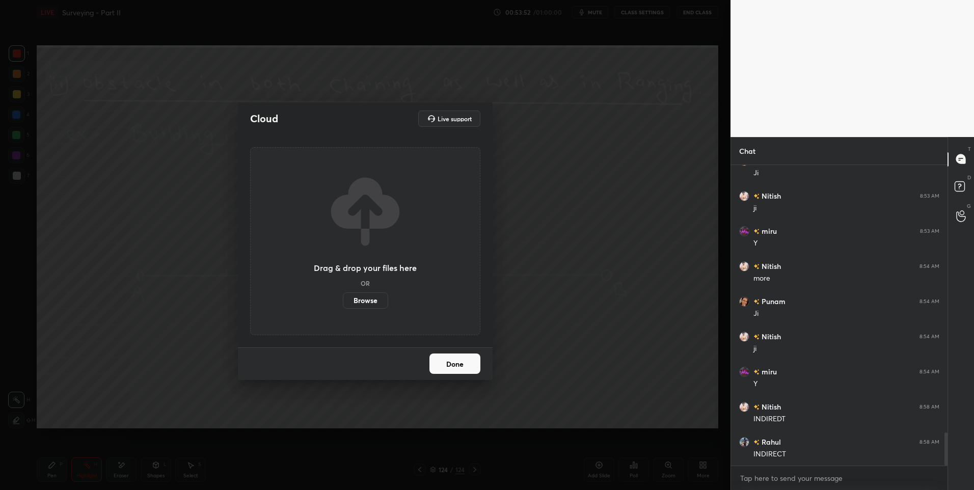
scroll to position [2437, 0]
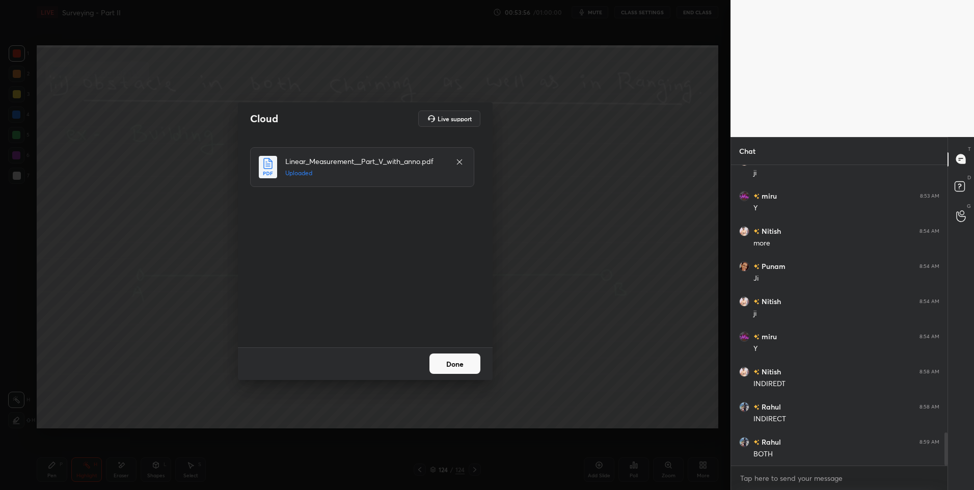
click at [455, 368] on button "Done" at bounding box center [454, 363] width 51 height 20
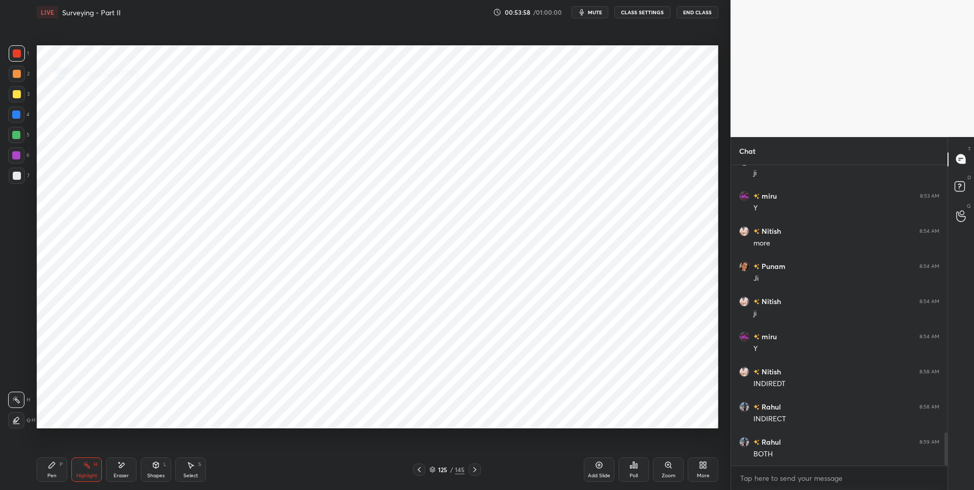
click at [16, 74] on div at bounding box center [17, 74] width 8 height 8
click at [476, 472] on icon at bounding box center [475, 470] width 8 height 8
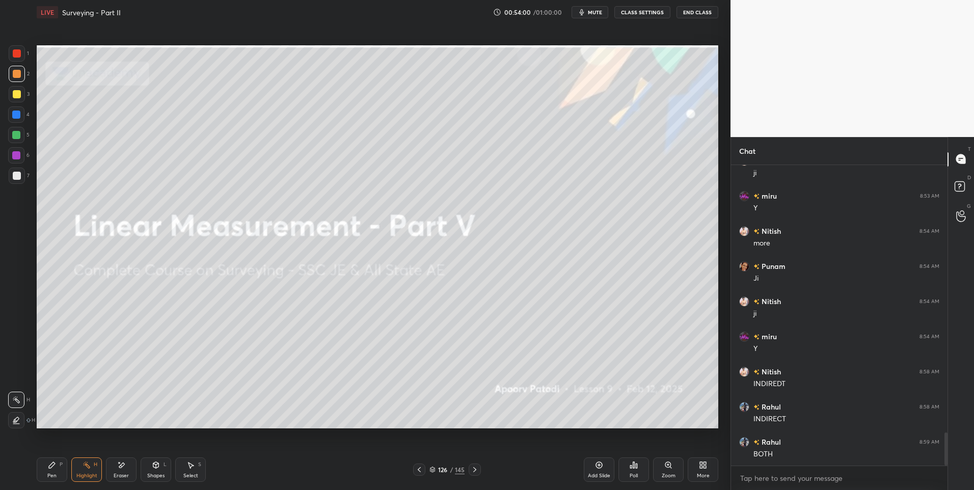
click at [476, 472] on icon at bounding box center [475, 470] width 8 height 8
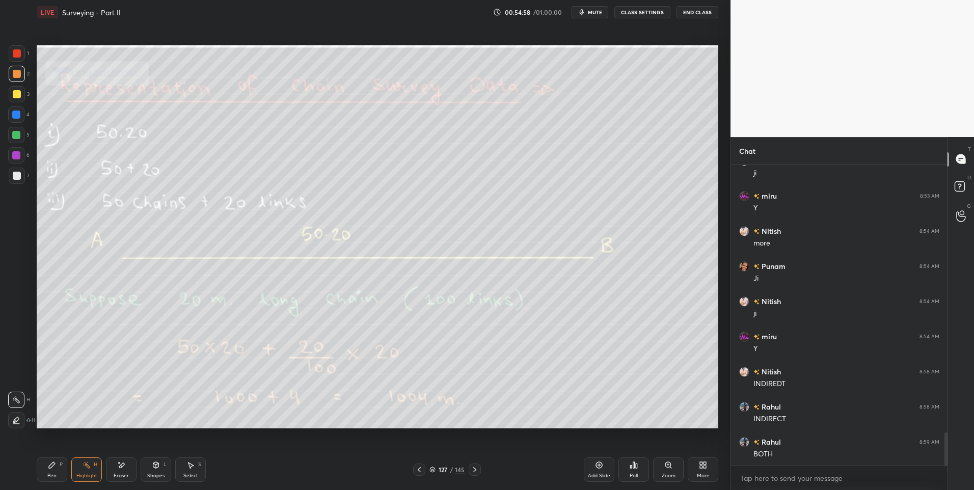
scroll to position [2472, 0]
click at [474, 467] on icon at bounding box center [475, 470] width 8 height 8
click at [477, 473] on icon at bounding box center [475, 470] width 8 height 8
click at [43, 472] on div "Pen P" at bounding box center [52, 469] width 31 height 24
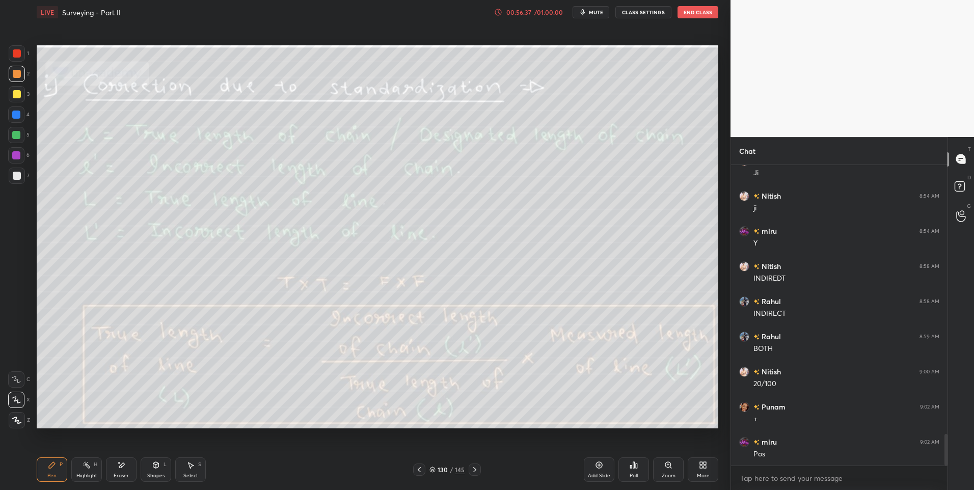
scroll to position [2577, 0]
click at [120, 468] on icon at bounding box center [122, 464] width 6 height 5
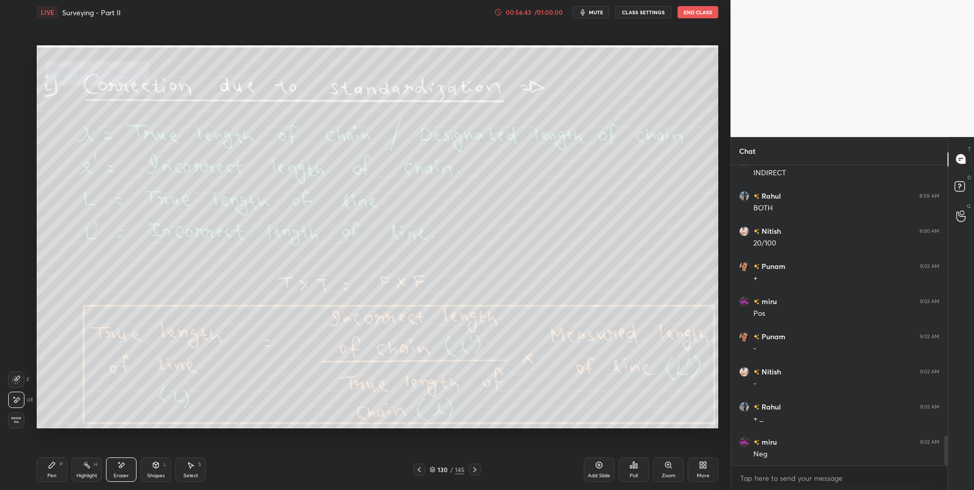
click at [83, 461] on icon at bounding box center [87, 465] width 8 height 8
click at [90, 467] on icon at bounding box center [87, 465] width 8 height 8
click at [477, 469] on icon at bounding box center [475, 470] width 8 height 8
click at [477, 467] on icon at bounding box center [475, 470] width 8 height 8
click at [477, 469] on icon at bounding box center [475, 470] width 8 height 8
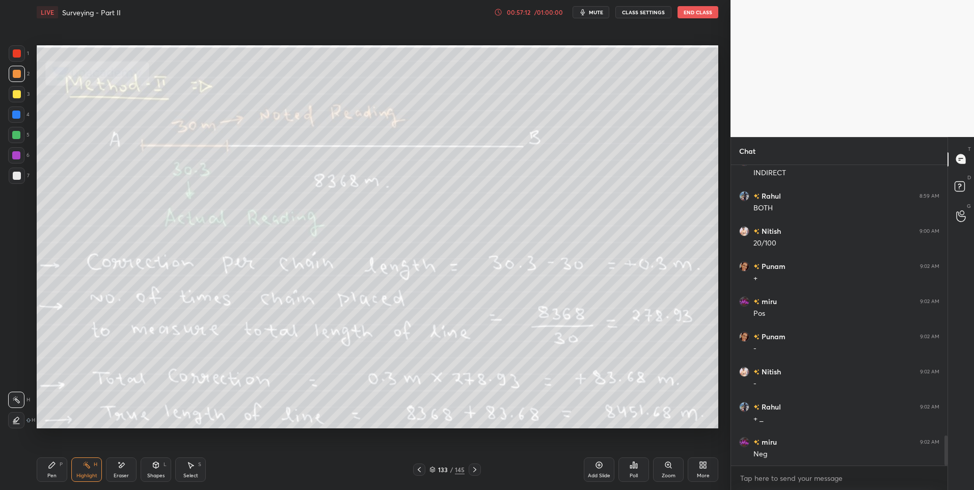
click at [474, 467] on icon at bounding box center [475, 470] width 8 height 8
click at [59, 468] on div "Pen P" at bounding box center [52, 469] width 31 height 24
click at [17, 173] on div at bounding box center [17, 176] width 8 height 8
click at [79, 471] on div "Highlight H" at bounding box center [86, 469] width 31 height 24
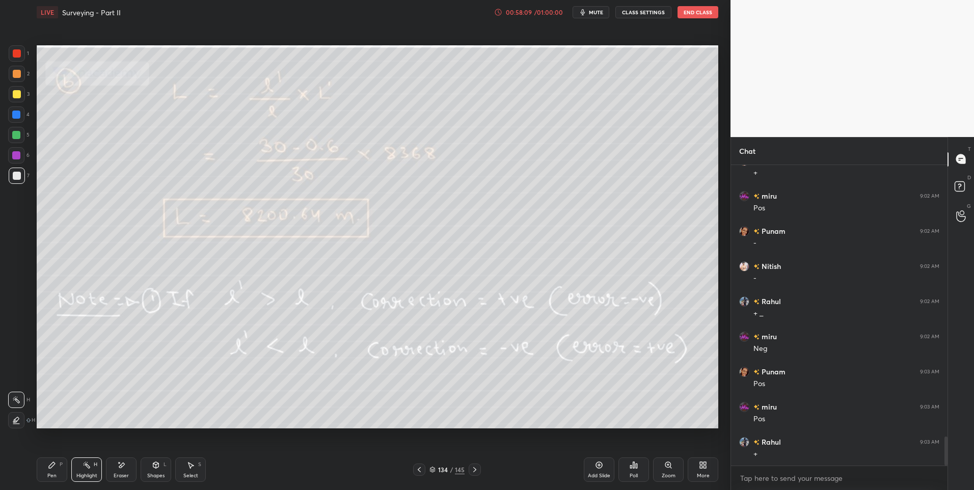
click at [477, 462] on div "Pen P Highlight H Eraser Shapes L Select S 134 / 145 Add Slide Poll Zoom More" at bounding box center [377, 469] width 681 height 41
click at [478, 470] on icon at bounding box center [475, 470] width 8 height 8
click at [475, 468] on icon at bounding box center [475, 470] width 8 height 8
click at [479, 470] on div at bounding box center [475, 470] width 12 height 12
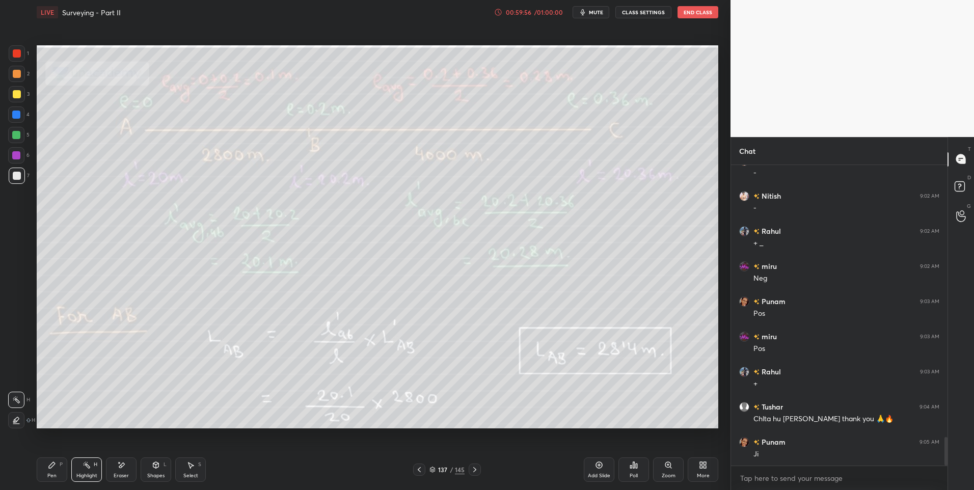
scroll to position [2894, 0]
click at [473, 468] on icon at bounding box center [475, 470] width 8 height 8
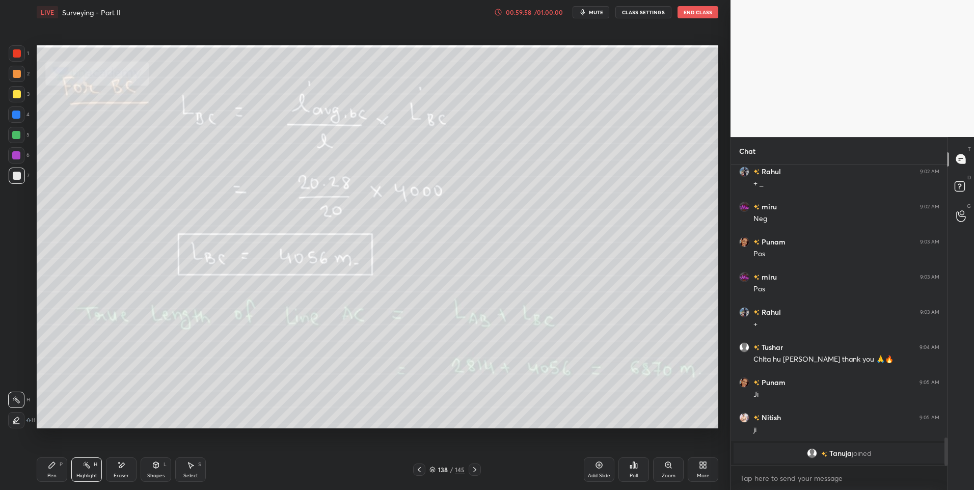
click at [471, 469] on icon at bounding box center [475, 470] width 8 height 8
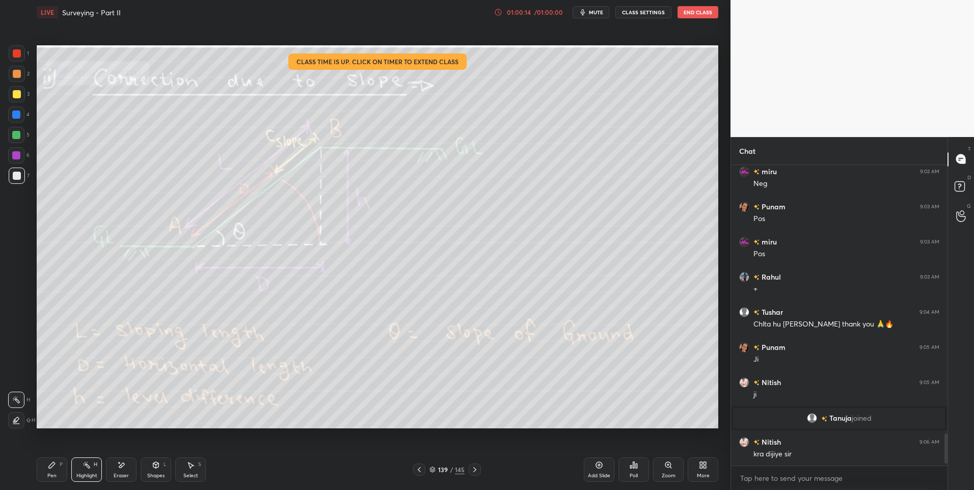
scroll to position [2499, 0]
click at [17, 134] on div at bounding box center [16, 135] width 8 height 8
click at [19, 134] on div at bounding box center [16, 135] width 8 height 8
click at [24, 132] on div at bounding box center [16, 135] width 16 height 16
click at [475, 470] on icon at bounding box center [475, 470] width 8 height 8
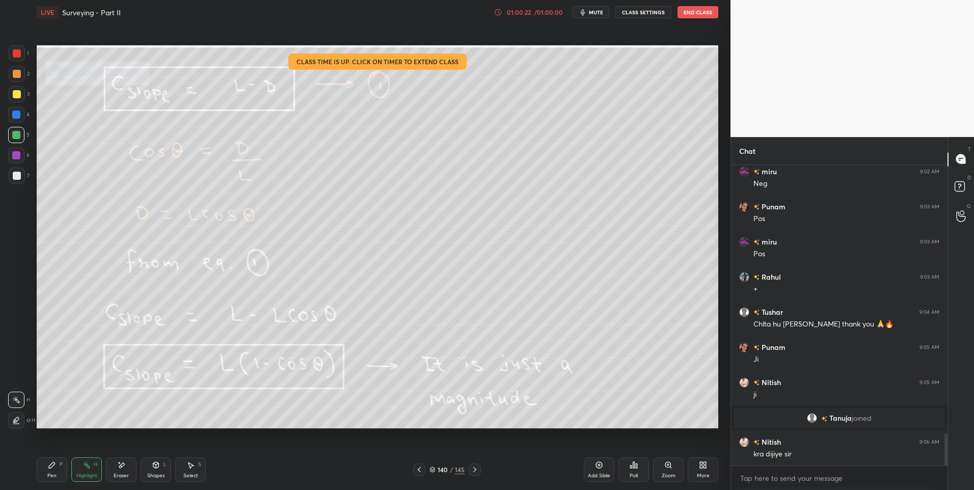
click at [473, 469] on icon at bounding box center [475, 470] width 8 height 8
click at [476, 471] on icon at bounding box center [475, 470] width 8 height 8
click at [475, 470] on icon at bounding box center [474, 469] width 3 height 5
click at [418, 468] on icon at bounding box center [419, 470] width 8 height 8
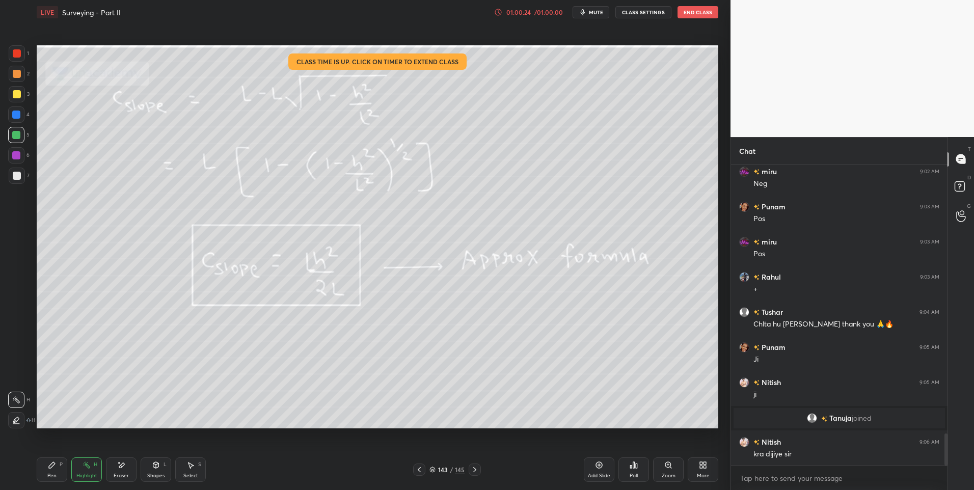
click at [416, 470] on icon at bounding box center [419, 470] width 8 height 8
click at [417, 469] on icon at bounding box center [419, 470] width 8 height 8
click at [420, 469] on icon at bounding box center [419, 470] width 8 height 8
click at [422, 470] on icon at bounding box center [419, 470] width 8 height 8
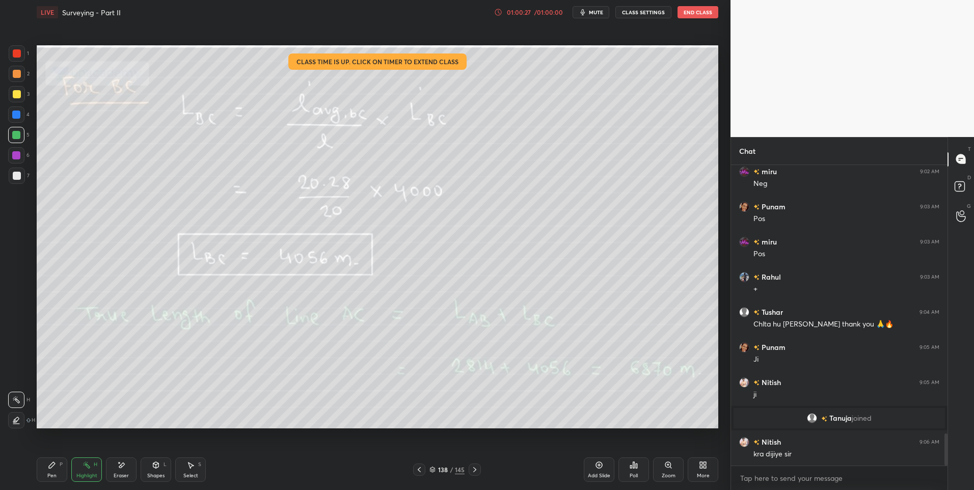
scroll to position [2510, 0]
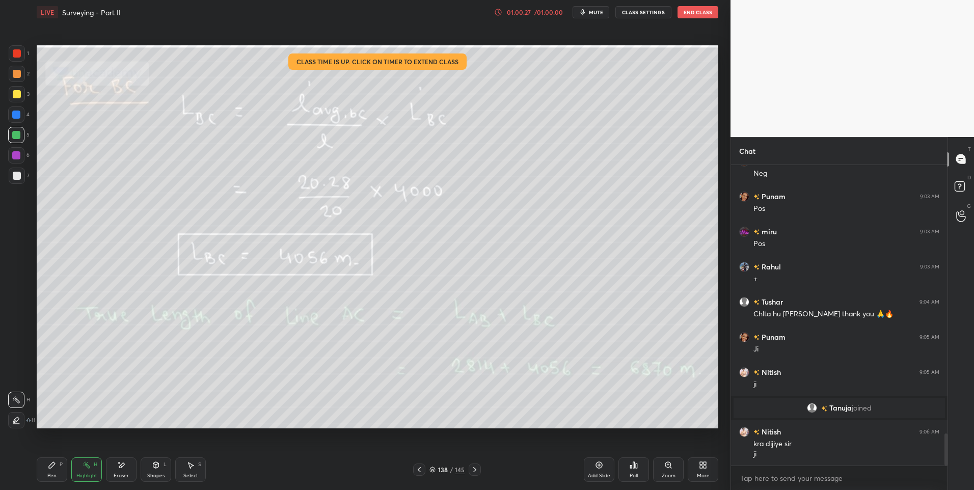
click at [415, 468] on div at bounding box center [419, 470] width 12 height 12
click at [476, 472] on icon at bounding box center [475, 470] width 8 height 8
click at [14, 96] on div at bounding box center [17, 94] width 8 height 8
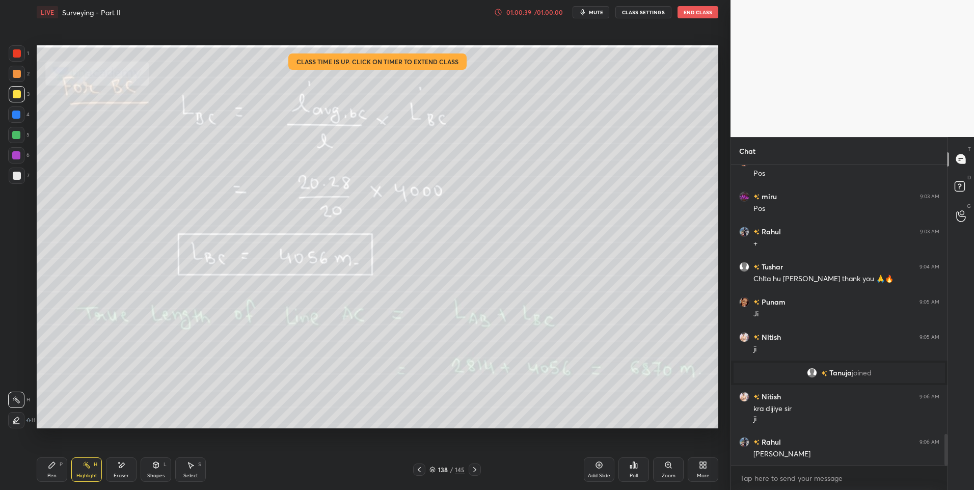
click at [418, 466] on icon at bounding box center [419, 470] width 8 height 8
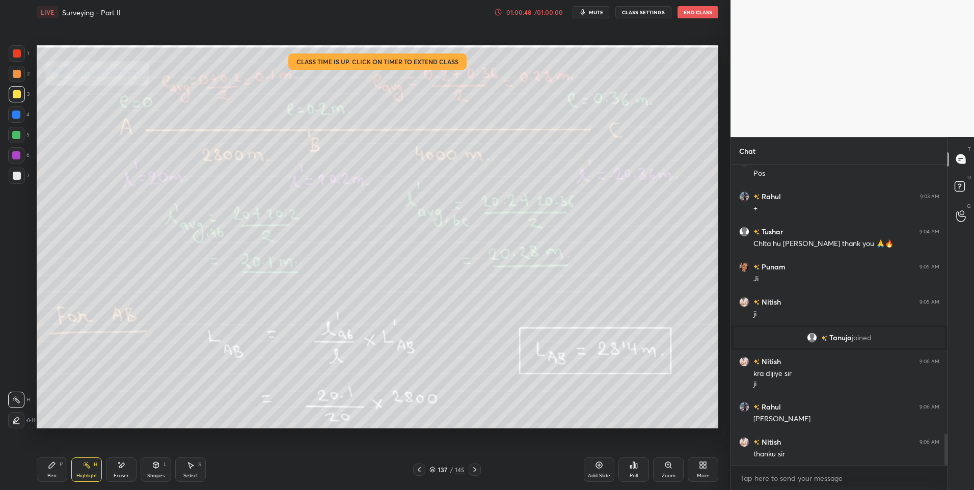
scroll to position [2615, 0]
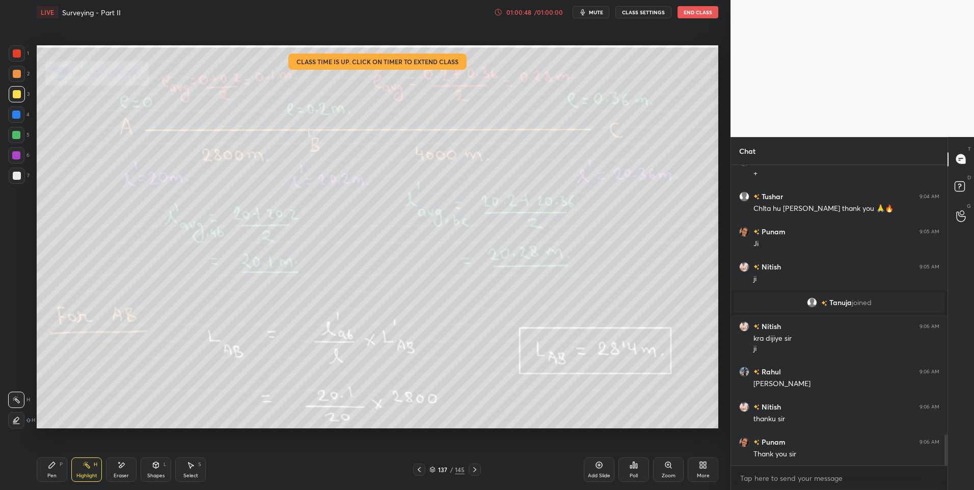
click at [19, 114] on div at bounding box center [16, 115] width 8 height 8
click at [20, 114] on div at bounding box center [16, 115] width 8 height 8
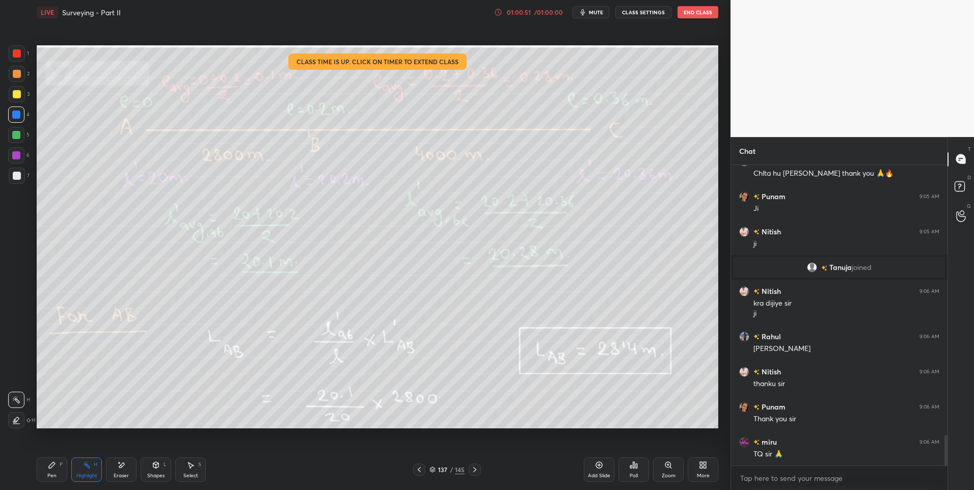
click at [698, 10] on button "End Class" at bounding box center [697, 12] width 41 height 12
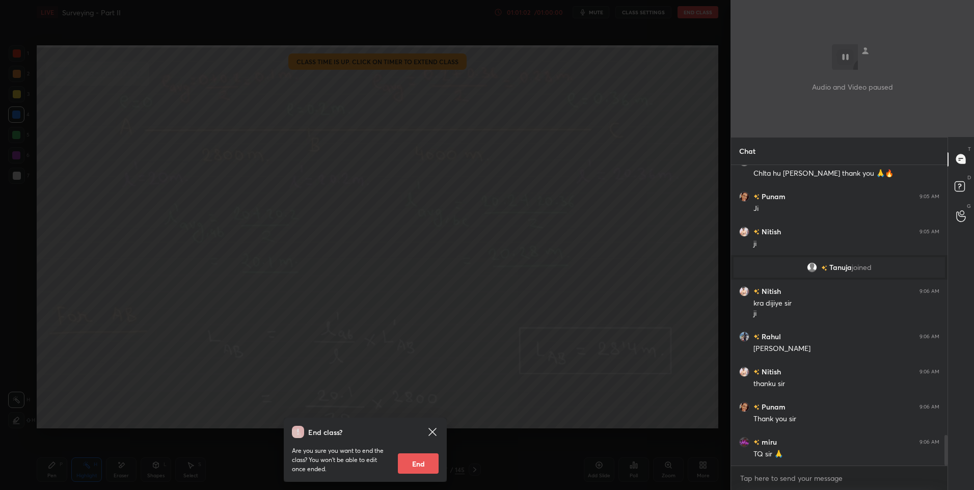
click at [418, 465] on button "End" at bounding box center [418, 463] width 41 height 20
type textarea "x"
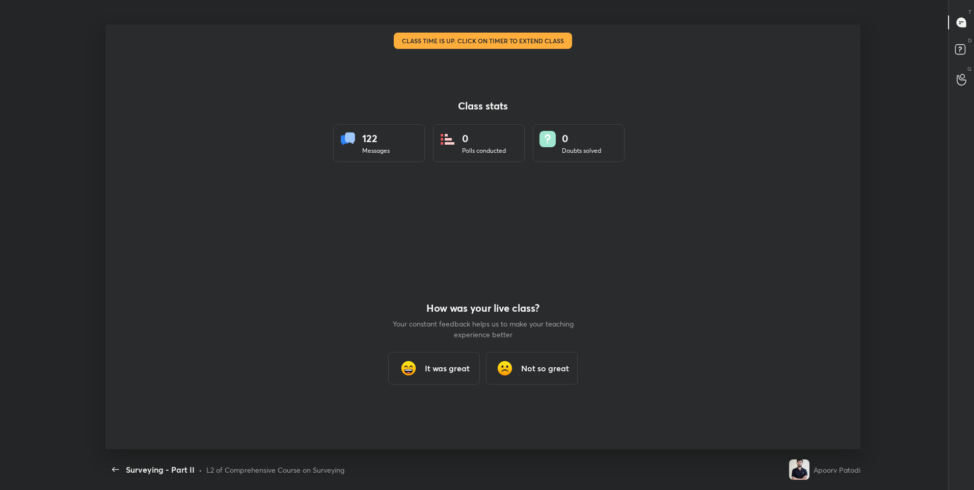
scroll to position [50509, 49968]
click at [454, 372] on h3 "It was great" at bounding box center [447, 368] width 45 height 12
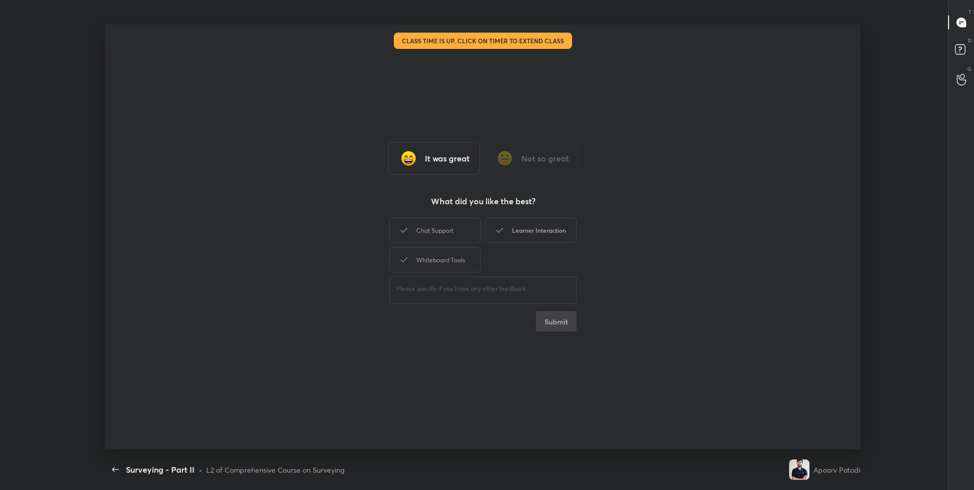
drag, startPoint x: 453, startPoint y: 235, endPoint x: 557, endPoint y: 235, distance: 103.9
click at [464, 237] on div "Chat Support" at bounding box center [435, 229] width 92 height 25
click at [557, 235] on div "Learner Interaction" at bounding box center [531, 229] width 92 height 25
drag, startPoint x: 416, startPoint y: 264, endPoint x: 465, endPoint y: 284, distance: 53.0
click at [420, 264] on div "Whiteboard Tools" at bounding box center [435, 259] width 92 height 25
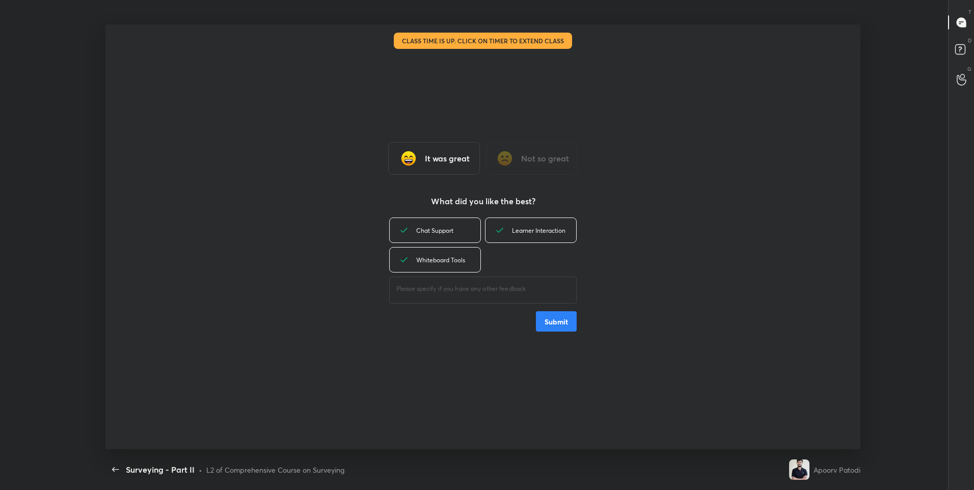
drag, startPoint x: 564, startPoint y: 322, endPoint x: 595, endPoint y: 373, distance: 60.1
click at [566, 326] on button "Submit" at bounding box center [556, 321] width 41 height 20
